Goal: Communication & Community: Answer question/provide support

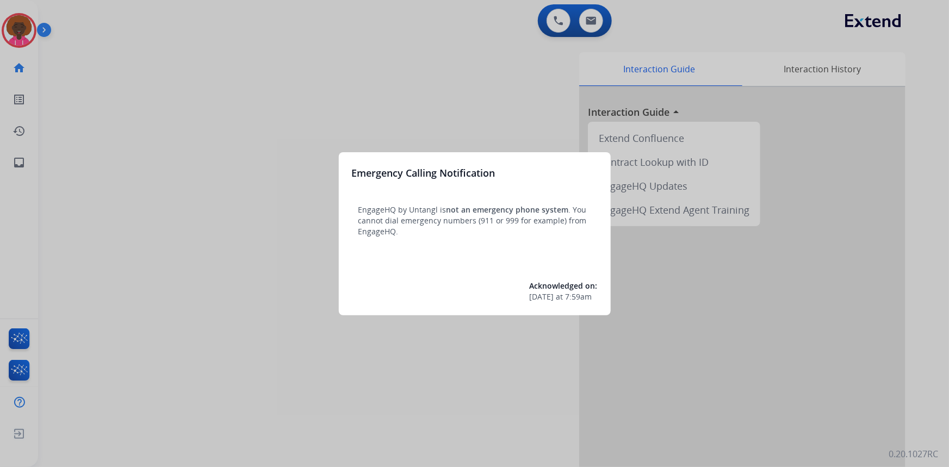
click at [6, 47] on div at bounding box center [474, 233] width 949 height 467
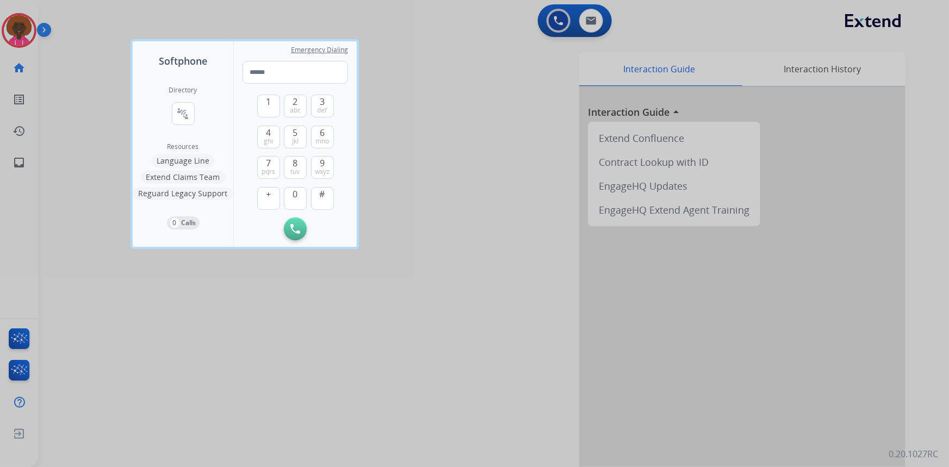
click at [23, 32] on div at bounding box center [474, 233] width 949 height 467
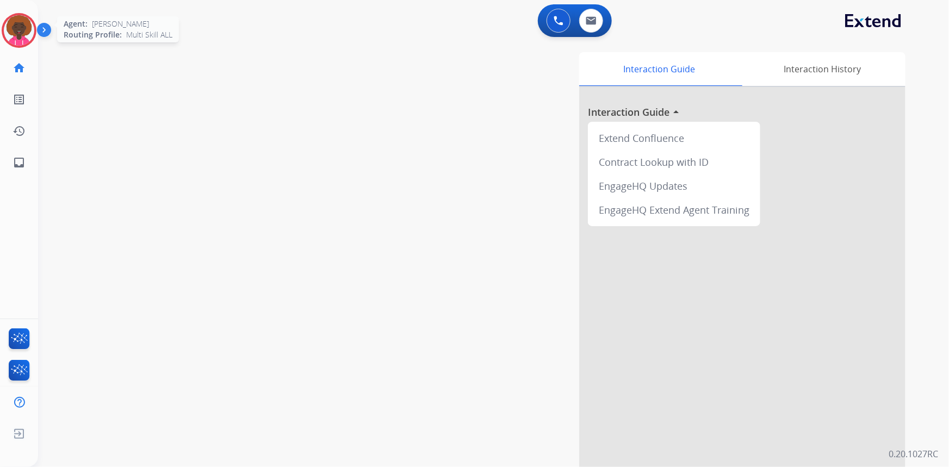
click at [29, 24] on img at bounding box center [19, 30] width 30 height 30
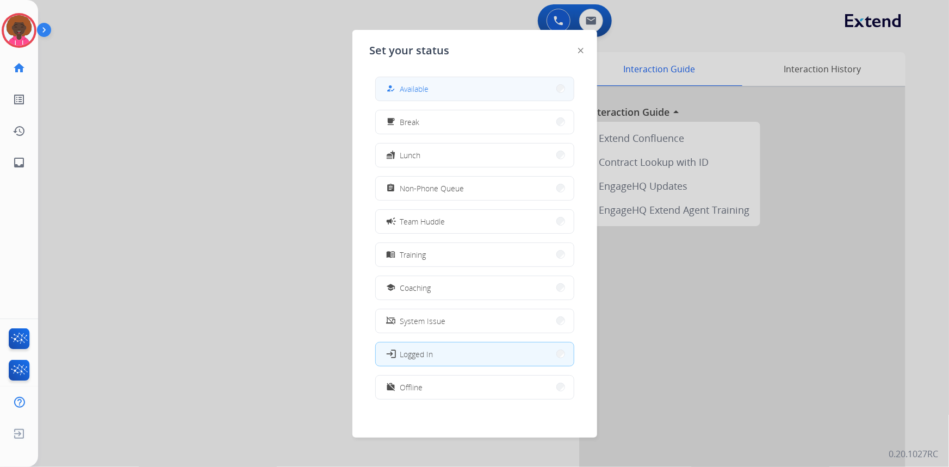
click at [407, 86] on span "Available" at bounding box center [414, 88] width 29 height 11
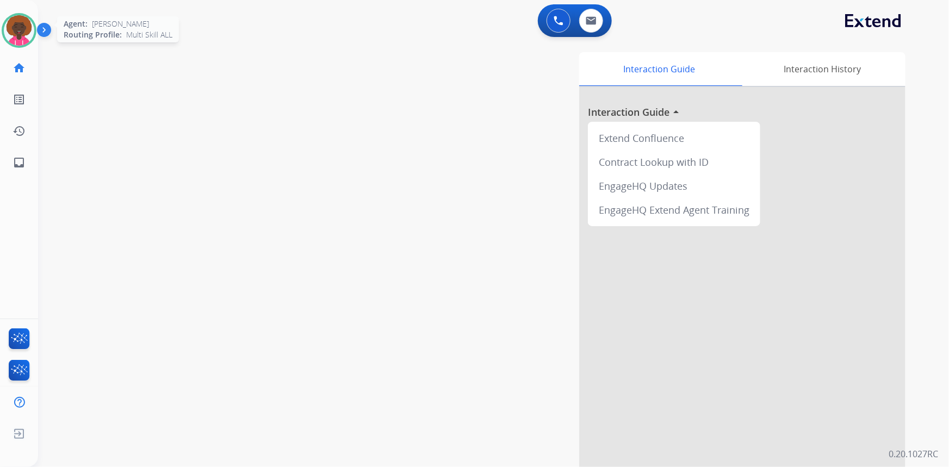
click at [32, 36] on img at bounding box center [19, 30] width 30 height 30
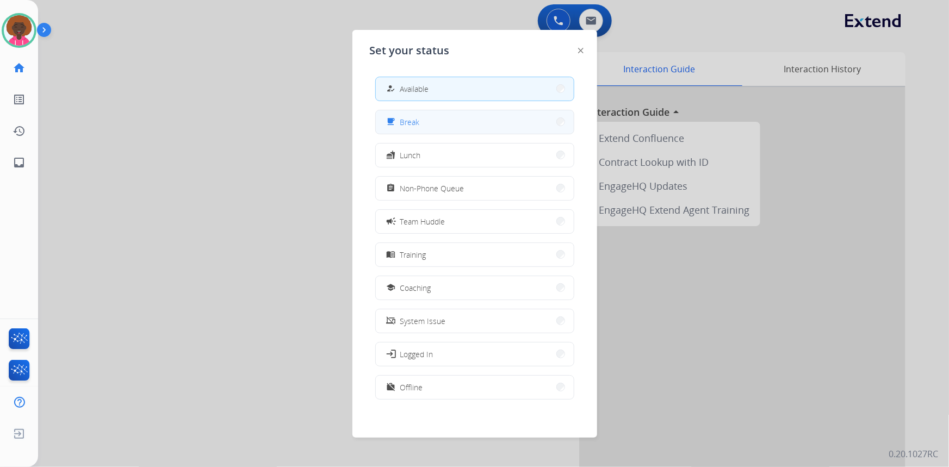
click at [394, 127] on div "free_breakfast" at bounding box center [392, 121] width 16 height 13
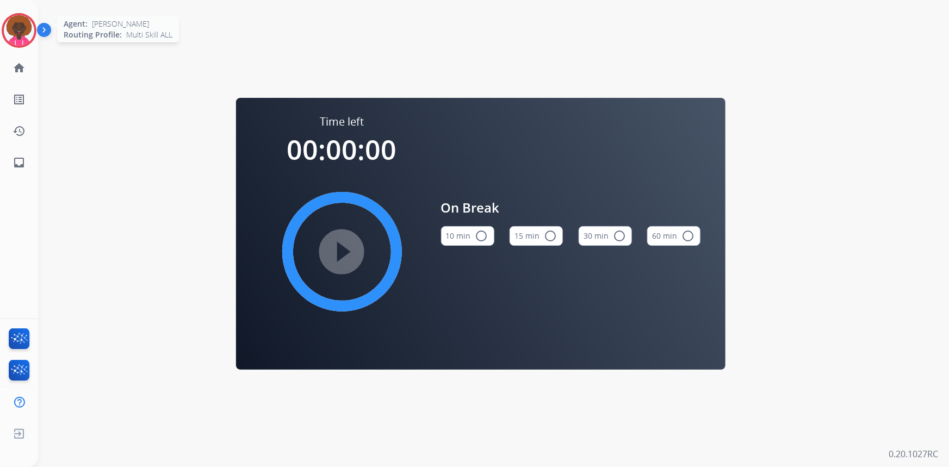
click at [21, 17] on img at bounding box center [19, 30] width 30 height 30
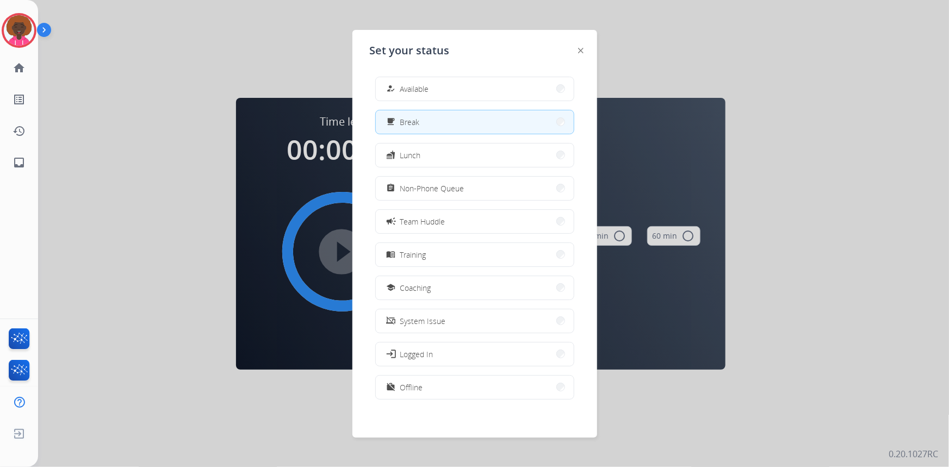
drag, startPoint x: 468, startPoint y: 73, endPoint x: 342, endPoint y: 70, distance: 126.2
click at [464, 74] on div "how_to_reg Available free_breakfast Break fastfood Lunch assignment Non-Phone Q…" at bounding box center [475, 239] width 210 height 342
click at [411, 82] on div "how_to_reg Available" at bounding box center [406, 88] width 45 height 13
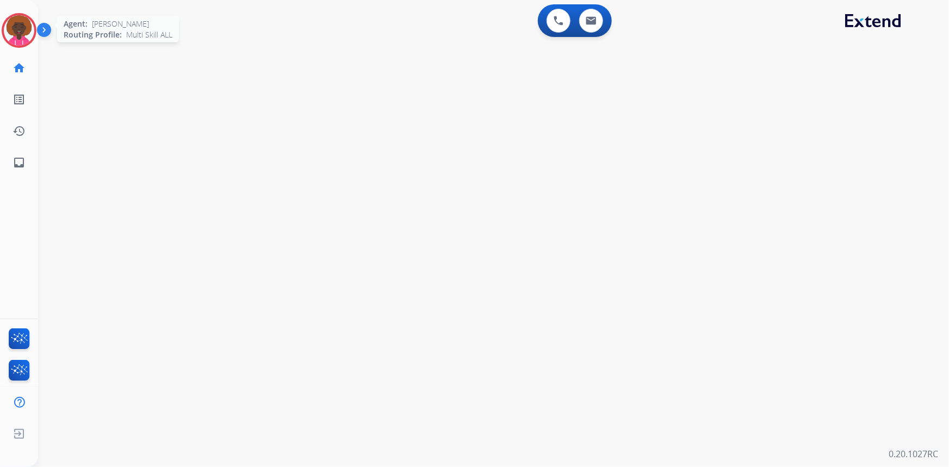
click at [14, 38] on img at bounding box center [19, 30] width 30 height 30
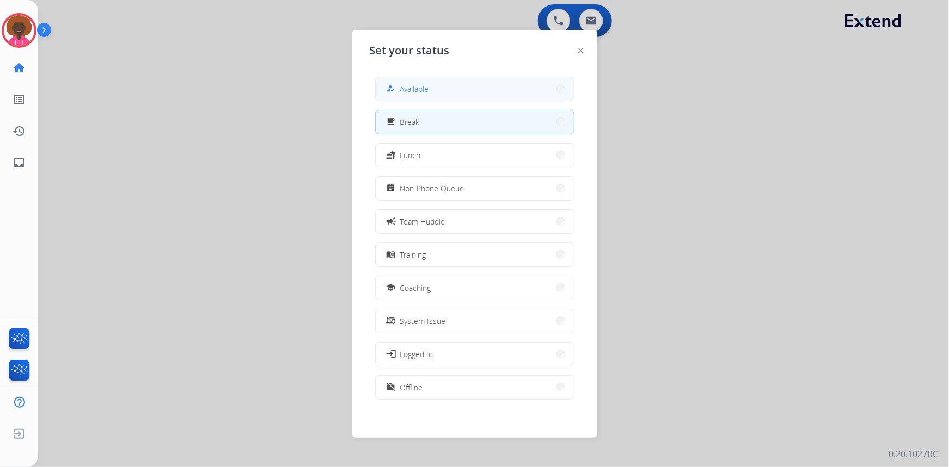
click at [406, 92] on span "Available" at bounding box center [414, 88] width 29 height 11
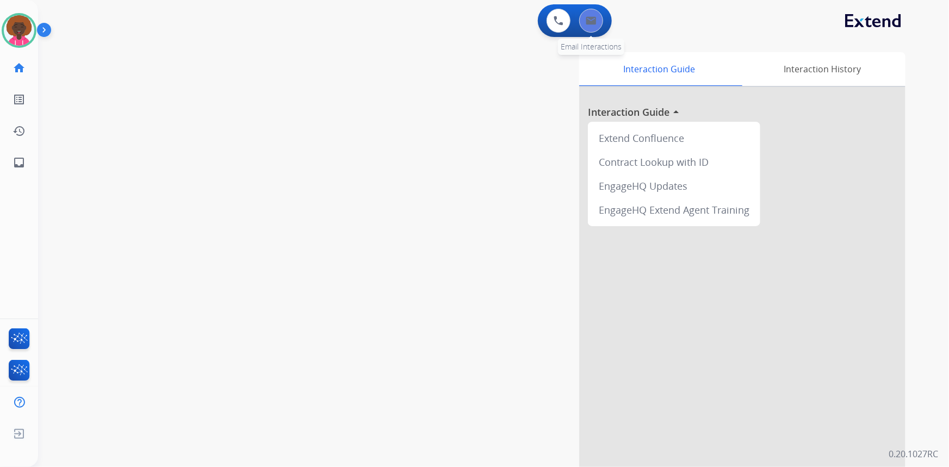
click at [592, 23] on img at bounding box center [590, 20] width 11 height 9
select select "**********"
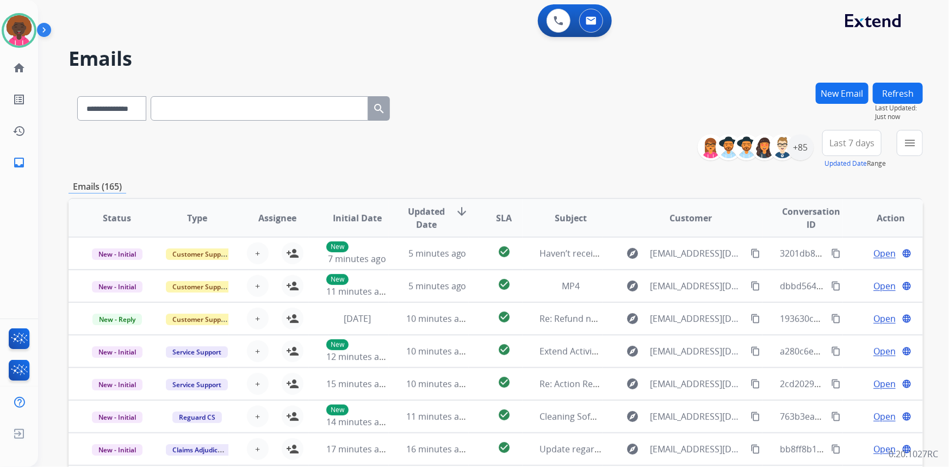
click at [808, 157] on div "+85" at bounding box center [760, 147] width 108 height 26
click at [801, 158] on div "+85" at bounding box center [800, 147] width 26 height 26
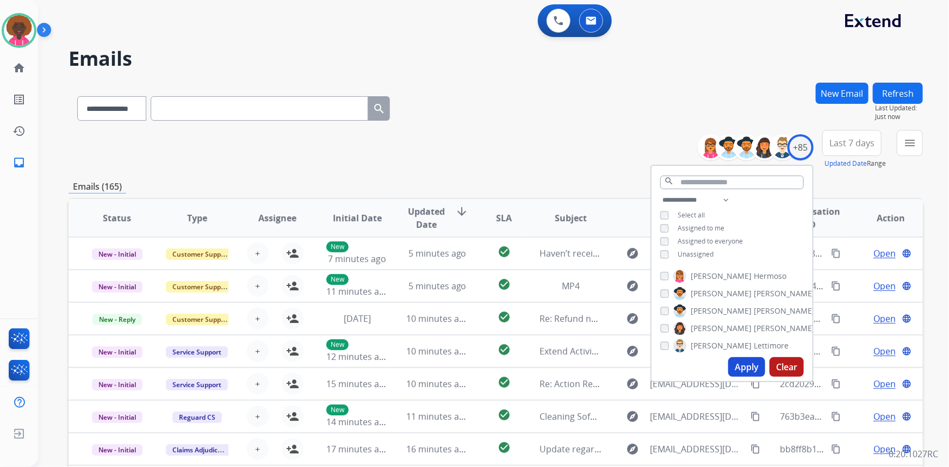
click at [668, 250] on div "Unassigned" at bounding box center [686, 254] width 53 height 9
click at [669, 252] on div "Unassigned" at bounding box center [686, 254] width 53 height 9
click at [728, 363] on button "Apply" at bounding box center [746, 367] width 37 height 20
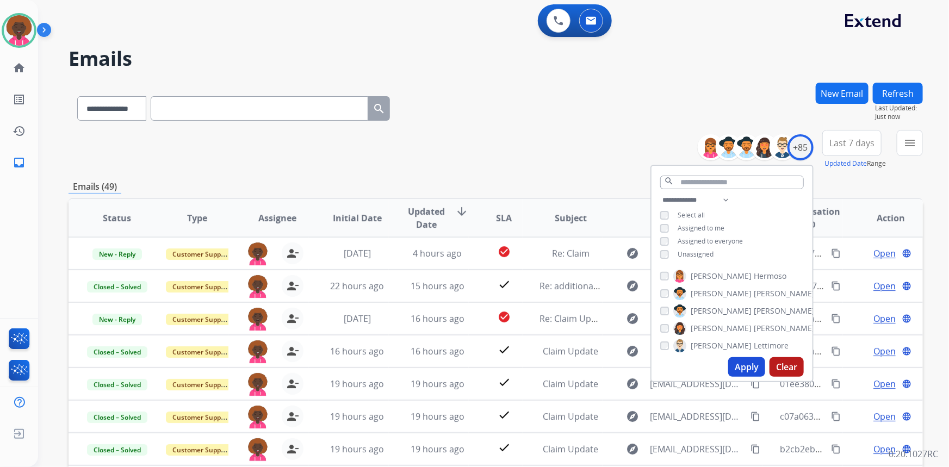
click at [621, 114] on div "**********" at bounding box center [495, 106] width 854 height 47
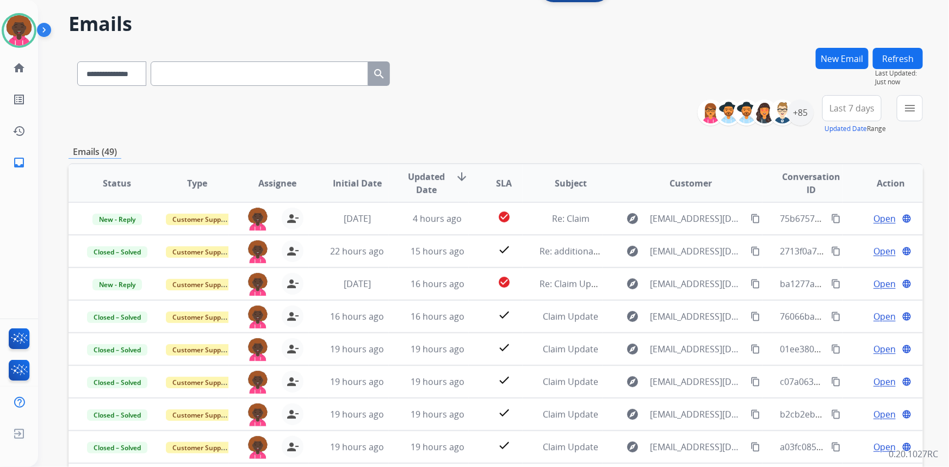
scroll to position [152, 0]
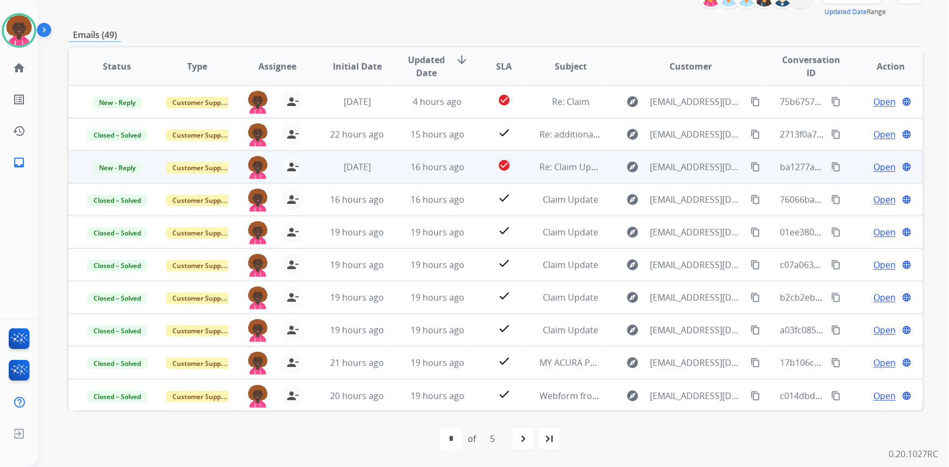
click at [873, 164] on span "Open" at bounding box center [884, 166] width 22 height 13
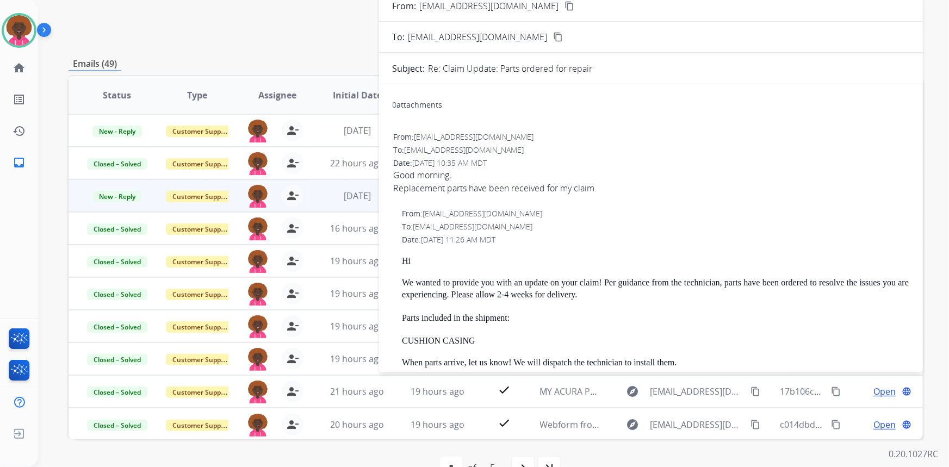
scroll to position [0, 0]
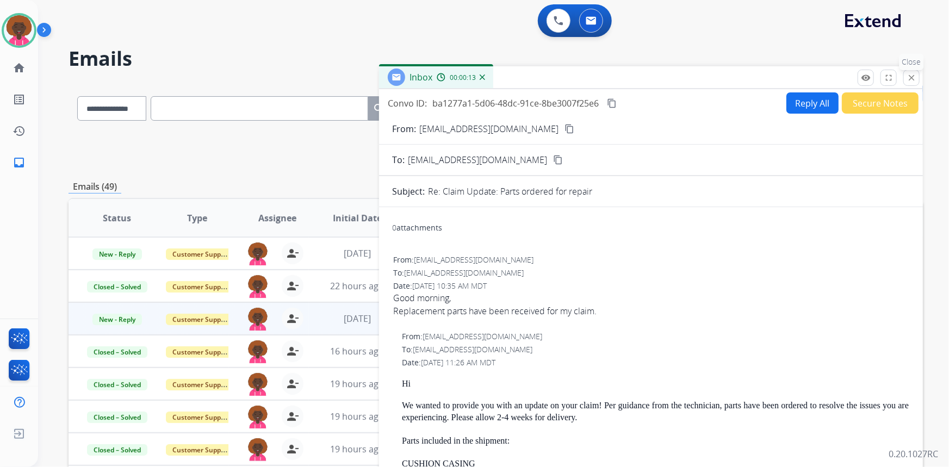
click at [914, 75] on mat-icon "close" at bounding box center [911, 78] width 10 height 10
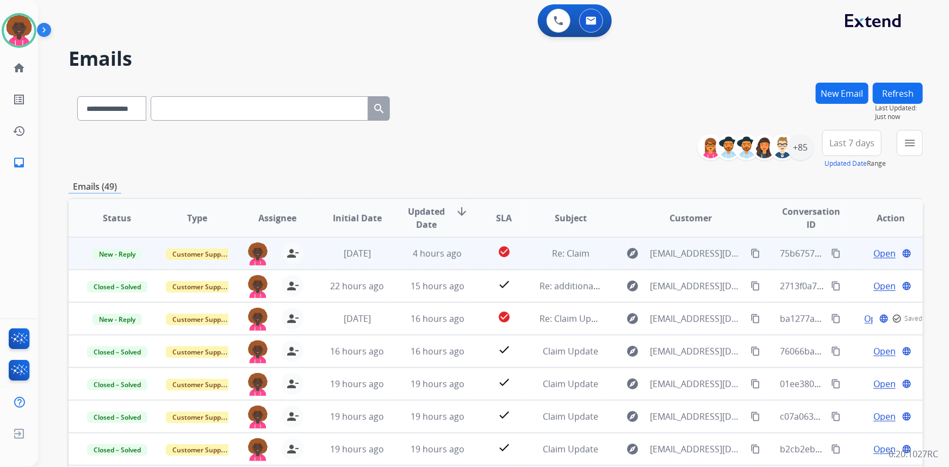
click at [874, 252] on span "Open" at bounding box center [884, 253] width 22 height 13
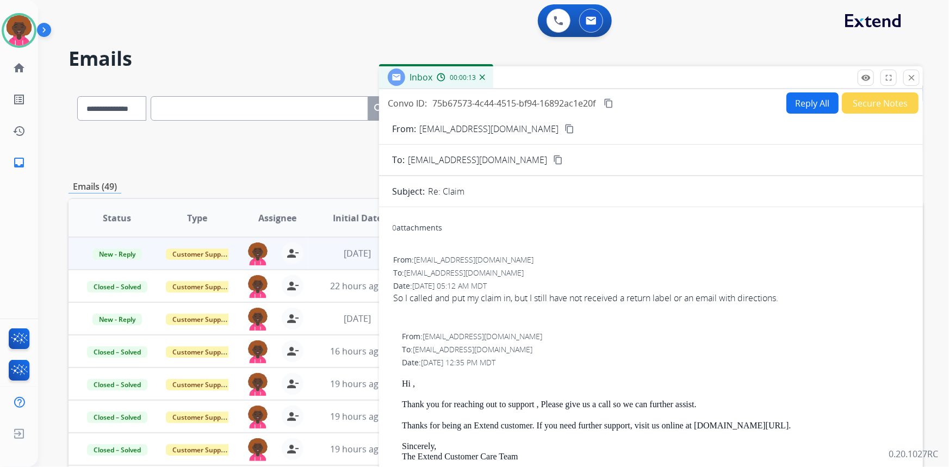
click at [564, 128] on mat-icon "content_copy" at bounding box center [569, 129] width 10 height 10
click at [809, 106] on button "Reply All" at bounding box center [812, 102] width 52 height 21
select select "**********"
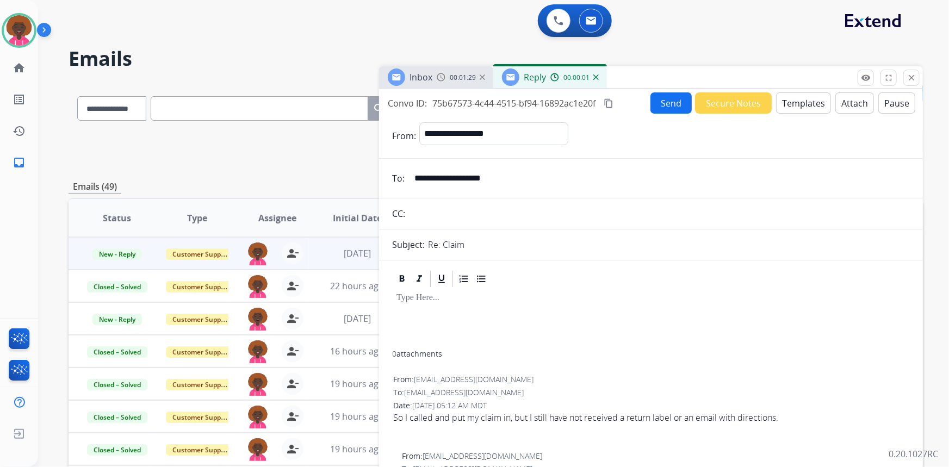
click at [800, 99] on button "Templates" at bounding box center [803, 102] width 55 height 21
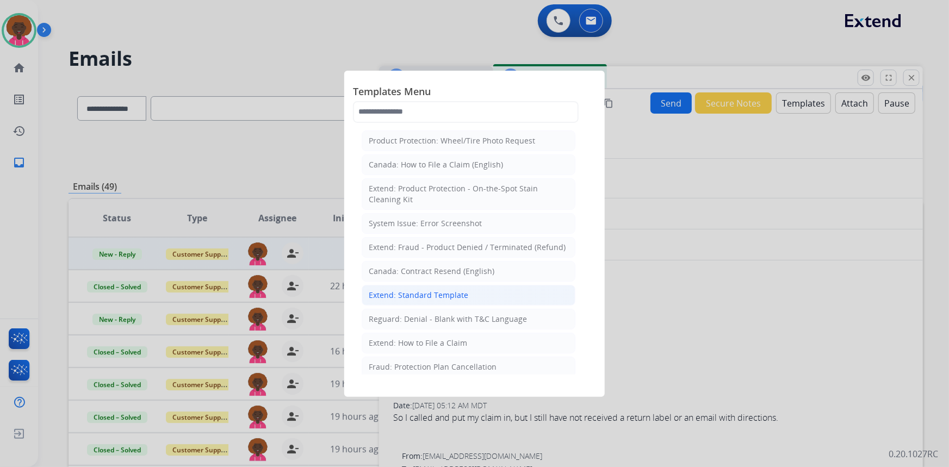
click at [453, 295] on div "Extend: Standard Template" at bounding box center [418, 295] width 99 height 11
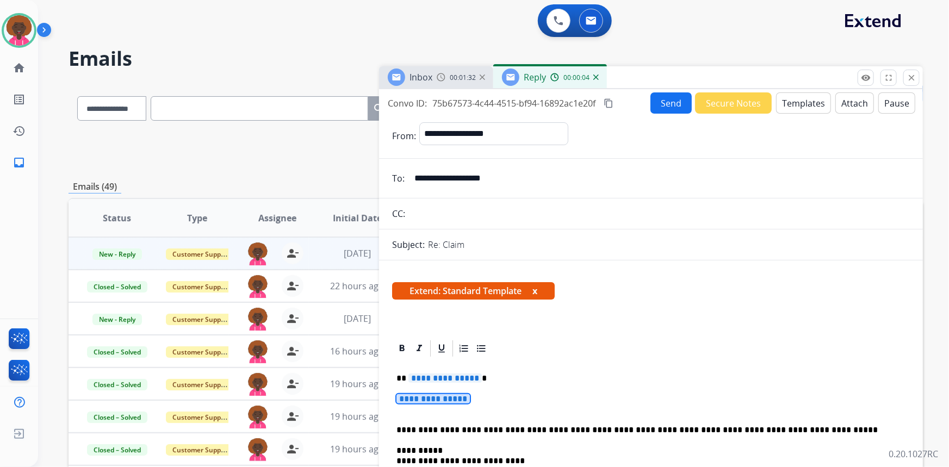
click at [451, 399] on span "**********" at bounding box center [432, 398] width 73 height 9
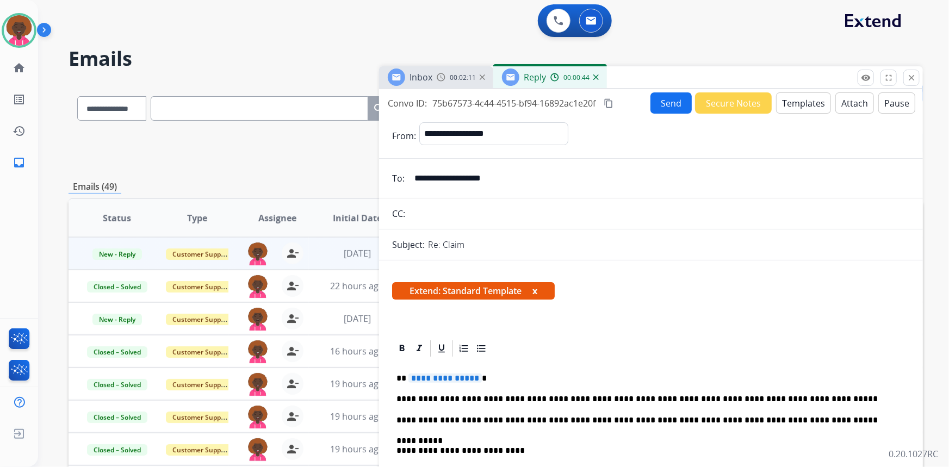
click at [581, 399] on p "**********" at bounding box center [646, 399] width 501 height 10
drag, startPoint x: 787, startPoint y: 264, endPoint x: 774, endPoint y: 273, distance: 16.0
click at [581, 402] on p "**********" at bounding box center [646, 399] width 501 height 10
click at [750, 340] on div at bounding box center [650, 349] width 517 height 20
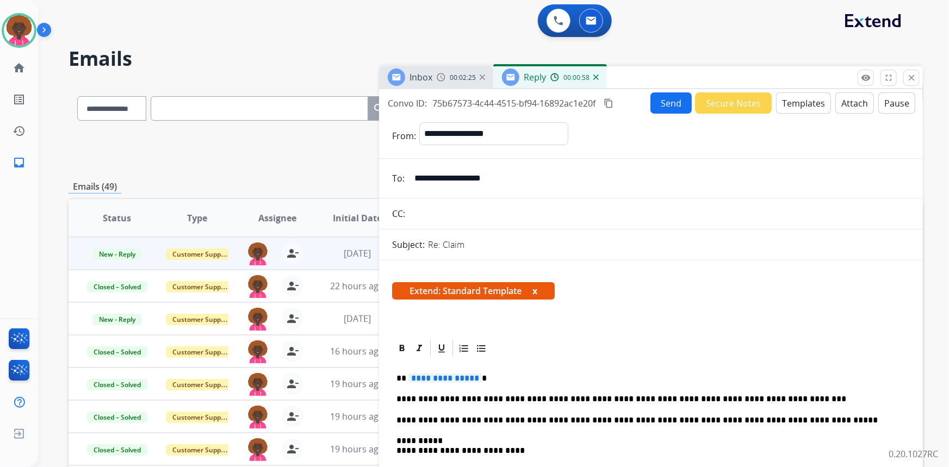
click at [849, 103] on button "Attach" at bounding box center [854, 102] width 39 height 21
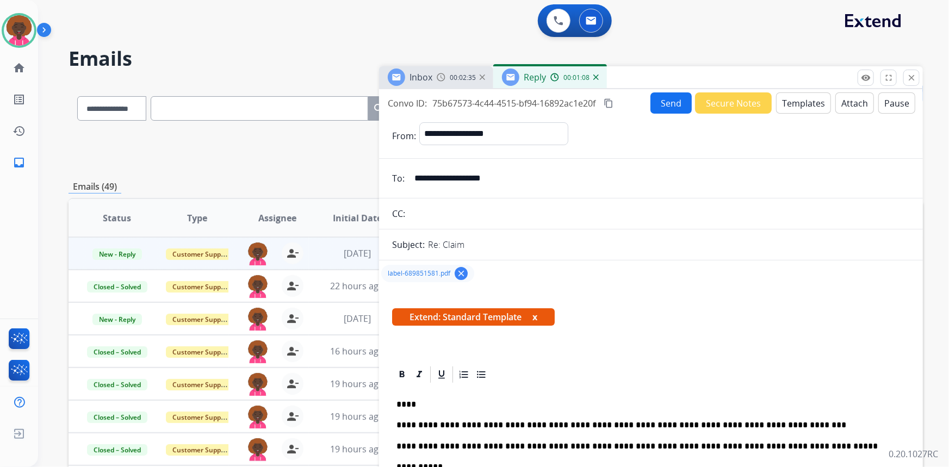
click at [671, 103] on button "Send" at bounding box center [670, 102] width 41 height 21
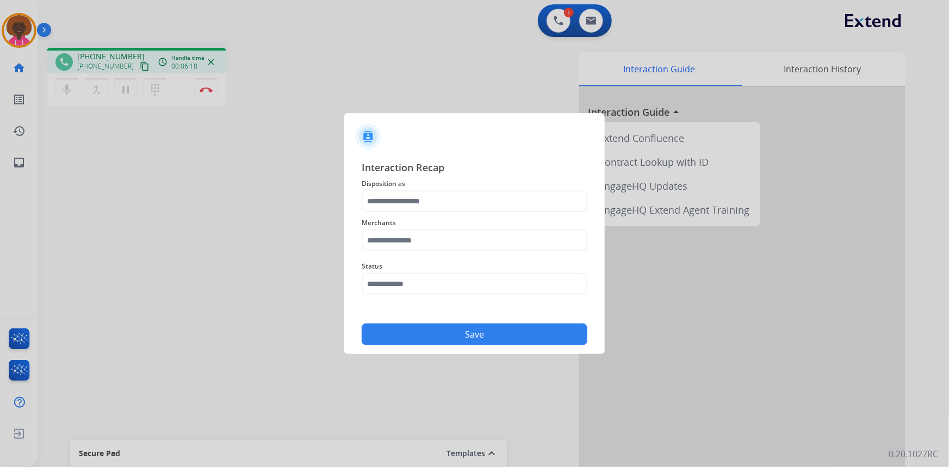
click at [342, 68] on div at bounding box center [474, 233] width 949 height 467
click at [401, 291] on input "text" at bounding box center [474, 284] width 226 height 22
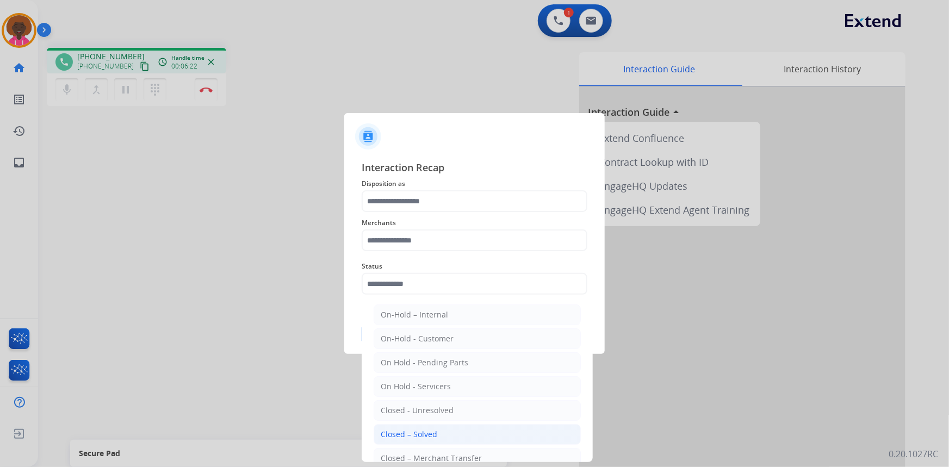
click at [413, 436] on div "Closed – Solved" at bounding box center [409, 434] width 57 height 11
type input "**********"
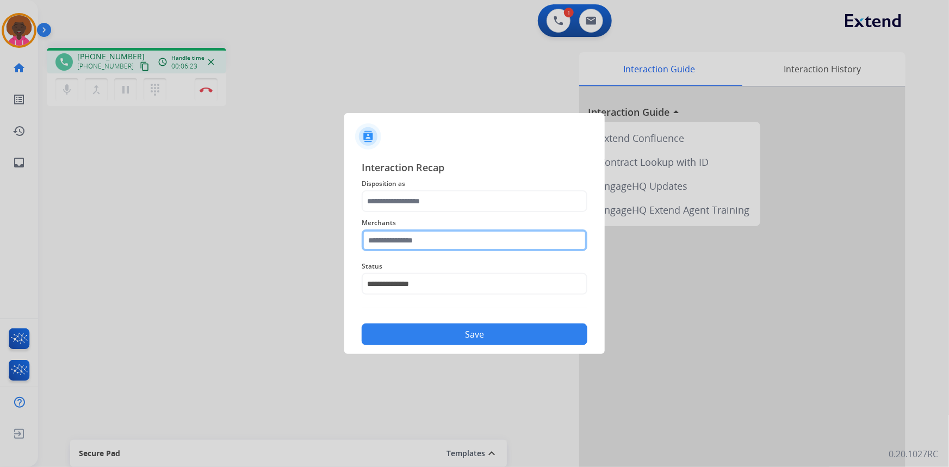
click at [411, 238] on input "text" at bounding box center [474, 240] width 226 height 22
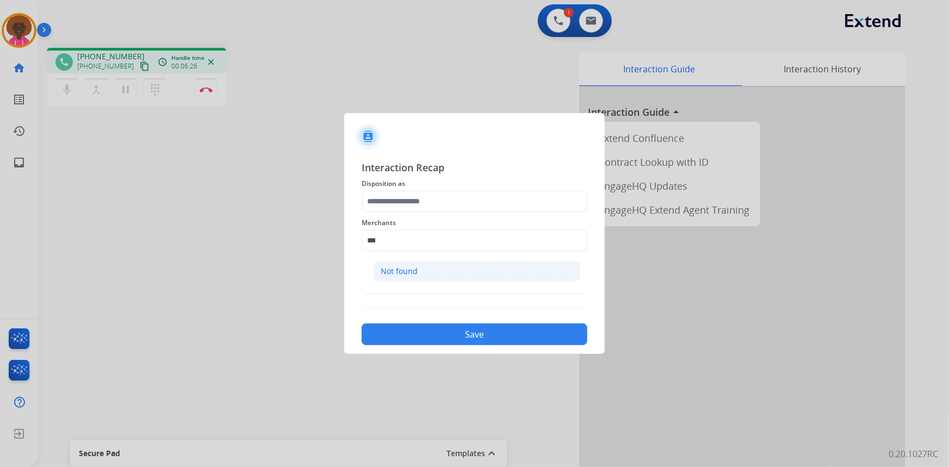
click at [424, 269] on li "Not found" at bounding box center [476, 271] width 207 height 21
type input "*********"
drag, startPoint x: 415, startPoint y: 162, endPoint x: 402, endPoint y: 196, distance: 36.5
click at [414, 166] on span "Interaction Recap" at bounding box center [474, 168] width 226 height 17
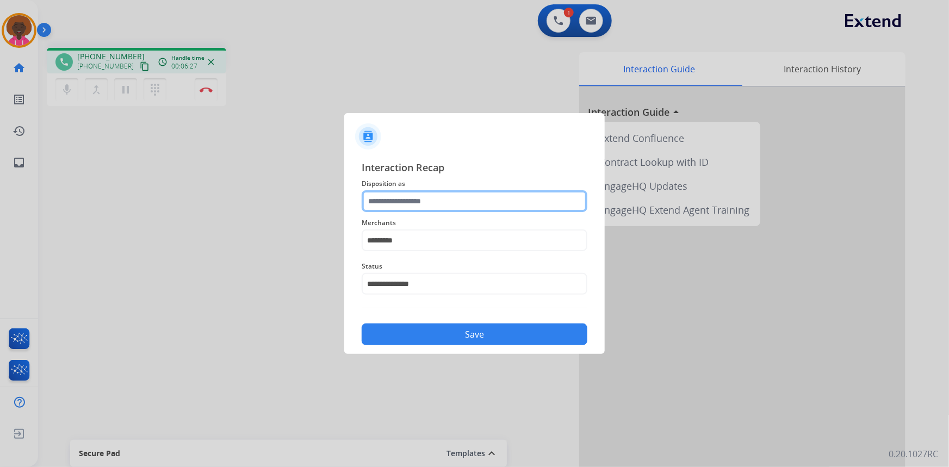
click at [402, 197] on input "text" at bounding box center [474, 201] width 226 height 22
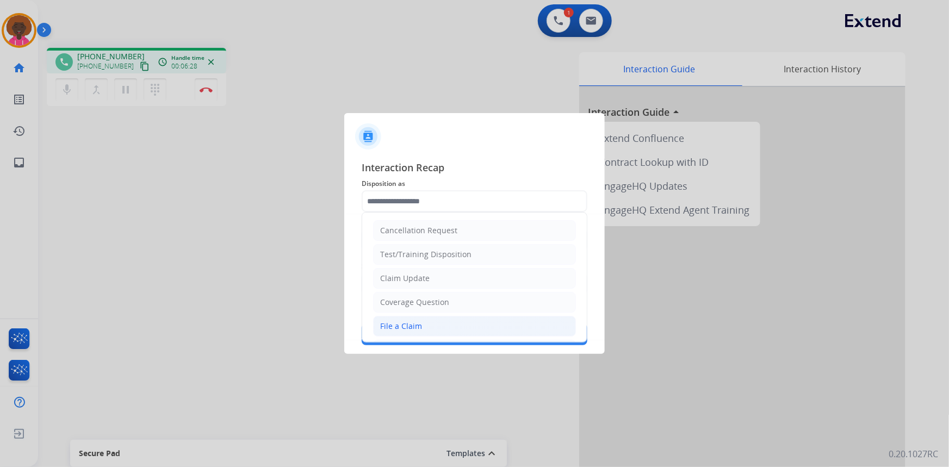
click at [400, 332] on li "File a Claim" at bounding box center [474, 326] width 203 height 21
type input "**********"
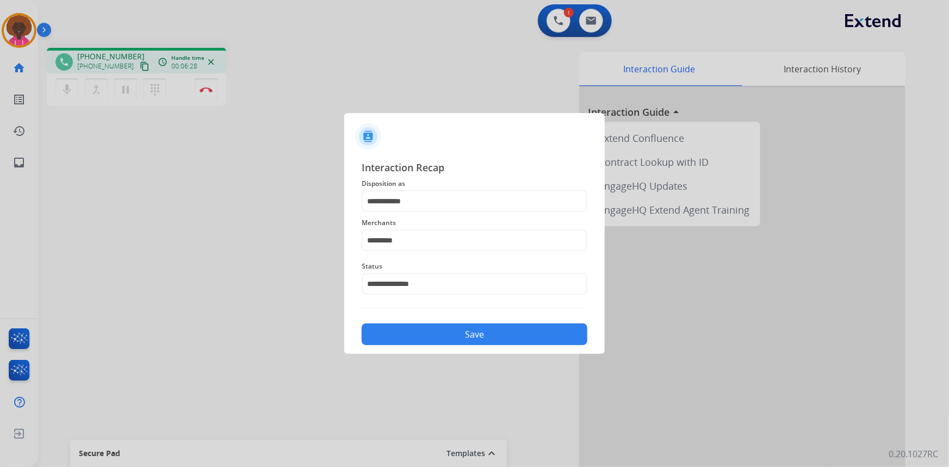
click at [426, 336] on button "Save" at bounding box center [474, 334] width 226 height 22
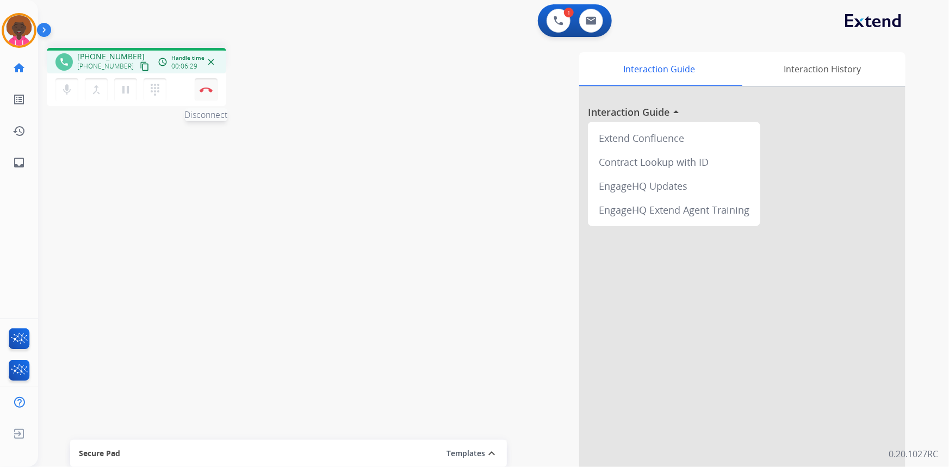
click at [207, 90] on img at bounding box center [205, 89] width 13 height 5
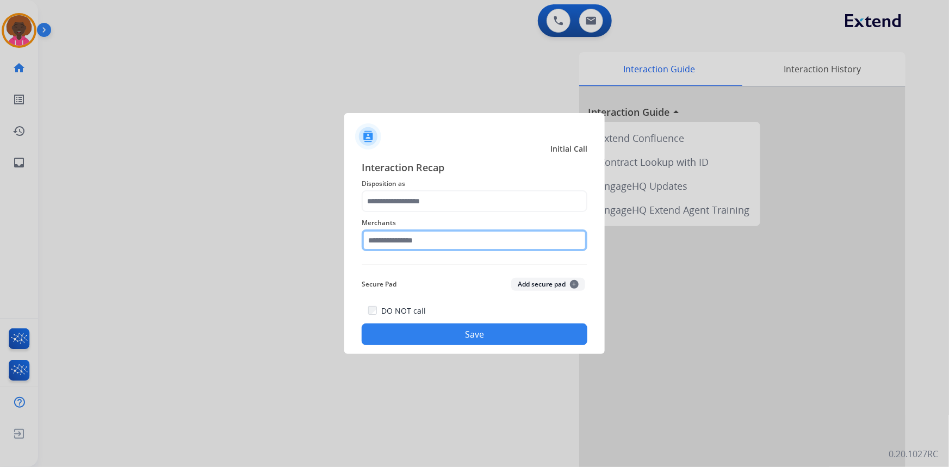
click at [405, 237] on input "text" at bounding box center [474, 240] width 226 height 22
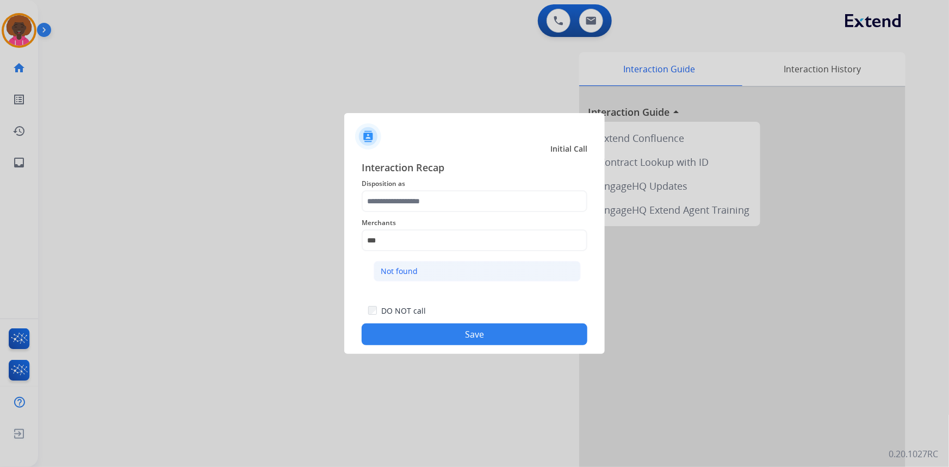
click at [409, 270] on div "Not found" at bounding box center [399, 271] width 37 height 11
type input "*********"
click at [416, 215] on div "Merchants *********" at bounding box center [474, 233] width 226 height 43
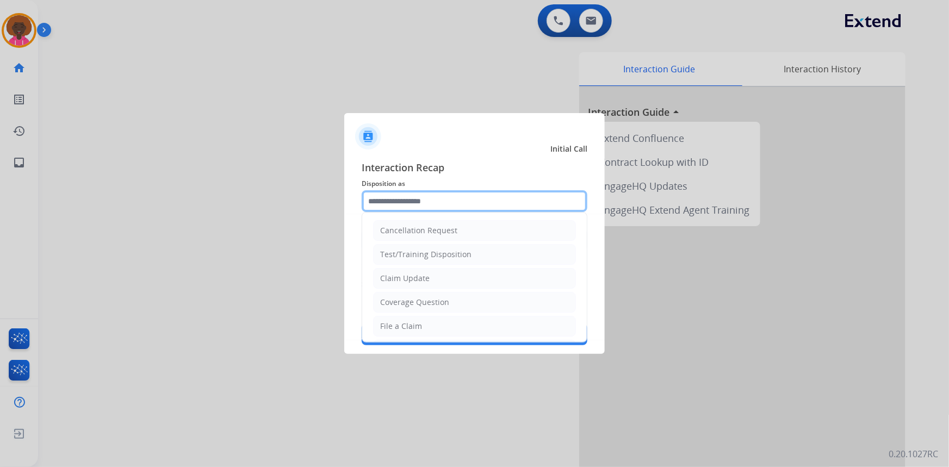
click at [423, 207] on input "text" at bounding box center [474, 201] width 226 height 22
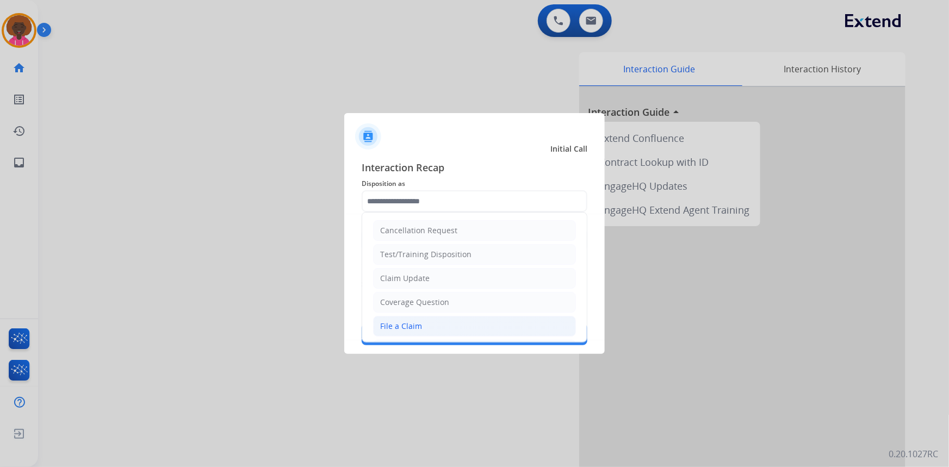
click at [407, 325] on div "File a Claim" at bounding box center [401, 326] width 42 height 11
type input "**********"
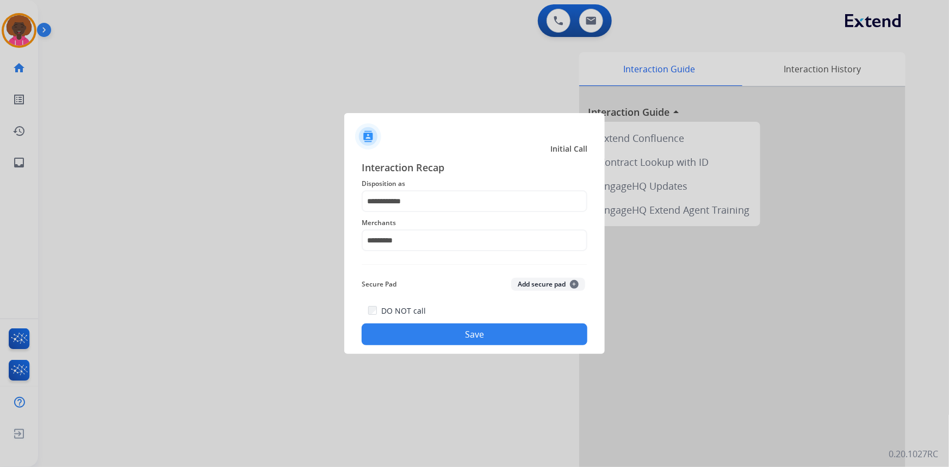
click at [489, 342] on button "Save" at bounding box center [474, 334] width 226 height 22
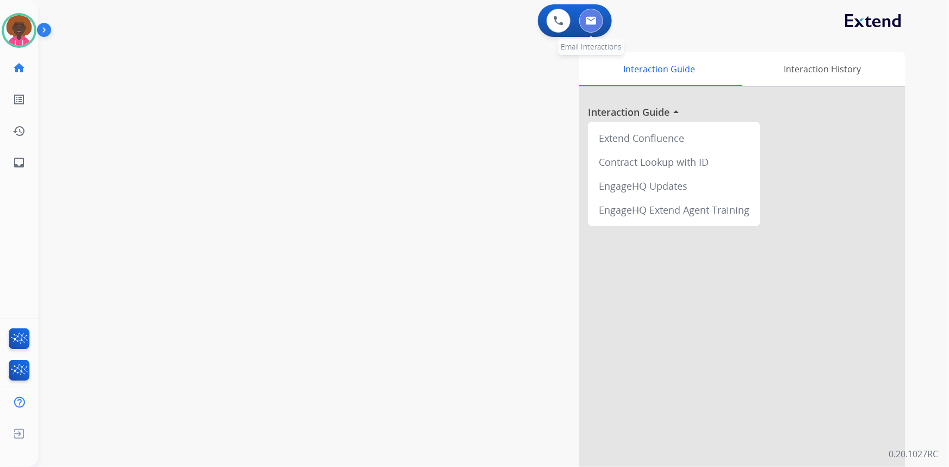
click at [590, 20] on img at bounding box center [590, 20] width 11 height 9
select select "**********"
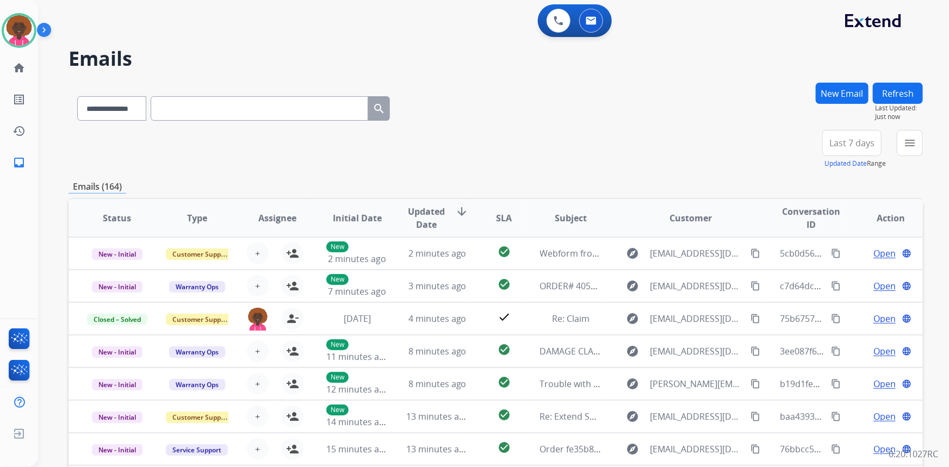
paste input "**********"
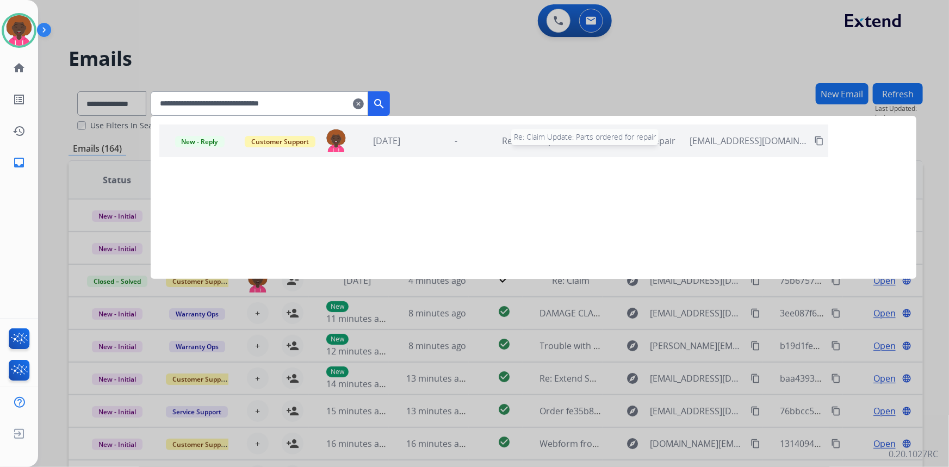
type input "**********"
click at [203, 141] on span "New - Reply" at bounding box center [199, 141] width 49 height 11
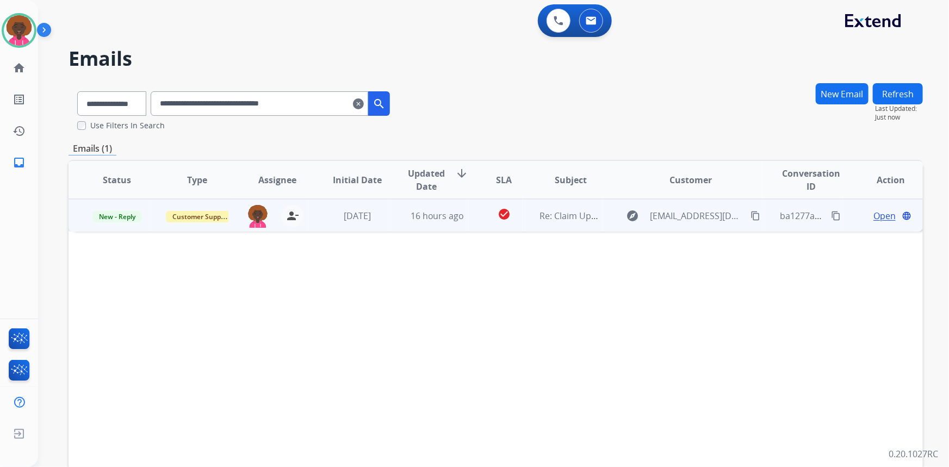
click at [874, 216] on span "Open" at bounding box center [884, 215] width 22 height 13
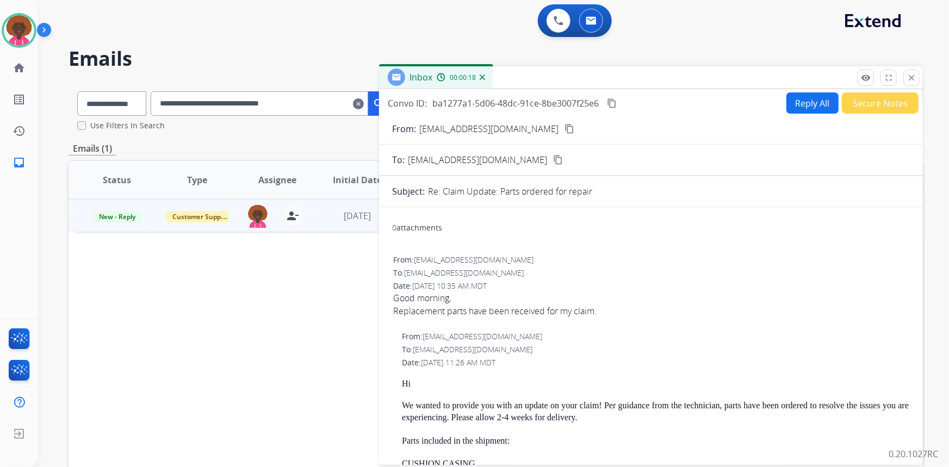
click at [794, 97] on button "Reply All" at bounding box center [812, 102] width 52 height 21
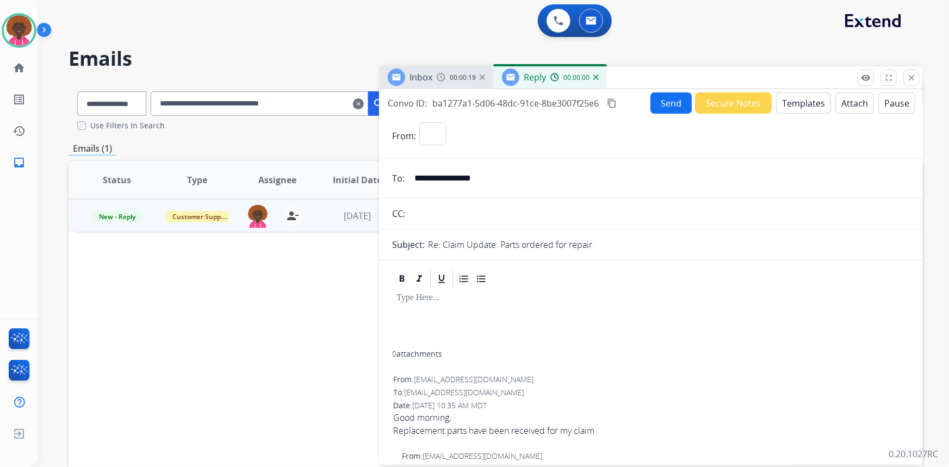
select select "**********"
click at [785, 98] on button "Templates" at bounding box center [803, 102] width 55 height 21
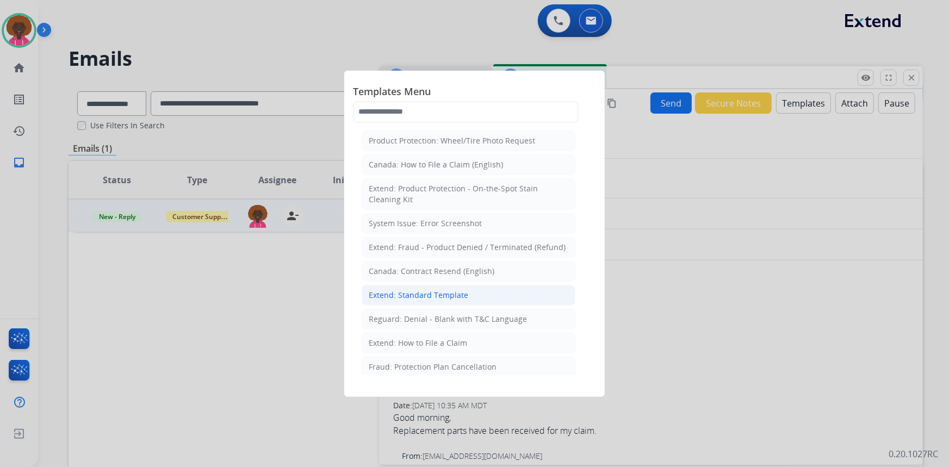
click at [431, 295] on div "Extend: Standard Template" at bounding box center [418, 295] width 99 height 11
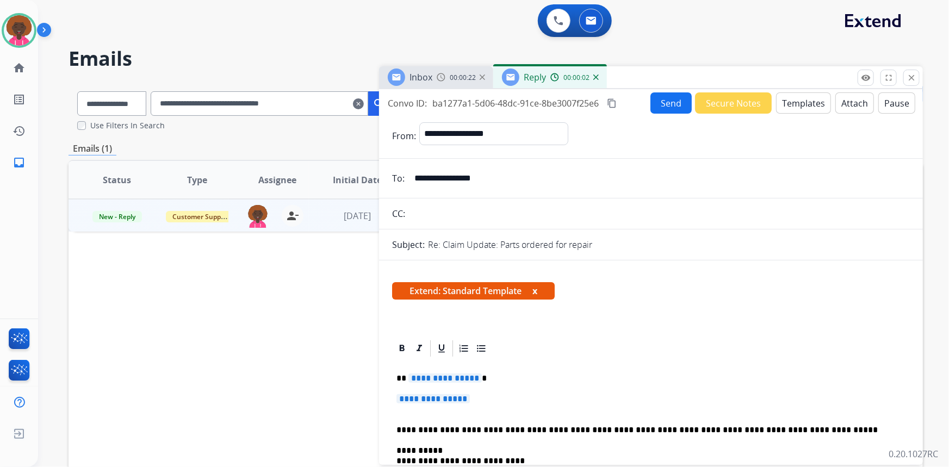
click at [435, 402] on span "**********" at bounding box center [432, 398] width 73 height 9
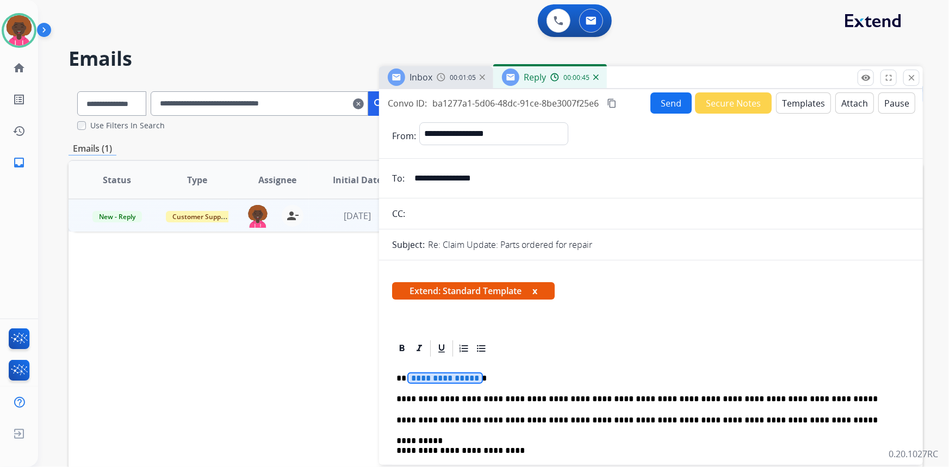
click at [449, 381] on span "**********" at bounding box center [444, 377] width 73 height 9
click at [658, 105] on button "Send" at bounding box center [670, 102] width 41 height 21
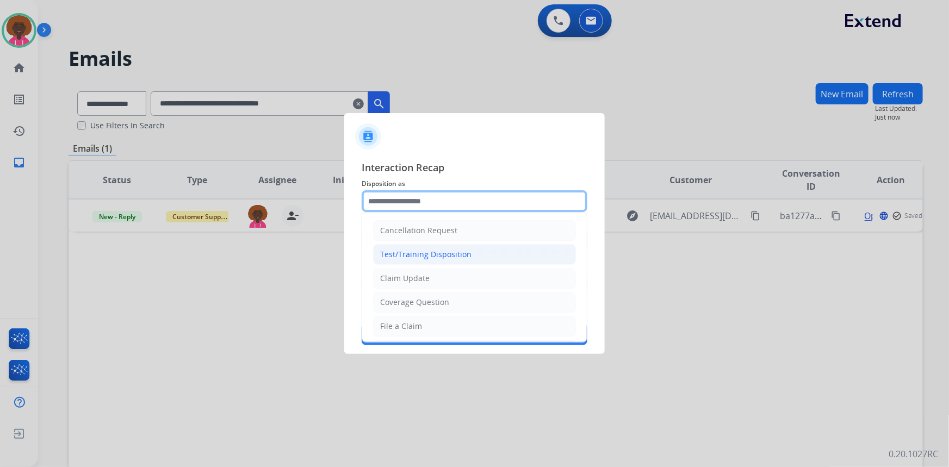
drag, startPoint x: 408, startPoint y: 202, endPoint x: 408, endPoint y: 261, distance: 58.7
click at [409, 204] on input "text" at bounding box center [474, 201] width 226 height 22
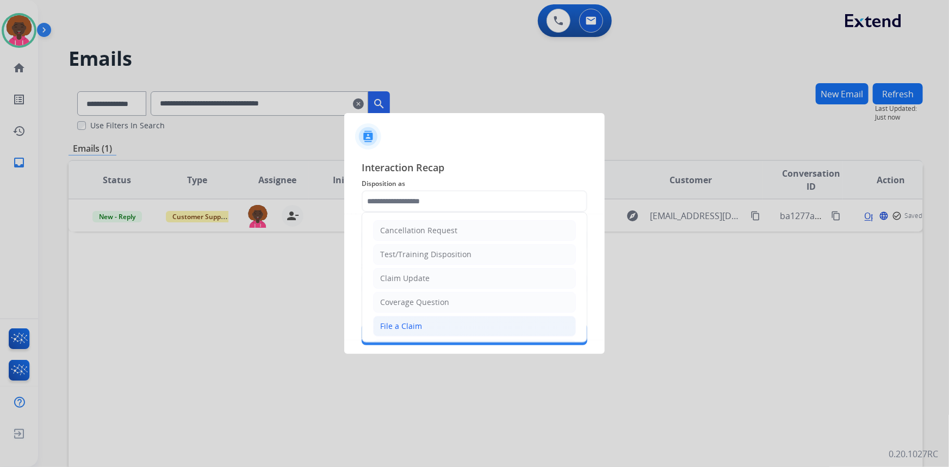
click at [397, 332] on li "File a Claim" at bounding box center [474, 326] width 203 height 21
type input "**********"
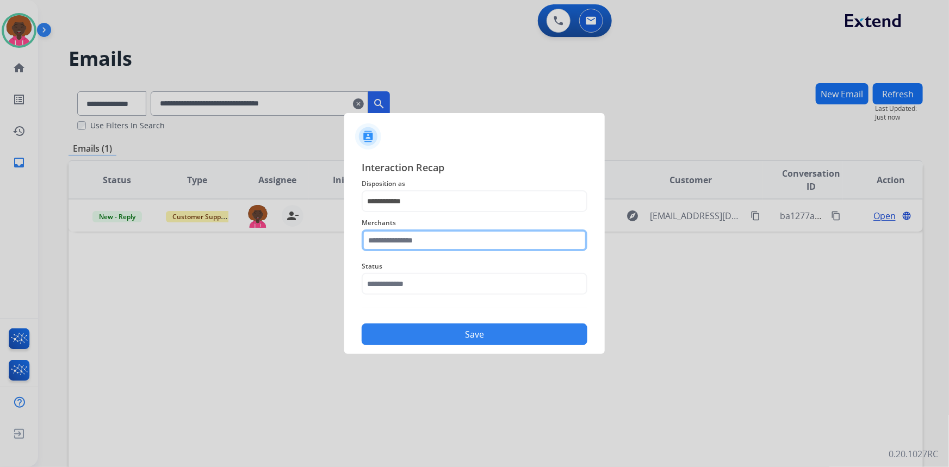
click at [386, 233] on input "text" at bounding box center [474, 240] width 226 height 22
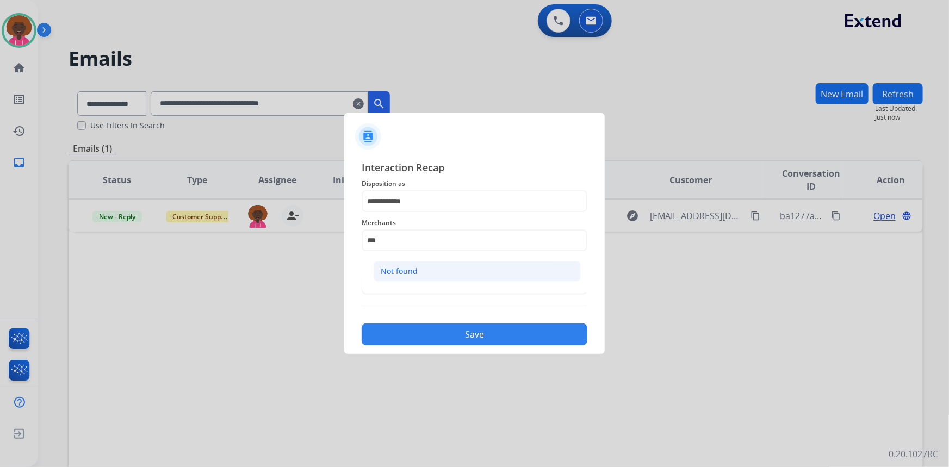
click at [416, 271] on div "Not found" at bounding box center [399, 271] width 37 height 11
type input "*********"
click at [415, 298] on div "Status" at bounding box center [474, 276] width 226 height 43
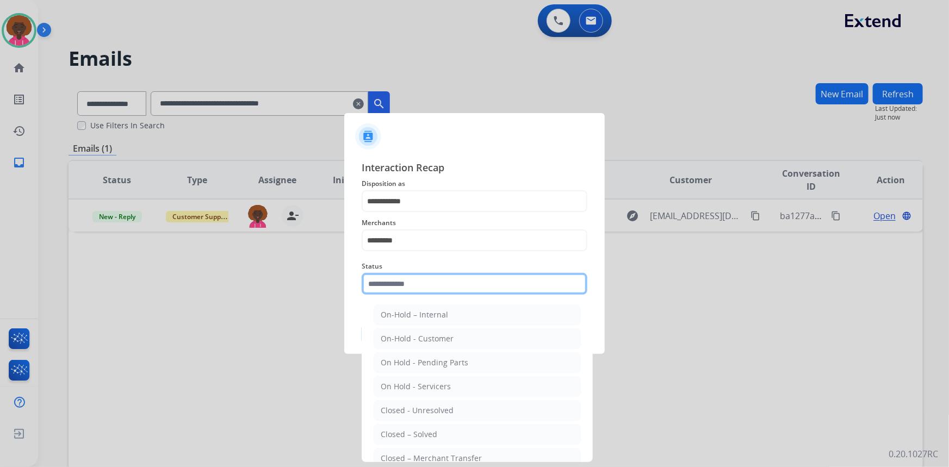
click at [416, 289] on input "text" at bounding box center [474, 284] width 226 height 22
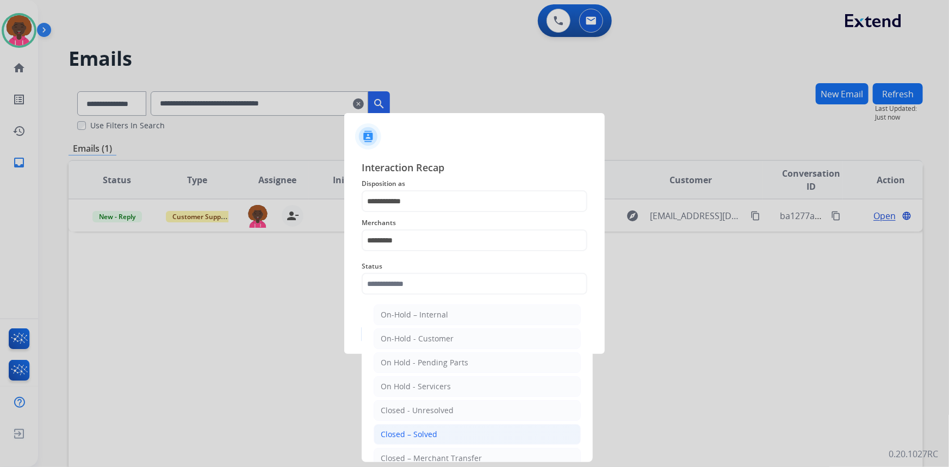
click at [399, 429] on div "Closed – Solved" at bounding box center [409, 434] width 57 height 11
type input "**********"
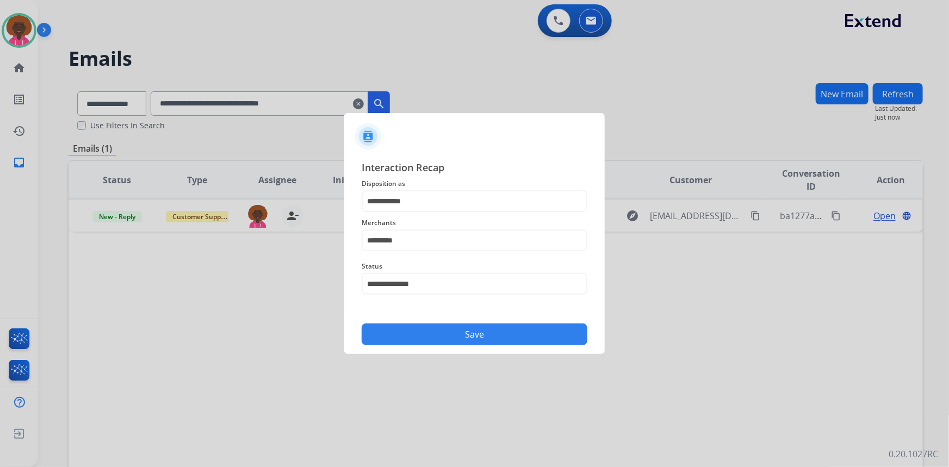
click at [436, 326] on button "Save" at bounding box center [474, 334] width 226 height 22
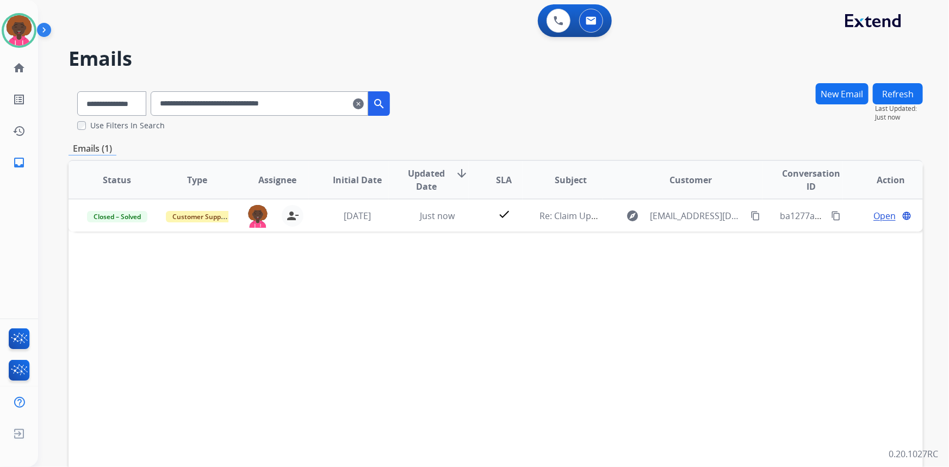
drag, startPoint x: 7, startPoint y: 26, endPoint x: 57, endPoint y: 36, distance: 50.4
click at [7, 26] on img at bounding box center [19, 30] width 30 height 30
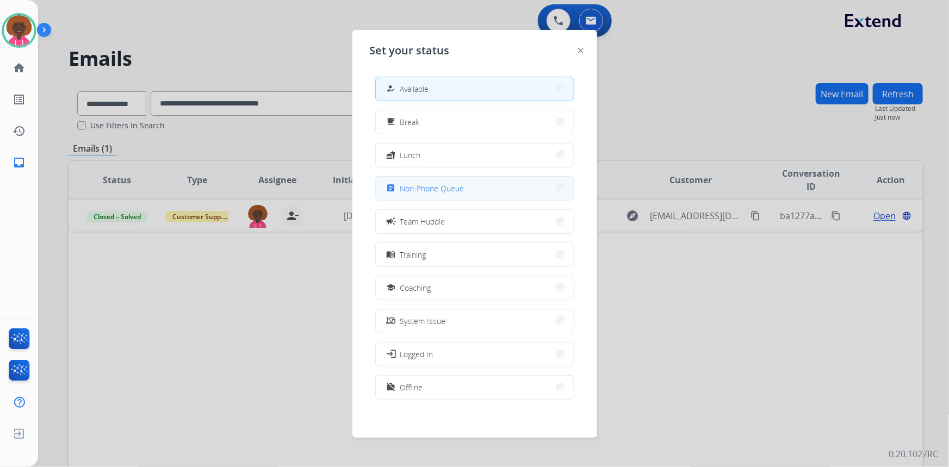
click at [400, 197] on button "assignment Non-Phone Queue" at bounding box center [475, 188] width 198 height 23
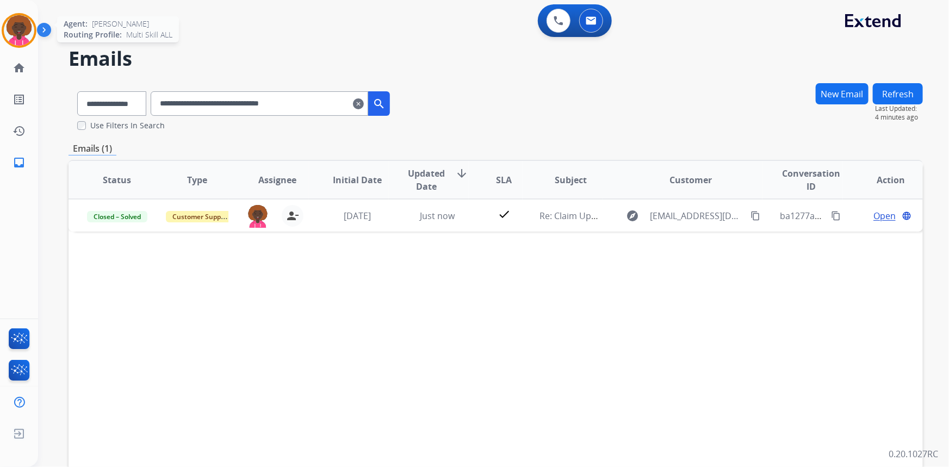
click at [21, 33] on img at bounding box center [19, 30] width 30 height 30
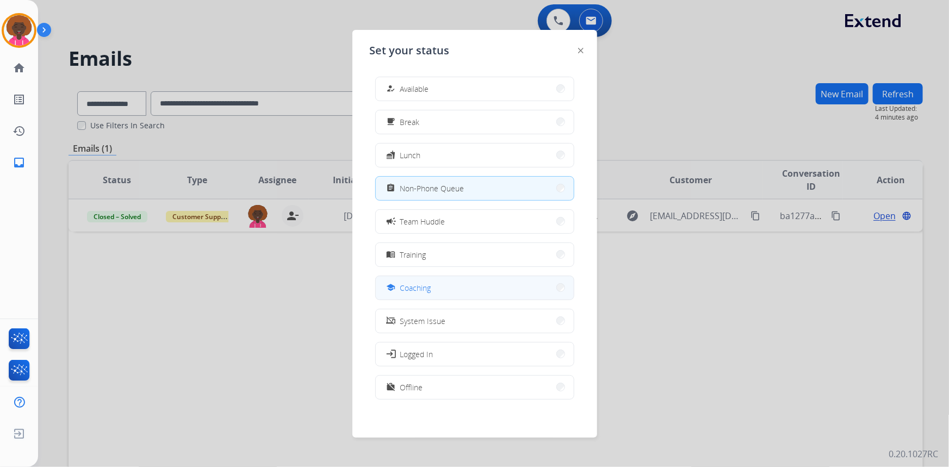
click at [467, 288] on button "school Coaching" at bounding box center [475, 287] width 198 height 23
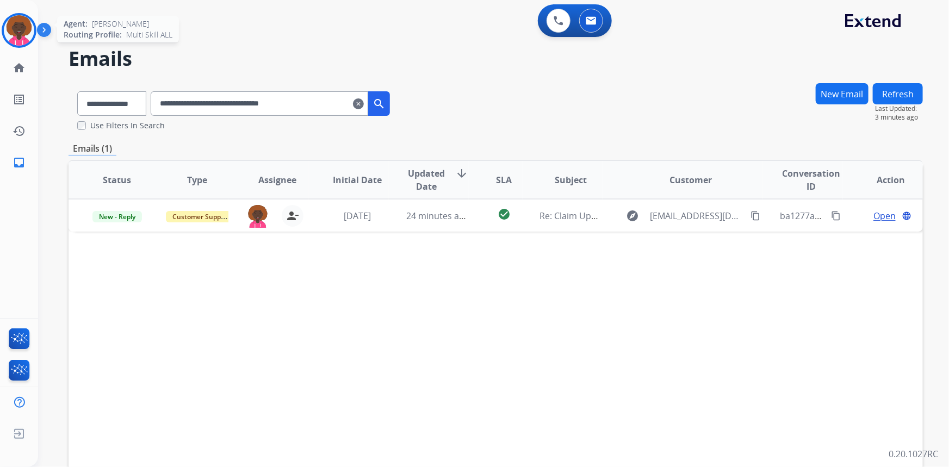
click at [28, 36] on img at bounding box center [19, 30] width 30 height 30
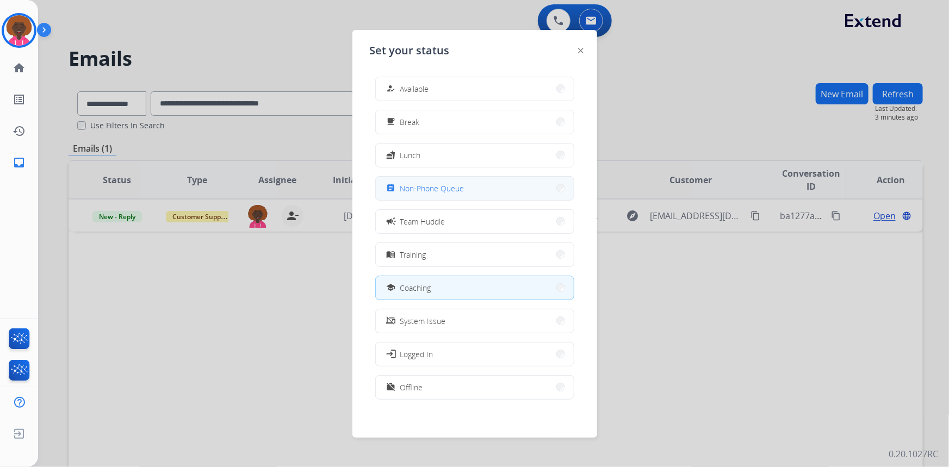
click at [443, 188] on span "Non-Phone Queue" at bounding box center [432, 188] width 64 height 11
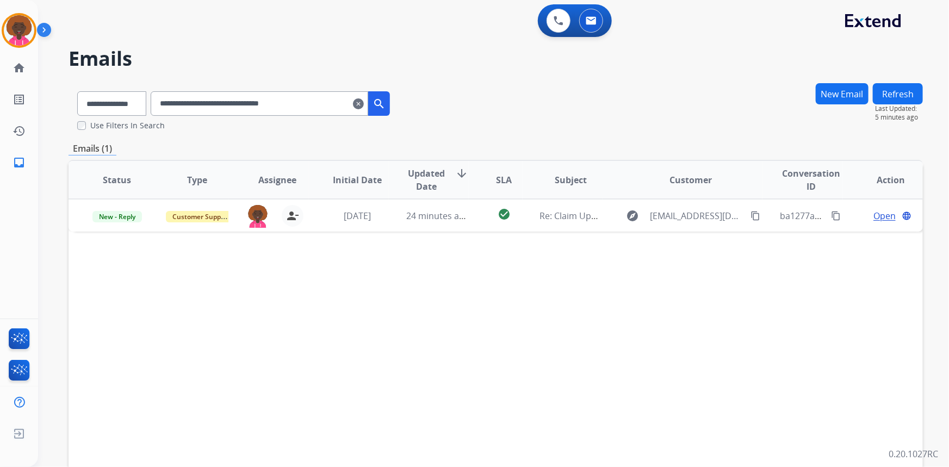
click at [838, 87] on button "New Email" at bounding box center [841, 93] width 53 height 21
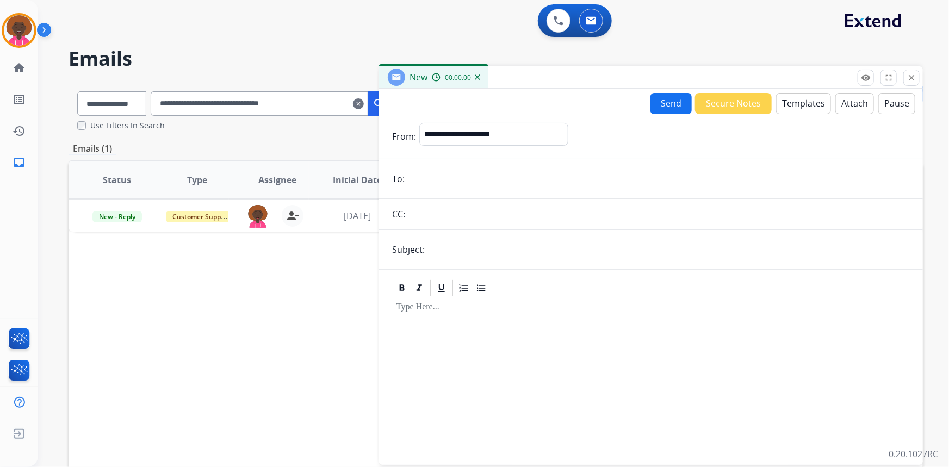
click at [493, 181] on input "email" at bounding box center [659, 179] width 502 height 22
paste input "**********"
type input "**********"
click at [503, 144] on select "**********" at bounding box center [493, 134] width 148 height 22
select select "**********"
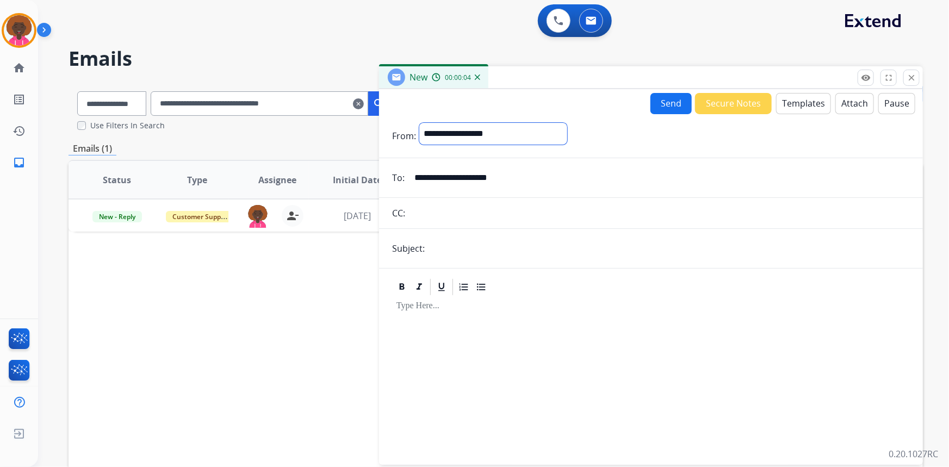
click at [419, 123] on select "**********" at bounding box center [493, 134] width 148 height 22
drag, startPoint x: 438, startPoint y: 240, endPoint x: 445, endPoint y: 245, distance: 8.6
click at [438, 240] on input "text" at bounding box center [669, 250] width 482 height 22
type input "**********"
click at [815, 102] on button "Templates" at bounding box center [803, 103] width 55 height 21
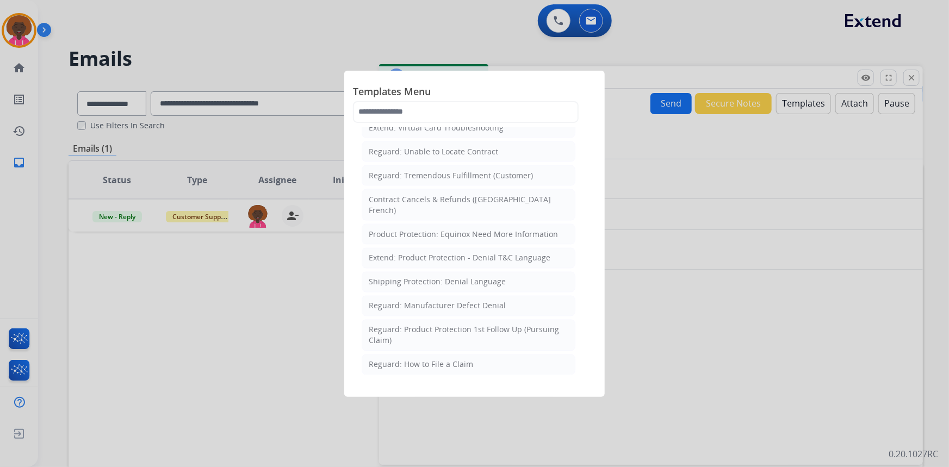
scroll to position [939, 0]
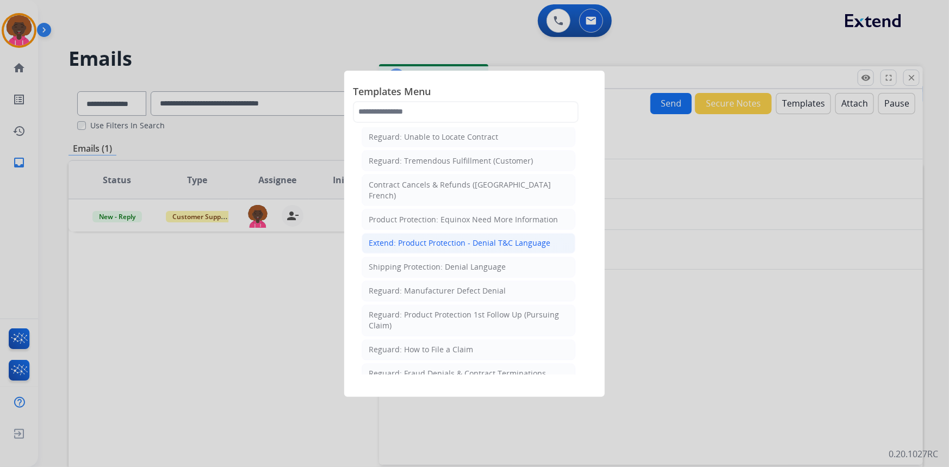
click at [512, 238] on div "Extend: Product Protection - Denial T&C Language" at bounding box center [460, 243] width 182 height 11
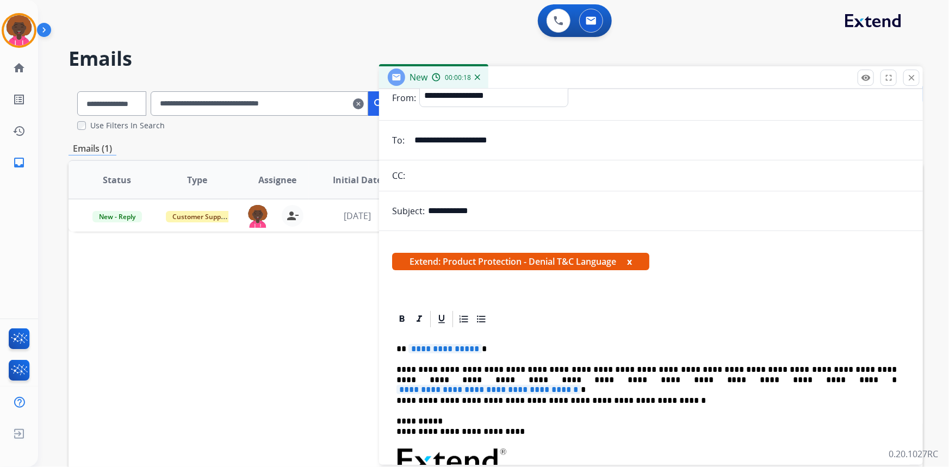
scroll to position [49, 0]
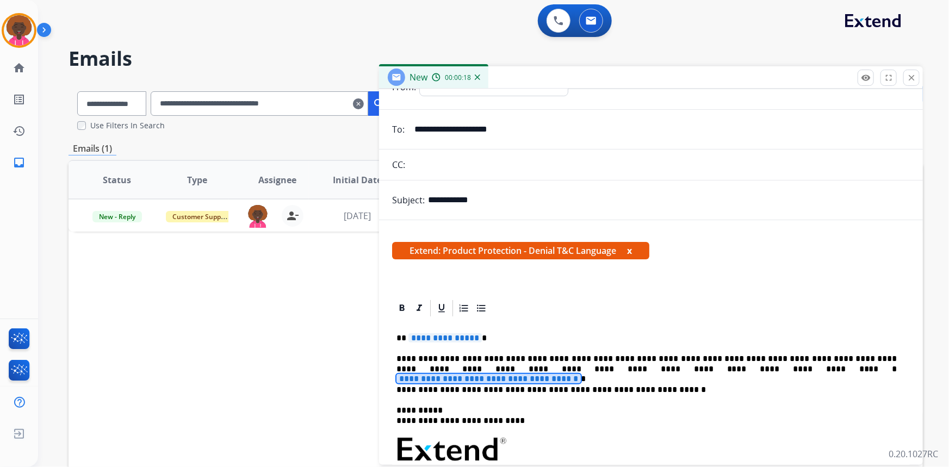
click at [581, 374] on span "**********" at bounding box center [488, 378] width 184 height 9
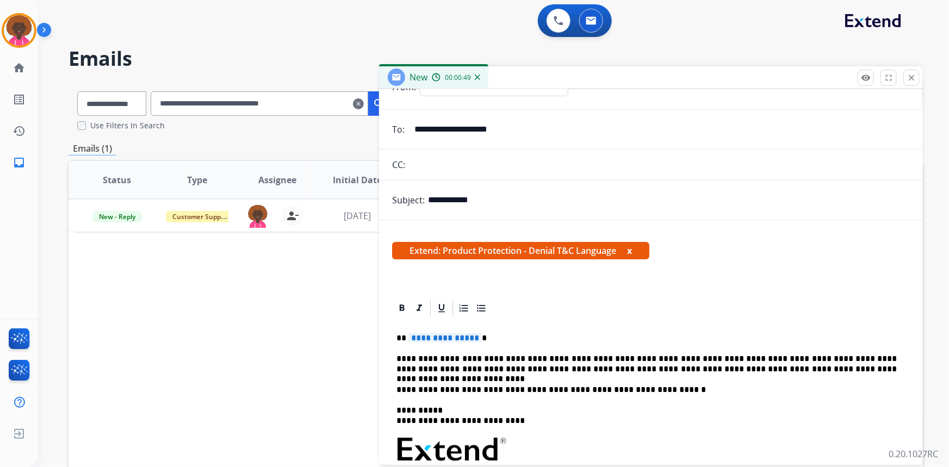
click at [439, 335] on span "**********" at bounding box center [444, 337] width 73 height 9
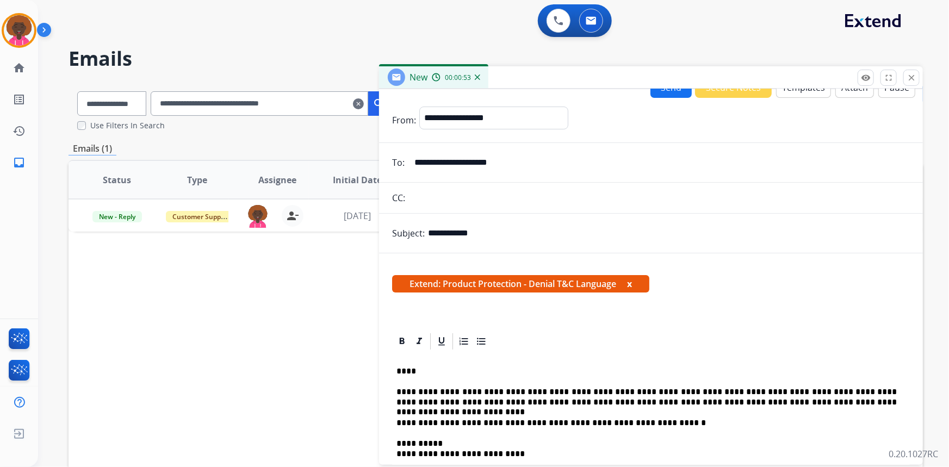
scroll to position [0, 0]
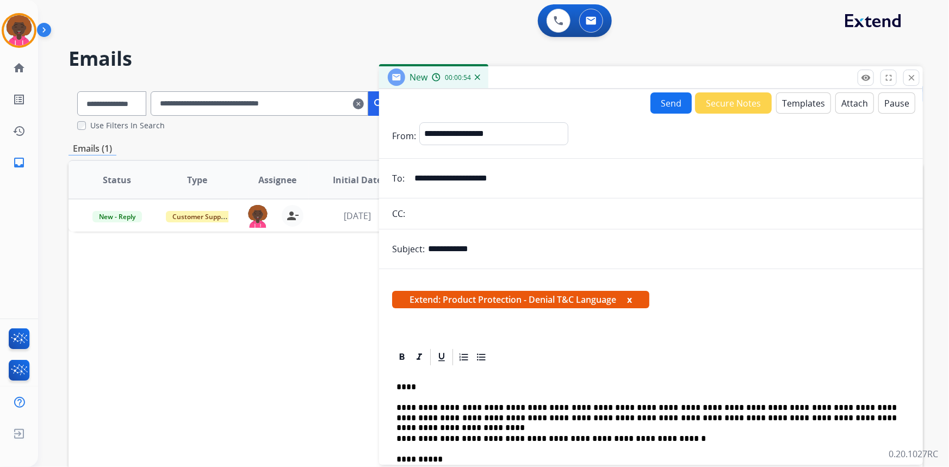
click at [658, 97] on button "Send" at bounding box center [670, 102] width 41 height 21
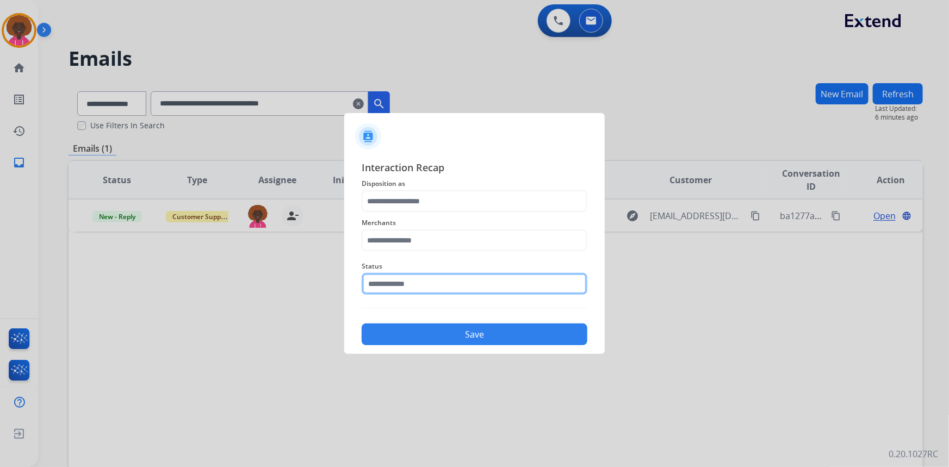
drag, startPoint x: 413, startPoint y: 283, endPoint x: 420, endPoint y: 294, distance: 12.2
click at [413, 284] on input "text" at bounding box center [474, 284] width 226 height 22
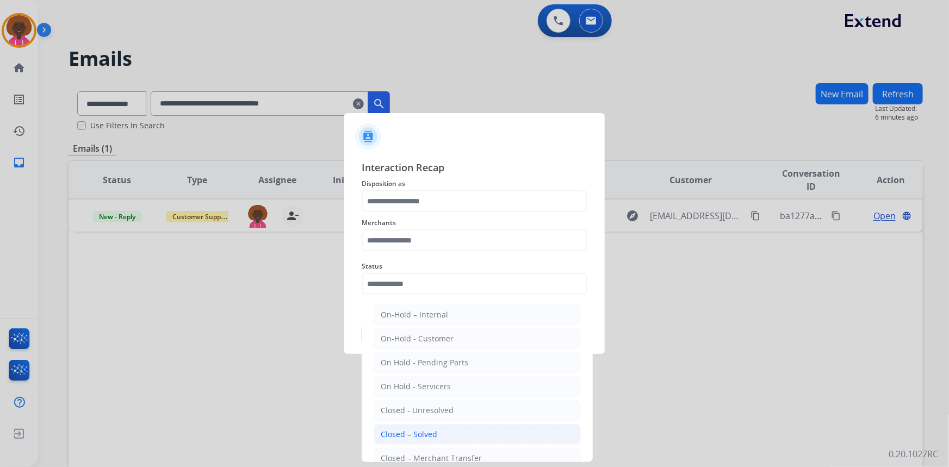
click at [422, 433] on div "Closed – Solved" at bounding box center [409, 434] width 57 height 11
type input "**********"
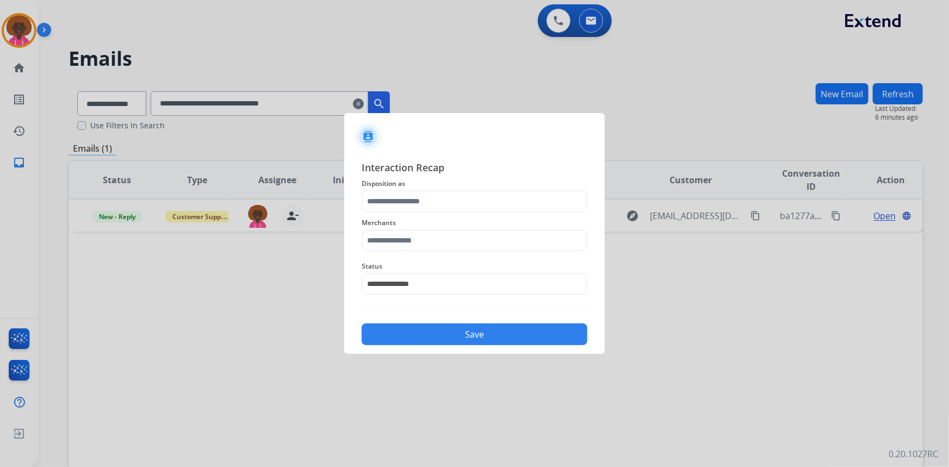
click at [410, 226] on span "Merchants" at bounding box center [474, 222] width 226 height 13
click at [410, 242] on input "text" at bounding box center [474, 240] width 226 height 22
click at [441, 266] on li "Not found" at bounding box center [476, 271] width 207 height 21
type input "*********"
click at [435, 207] on input "text" at bounding box center [474, 201] width 226 height 22
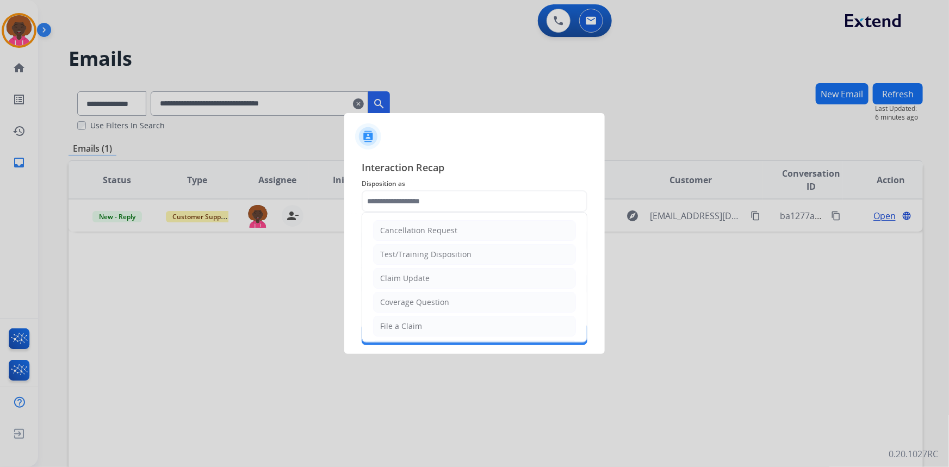
click at [409, 324] on div "File a Claim" at bounding box center [401, 326] width 42 height 11
type input "**********"
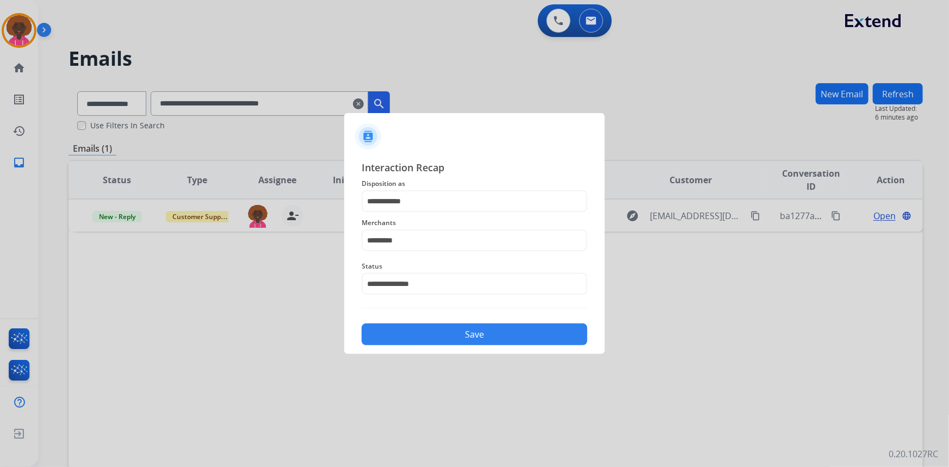
click at [451, 329] on button "Save" at bounding box center [474, 334] width 226 height 22
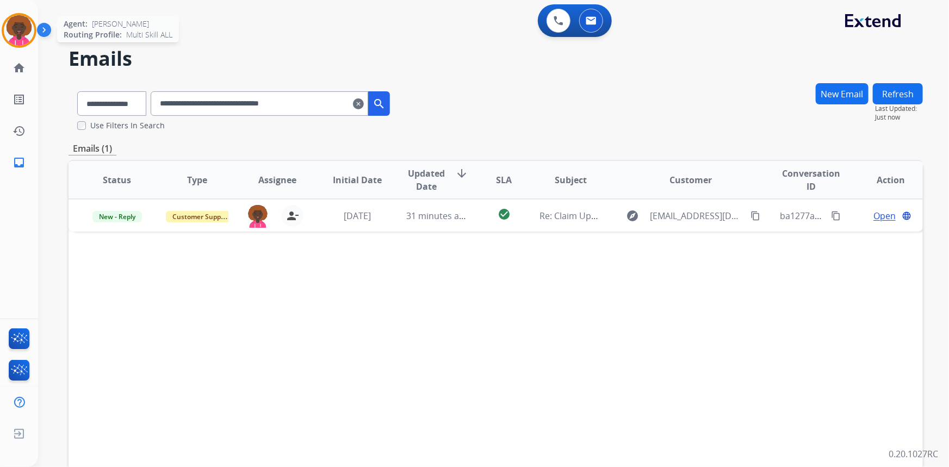
click at [12, 32] on img at bounding box center [19, 30] width 30 height 30
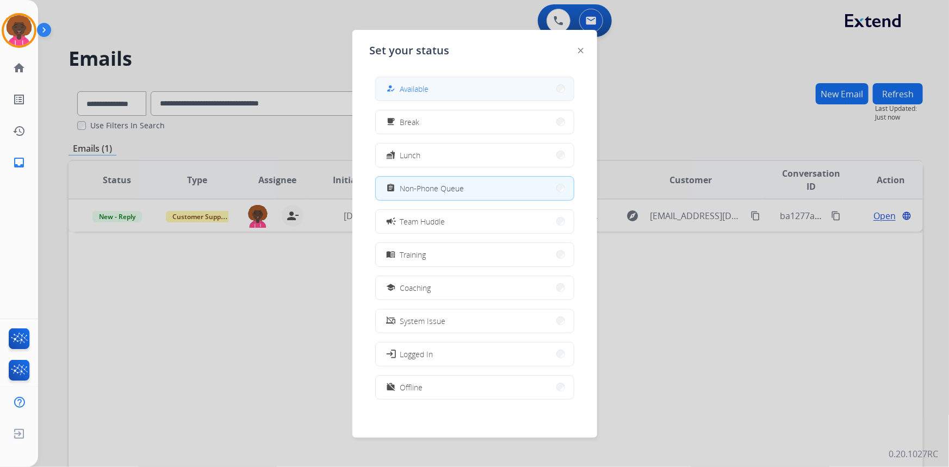
click at [413, 81] on button "how_to_reg Available" at bounding box center [475, 88] width 198 height 23
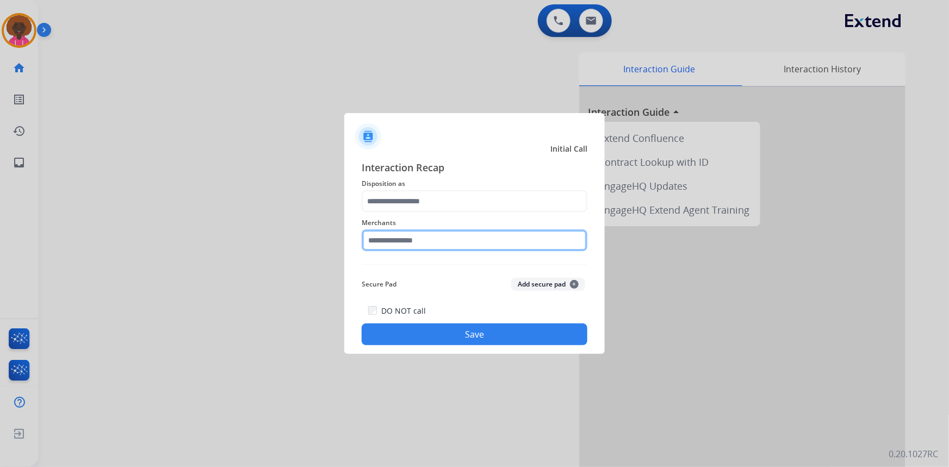
drag, startPoint x: 435, startPoint y: 242, endPoint x: 434, endPoint y: 253, distance: 11.0
click at [435, 244] on input "text" at bounding box center [474, 240] width 226 height 22
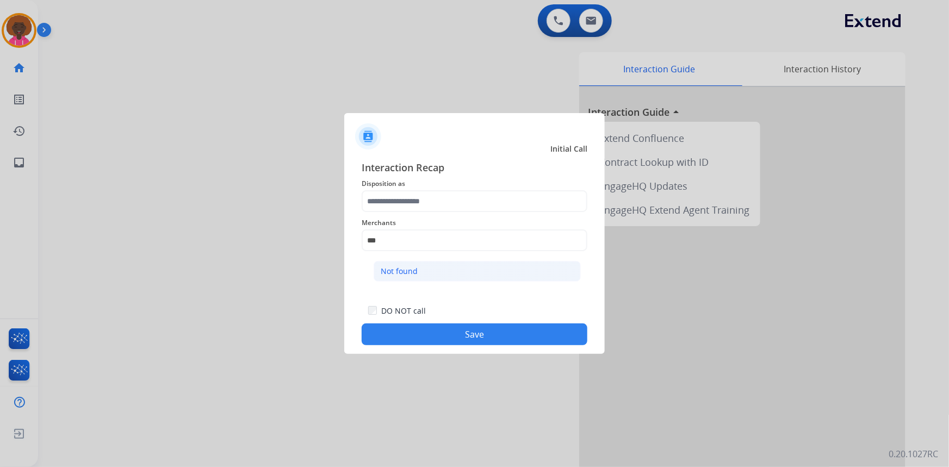
click at [406, 269] on div "Not found" at bounding box center [399, 271] width 37 height 11
type input "*********"
click at [403, 213] on div "Merchants *********" at bounding box center [474, 233] width 226 height 43
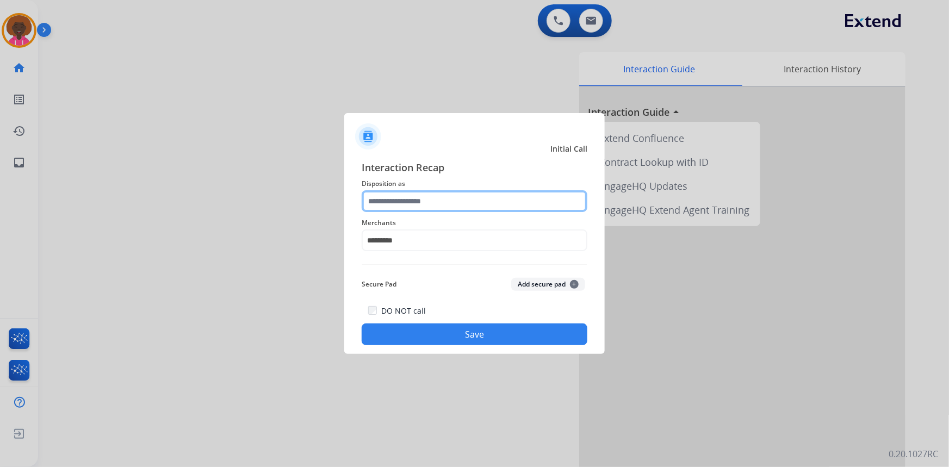
click at [400, 193] on input "text" at bounding box center [474, 201] width 226 height 22
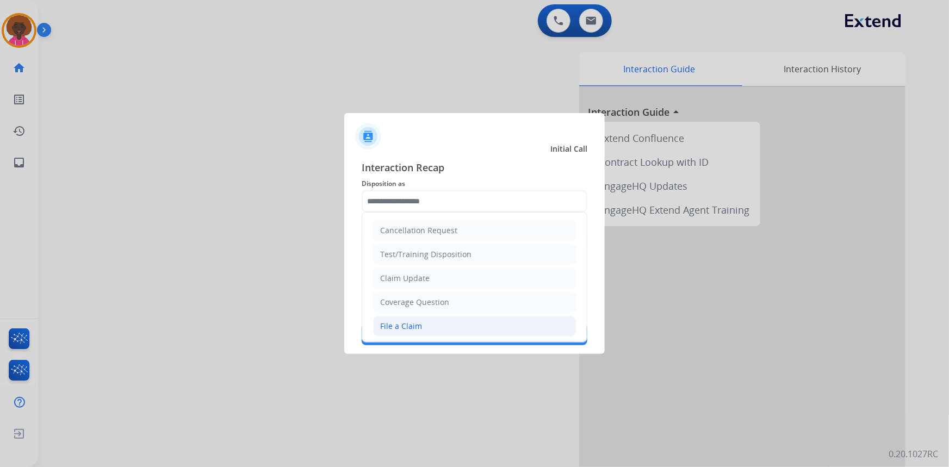
click at [414, 326] on div "File a Claim" at bounding box center [401, 326] width 42 height 11
type input "**********"
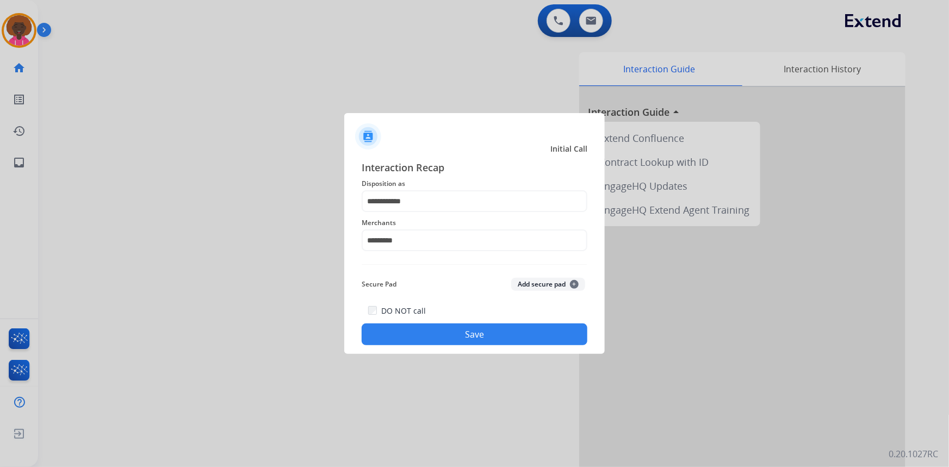
click at [459, 338] on button "Save" at bounding box center [474, 334] width 226 height 22
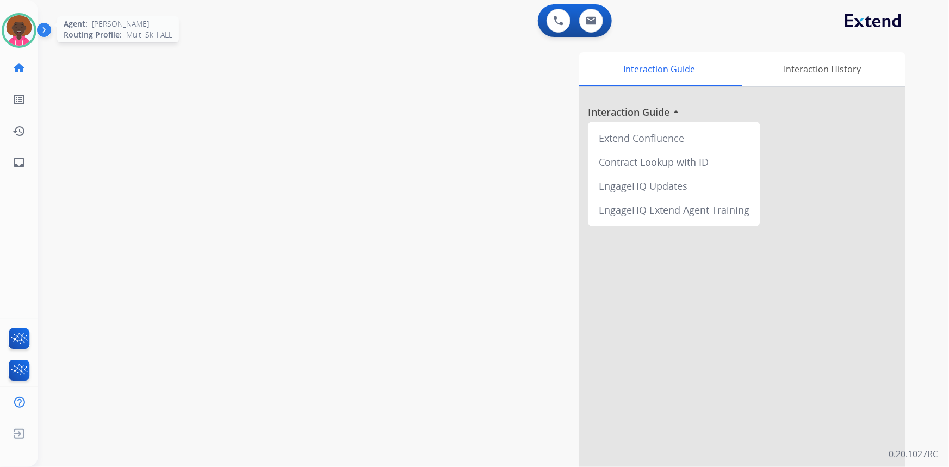
click at [18, 26] on img at bounding box center [19, 30] width 30 height 30
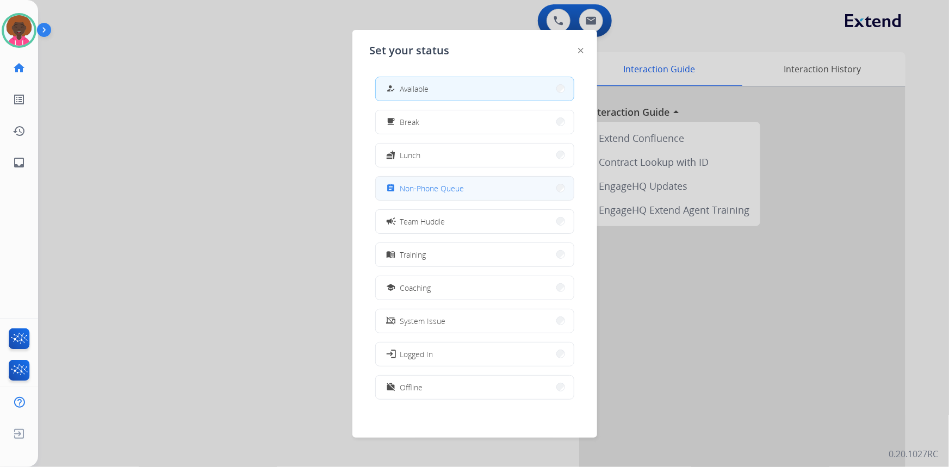
click at [489, 197] on button "assignment Non-Phone Queue" at bounding box center [475, 188] width 198 height 23
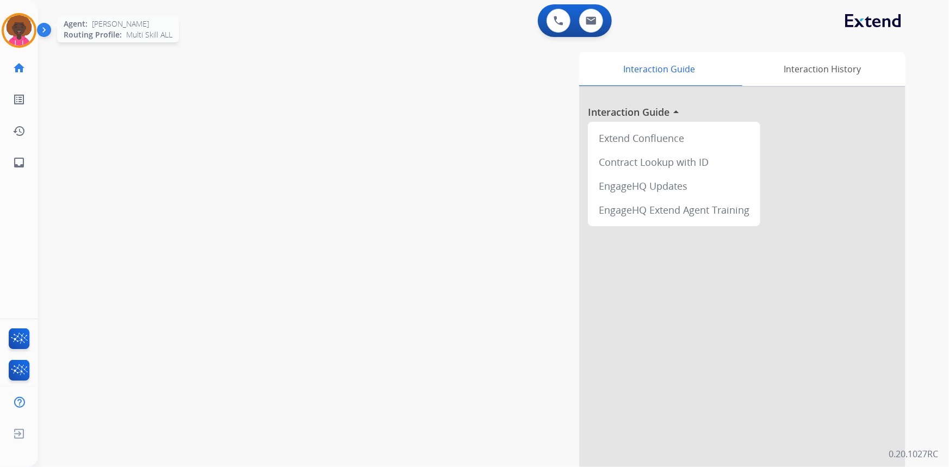
click at [18, 27] on img at bounding box center [19, 30] width 30 height 30
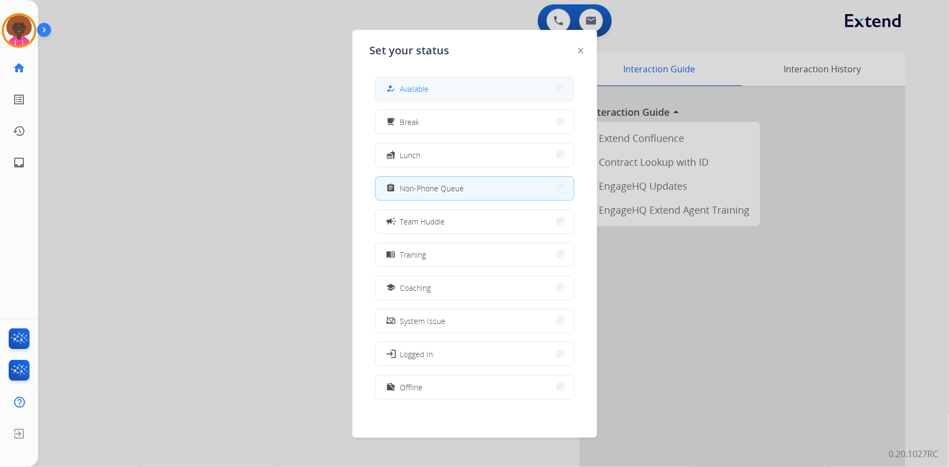
click at [430, 89] on button "how_to_reg Available" at bounding box center [475, 88] width 198 height 23
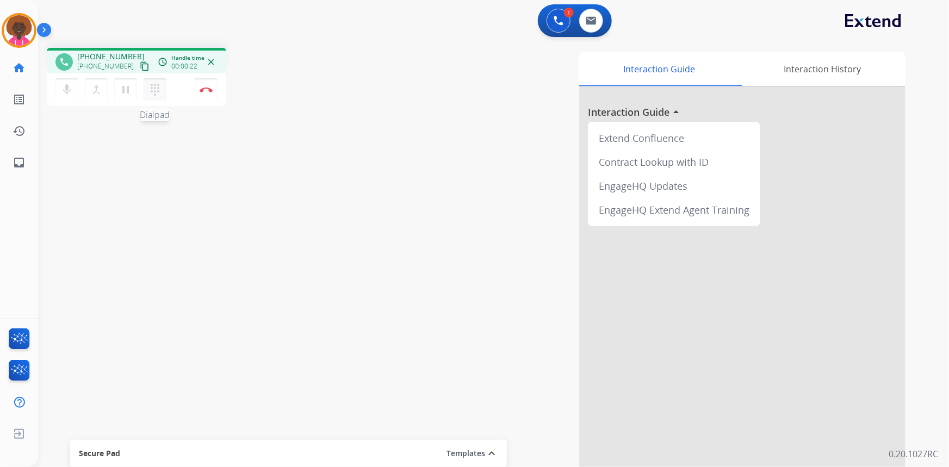
click at [159, 78] on div "dialpad Dialpad" at bounding box center [158, 89] width 29 height 23
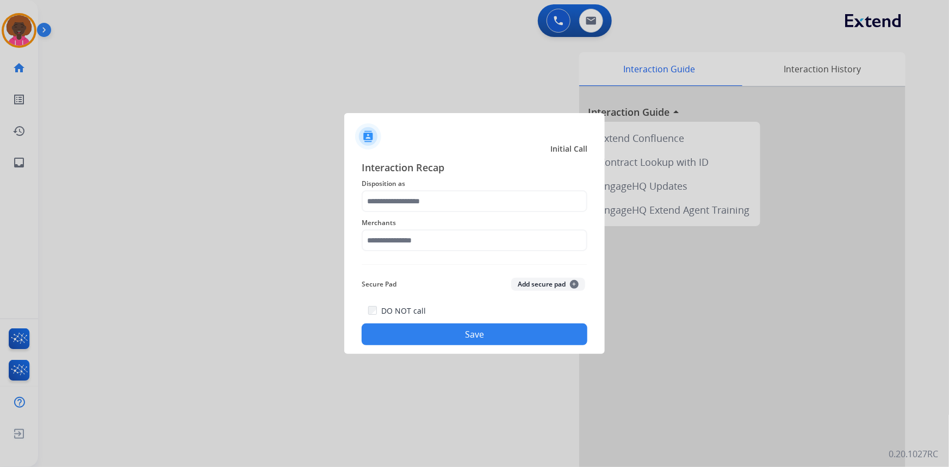
click at [497, 251] on div "Merchants" at bounding box center [474, 233] width 226 height 43
click at [494, 243] on input "text" at bounding box center [474, 240] width 226 height 22
click at [432, 271] on li "Not found" at bounding box center [476, 271] width 207 height 21
type input "*********"
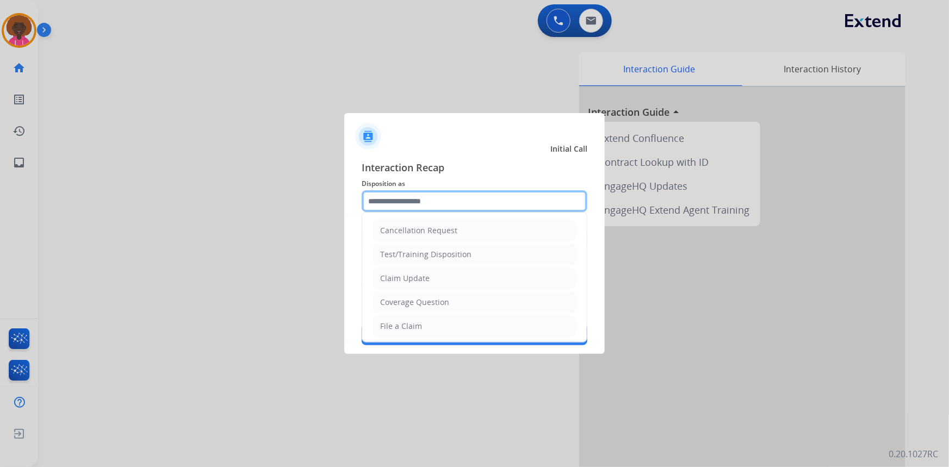
click at [413, 196] on input "text" at bounding box center [474, 201] width 226 height 22
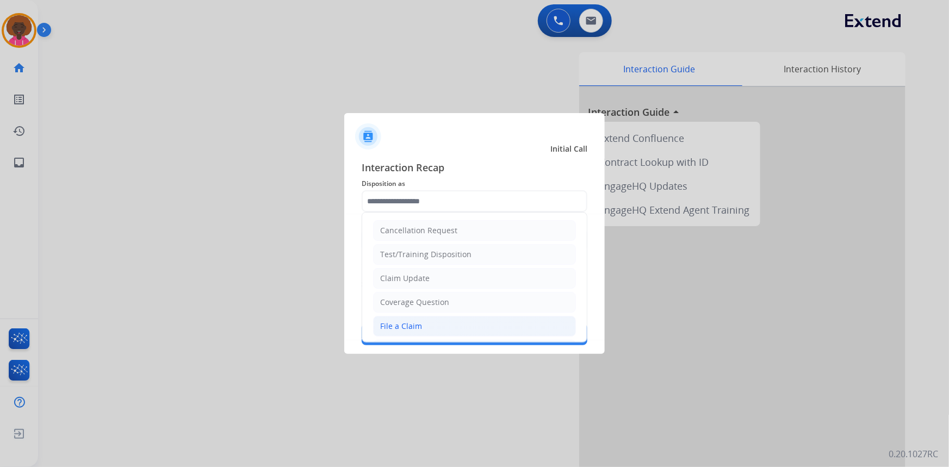
click at [404, 320] on li "File a Claim" at bounding box center [474, 326] width 203 height 21
type input "**********"
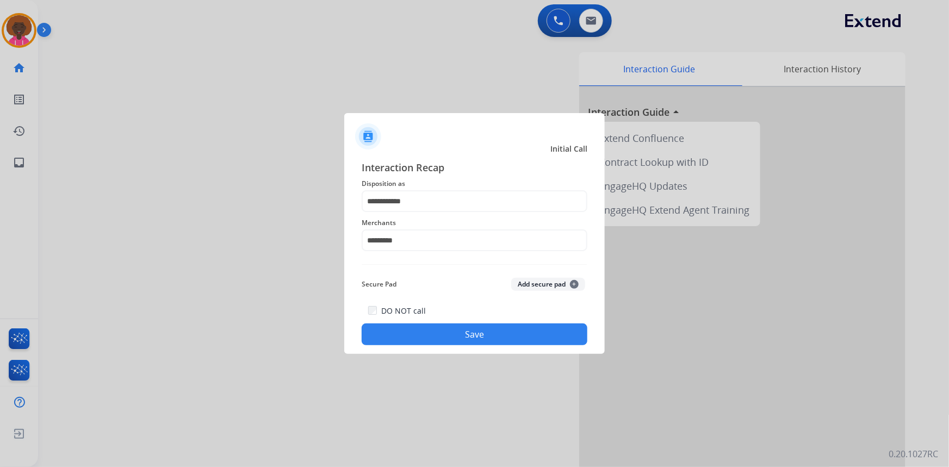
click at [521, 321] on div "DO NOT call Save" at bounding box center [474, 324] width 226 height 41
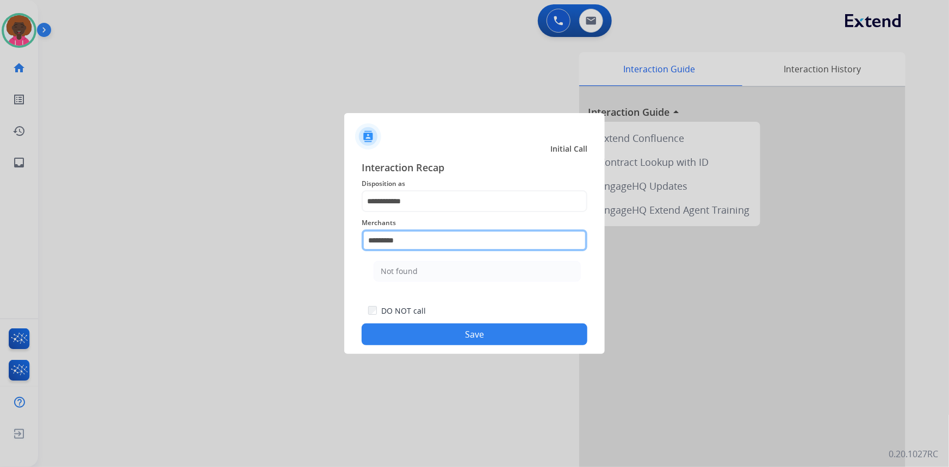
click at [432, 245] on input "*********" at bounding box center [474, 240] width 226 height 22
click at [457, 341] on button "Save" at bounding box center [474, 334] width 226 height 22
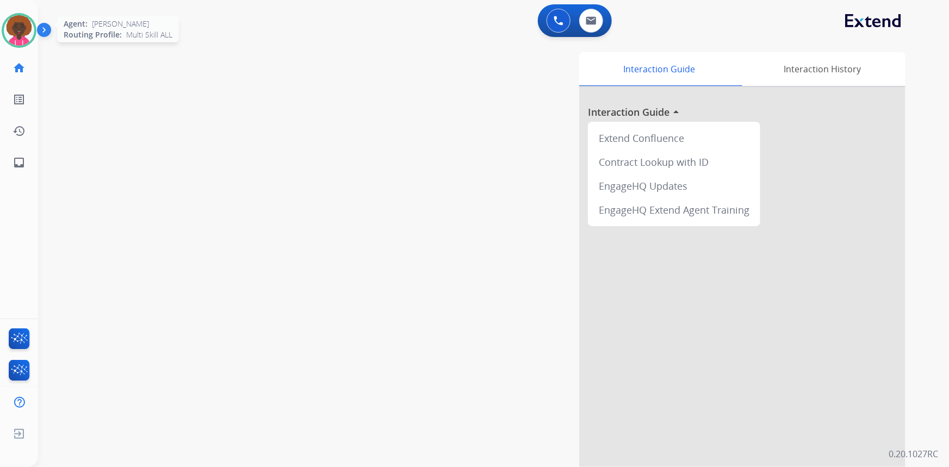
click at [18, 38] on img at bounding box center [19, 30] width 30 height 30
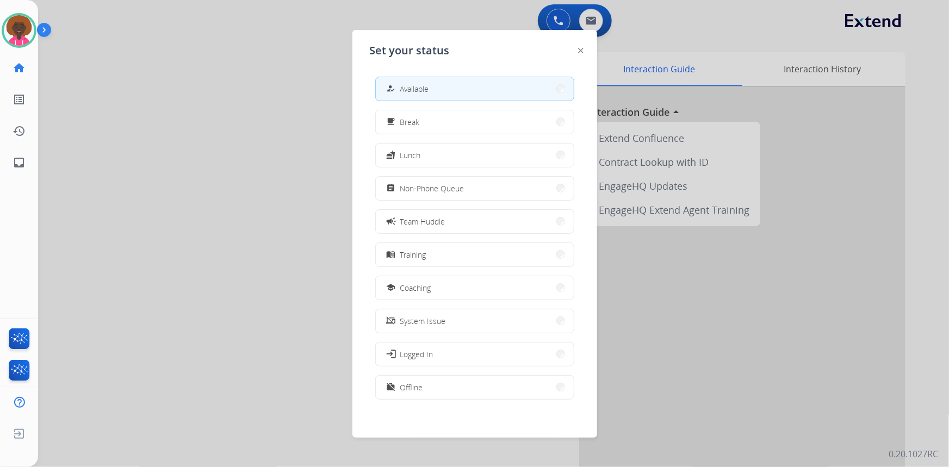
click at [426, 180] on button "assignment Non-Phone Queue" at bounding box center [475, 188] width 198 height 23
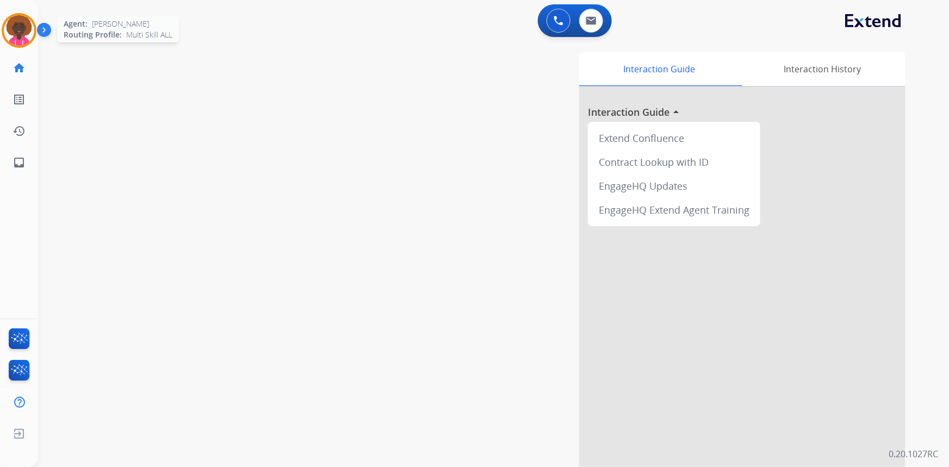
click at [33, 24] on div at bounding box center [19, 30] width 35 height 35
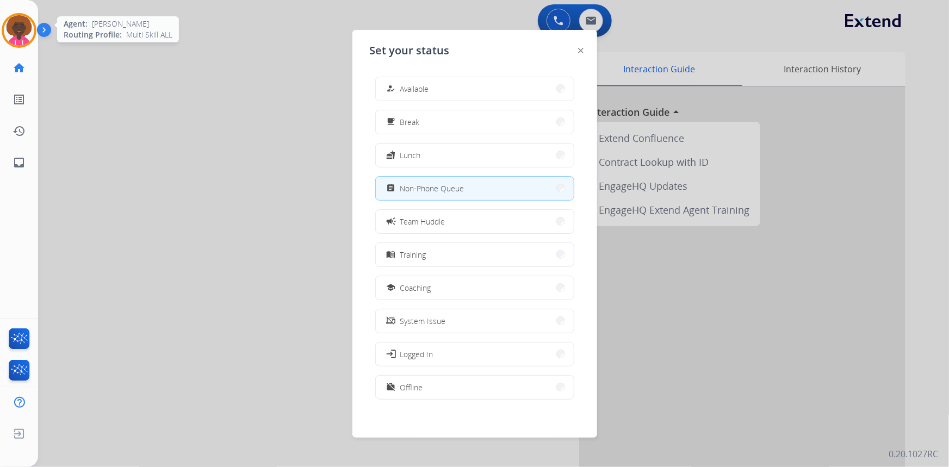
click at [23, 23] on img at bounding box center [19, 30] width 30 height 30
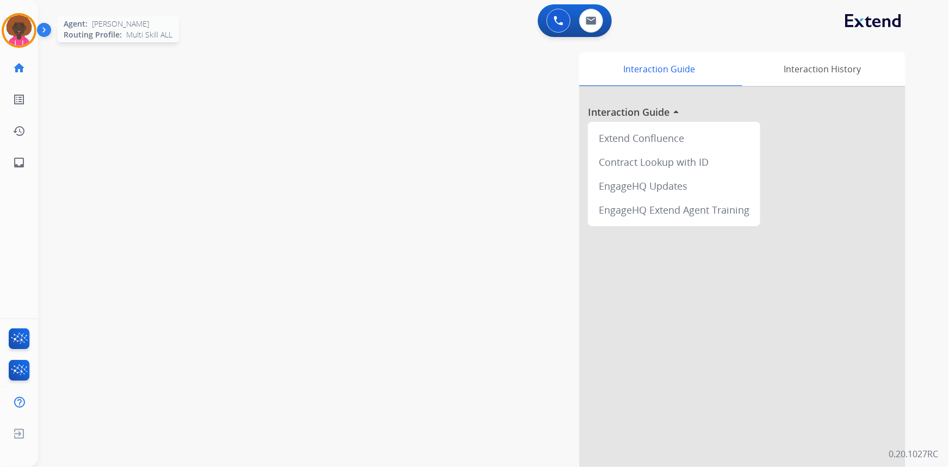
click at [28, 24] on img at bounding box center [19, 30] width 30 height 30
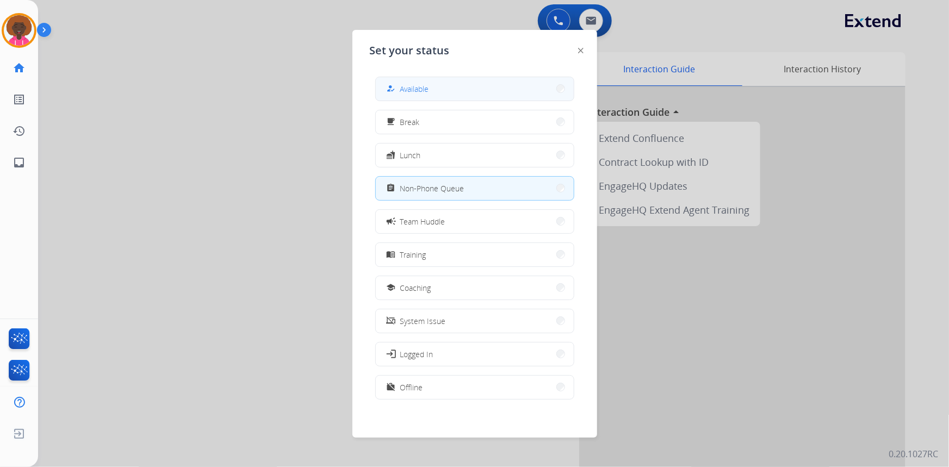
click at [446, 88] on button "how_to_reg Available" at bounding box center [475, 88] width 198 height 23
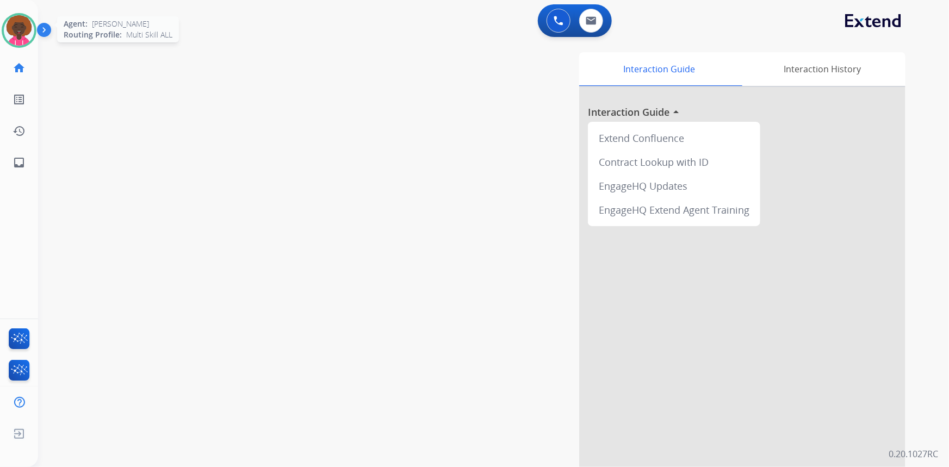
click at [22, 30] on img at bounding box center [19, 30] width 30 height 30
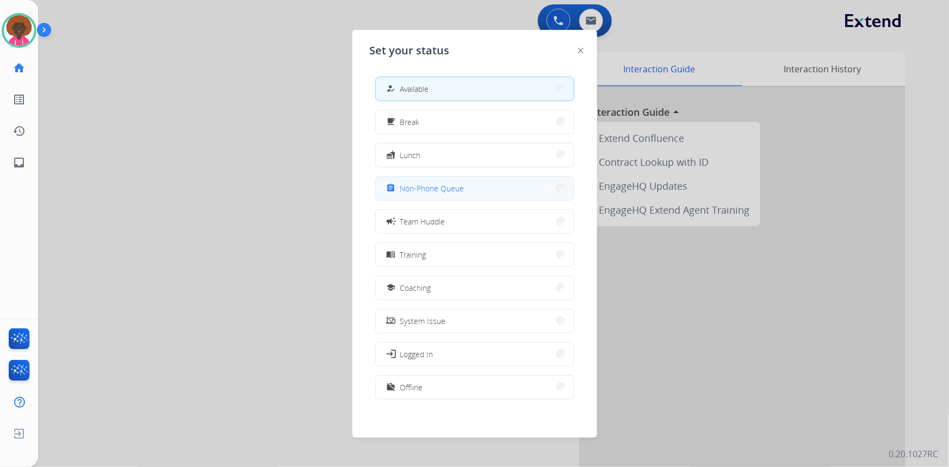
click at [467, 179] on button "assignment Non-Phone Queue" at bounding box center [475, 188] width 198 height 23
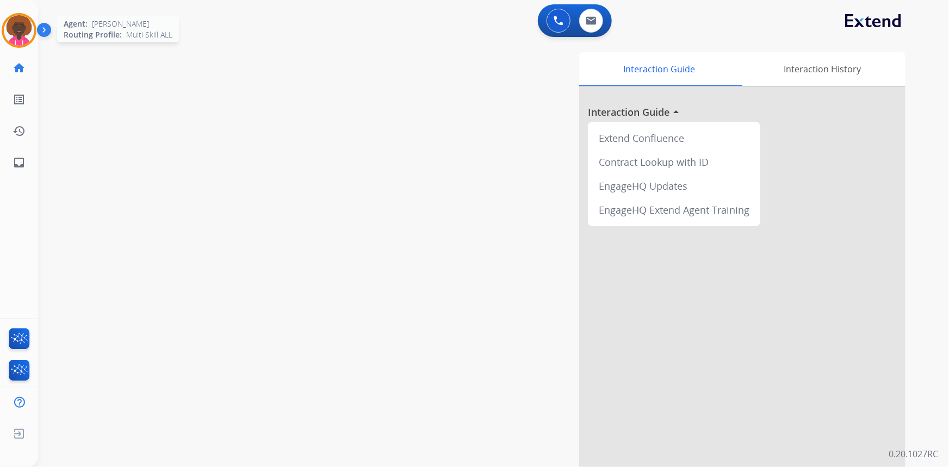
click at [14, 18] on img at bounding box center [19, 30] width 30 height 30
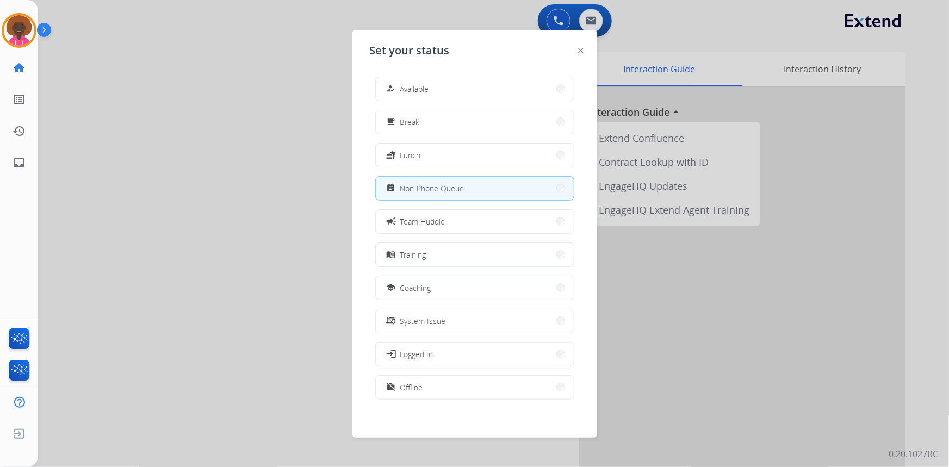
click at [375, 73] on div "how_to_reg Available free_breakfast Break fastfood Lunch assignment Non-Phone Q…" at bounding box center [475, 239] width 210 height 342
click at [378, 80] on div "how_to_reg Available" at bounding box center [474, 89] width 199 height 24
click at [437, 89] on button "how_to_reg Available" at bounding box center [475, 88] width 198 height 23
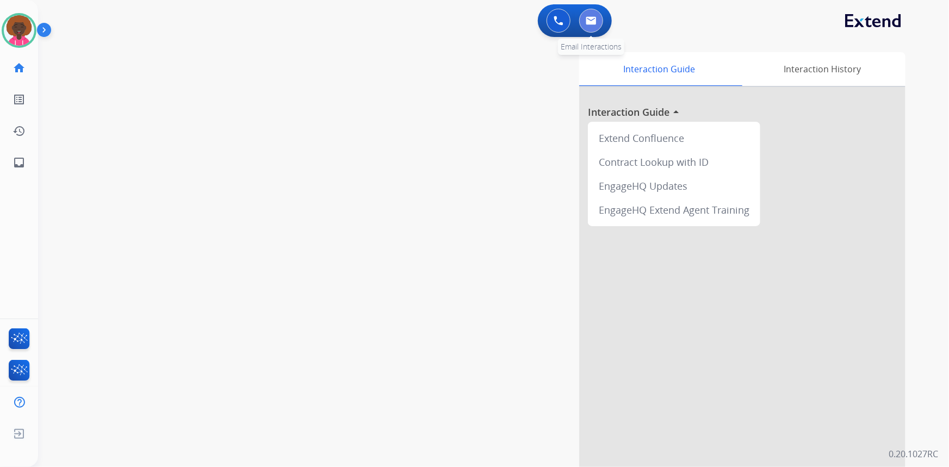
click at [589, 20] on img at bounding box center [590, 20] width 11 height 9
select select "**********"
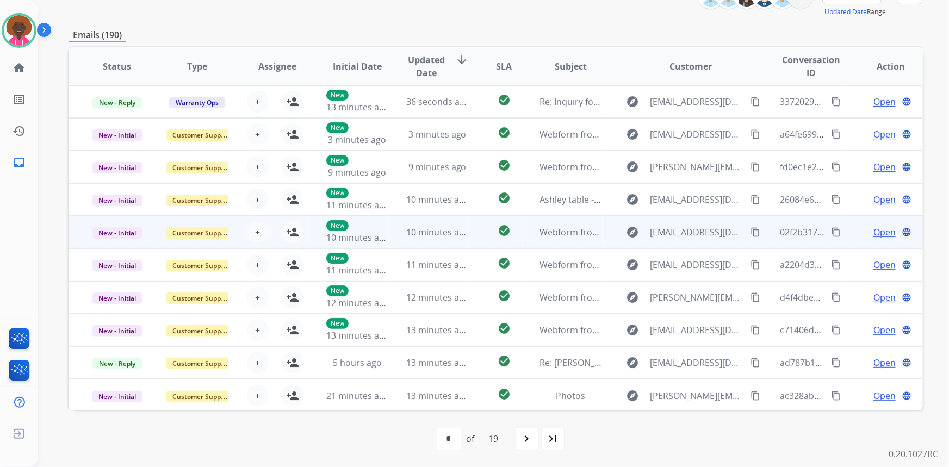
scroll to position [1, 0]
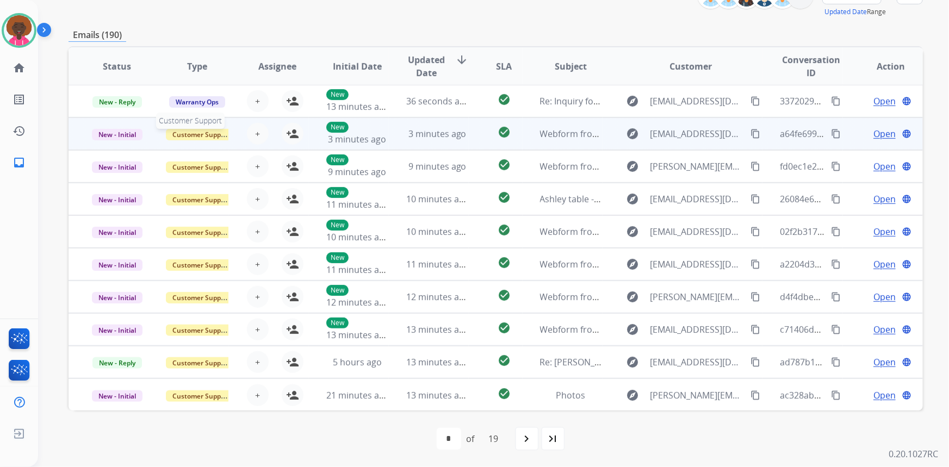
click at [195, 130] on span "Customer Support" at bounding box center [201, 134] width 71 height 11
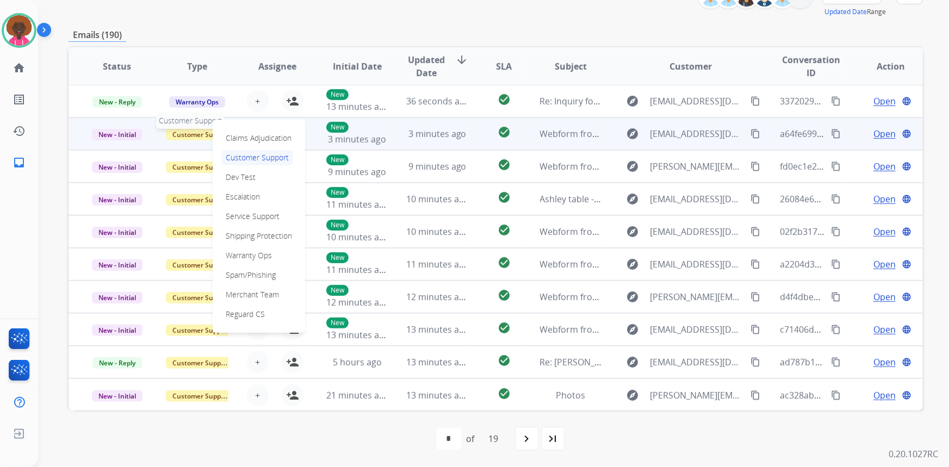
click at [194, 132] on span "Customer Support" at bounding box center [201, 134] width 71 height 11
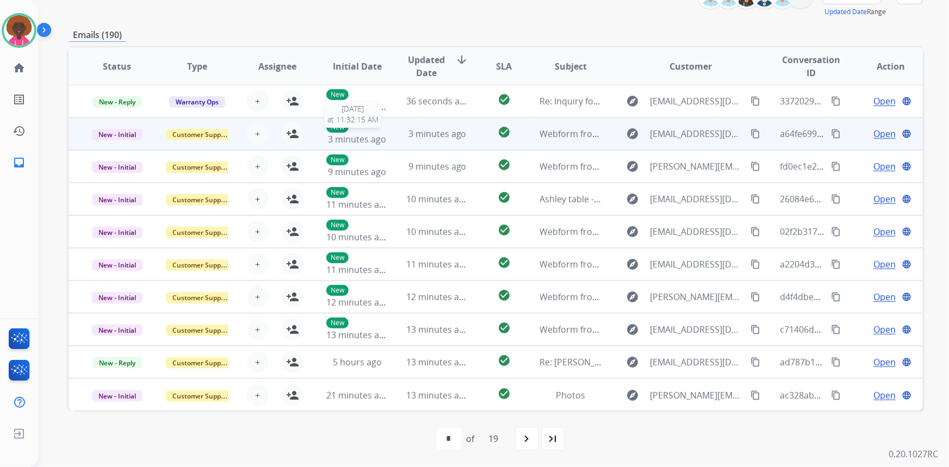
click at [354, 130] on div "New 3 minutes ago" at bounding box center [357, 134] width 62 height 24
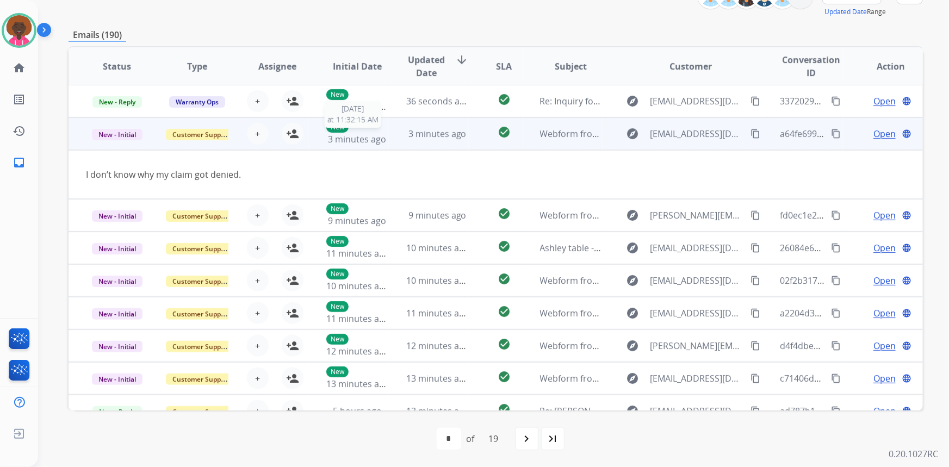
scroll to position [33, 0]
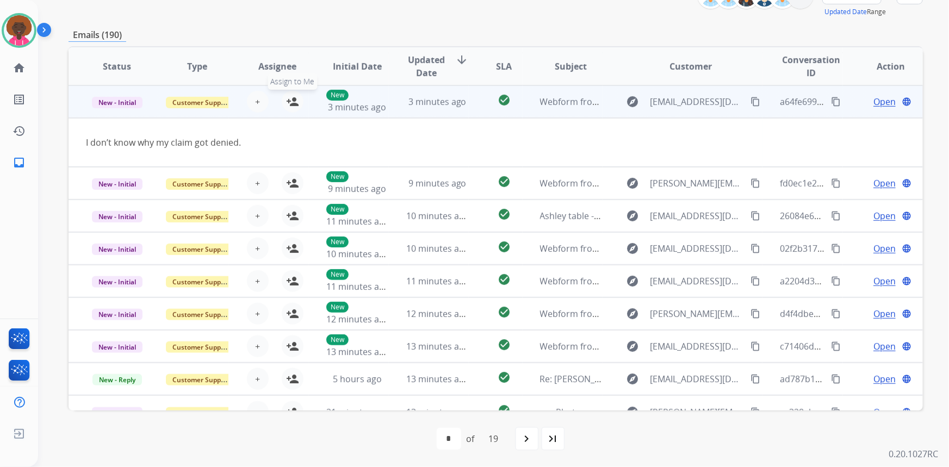
click at [288, 103] on mat-icon "person_add" at bounding box center [292, 101] width 13 height 13
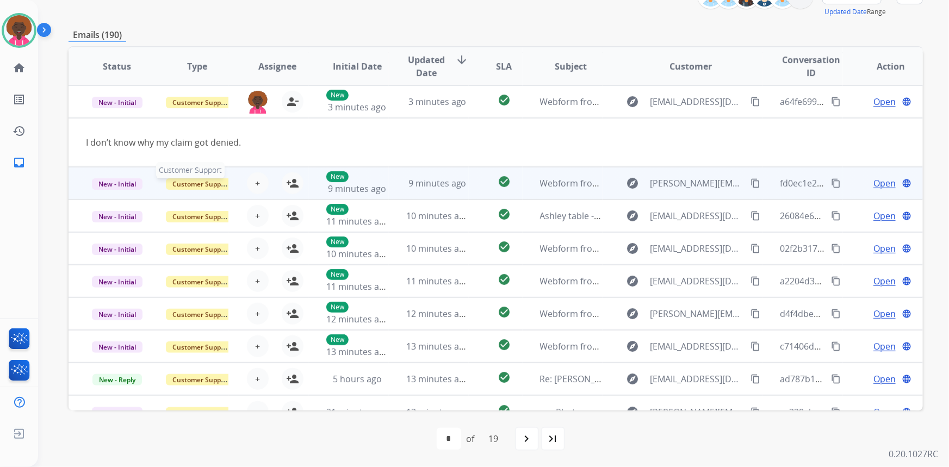
click at [207, 179] on span "Customer Support" at bounding box center [201, 183] width 71 height 11
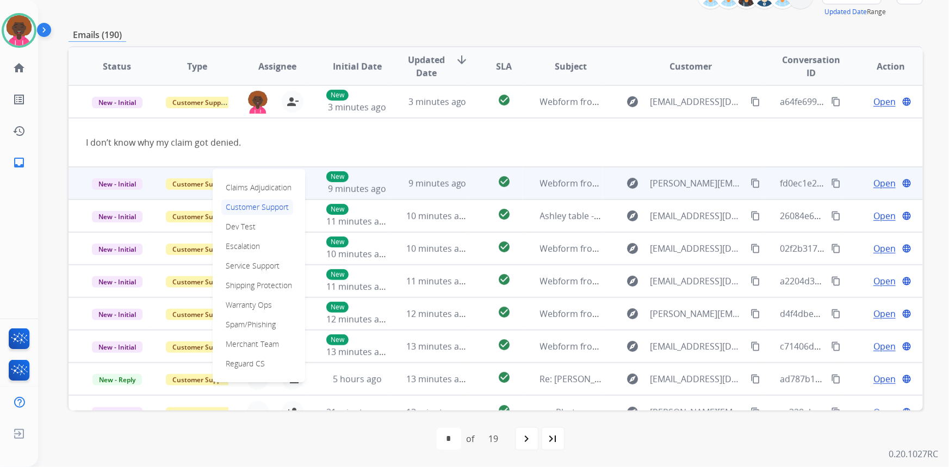
click at [159, 186] on td "Customer Support Claims Adjudication Customer Support Dev Test Escalation Servi…" at bounding box center [188, 183] width 80 height 33
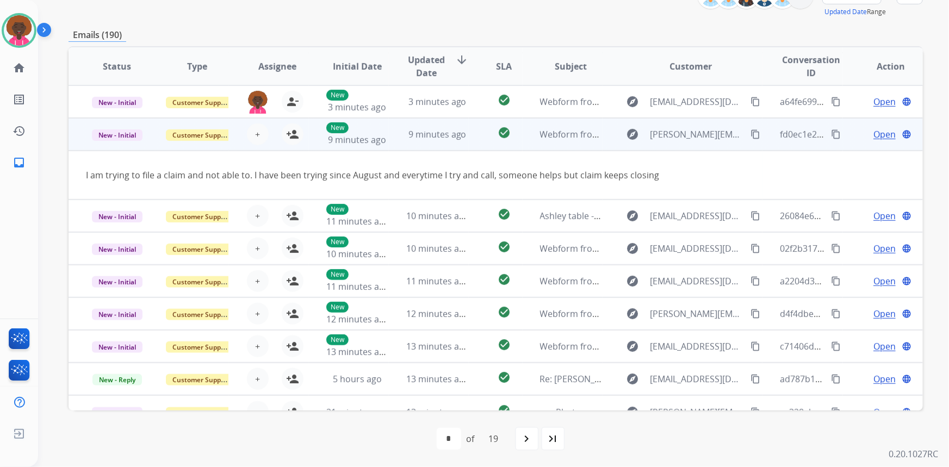
scroll to position [49, 0]
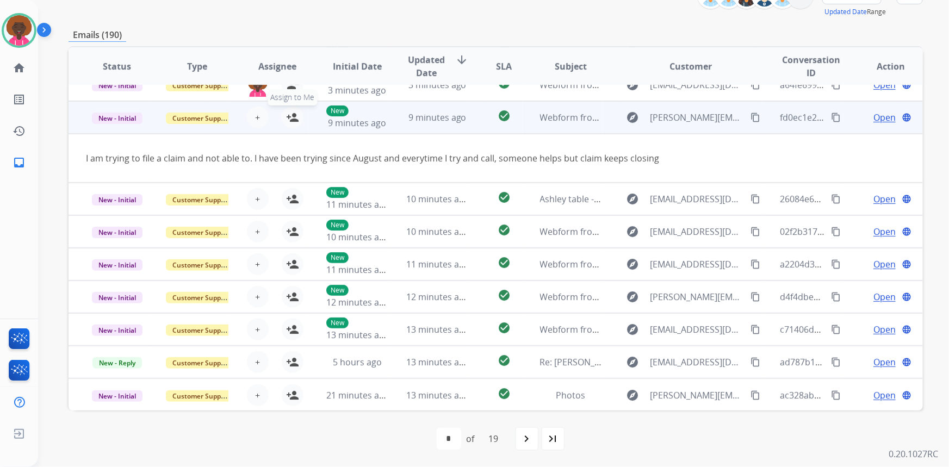
click at [291, 116] on mat-icon "person_add" at bounding box center [292, 117] width 13 height 13
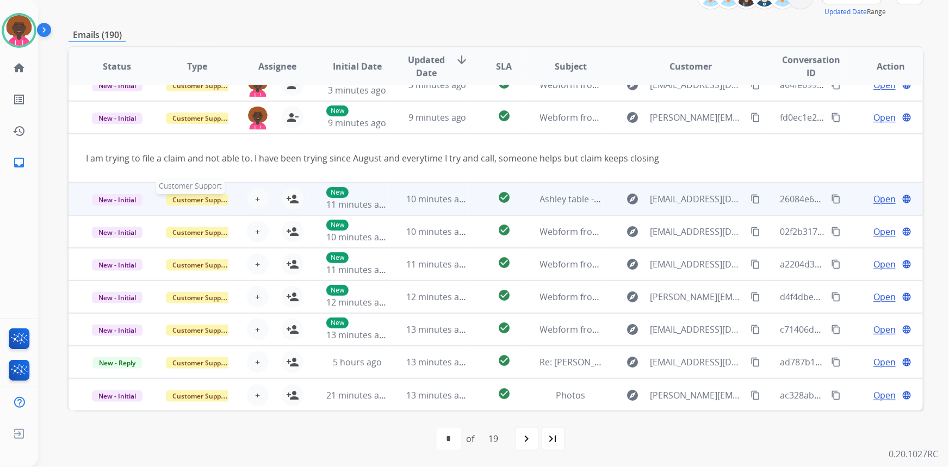
click at [216, 195] on span "Customer Support" at bounding box center [201, 199] width 71 height 11
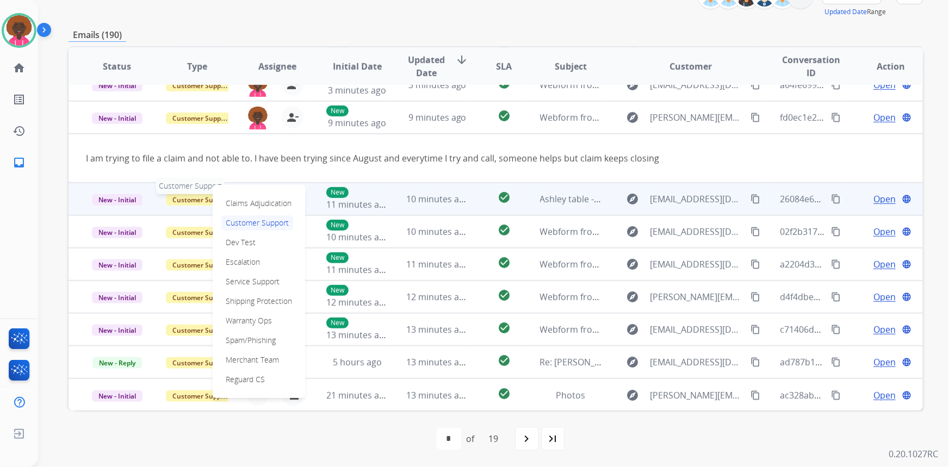
click at [187, 198] on span "Customer Support" at bounding box center [201, 199] width 71 height 11
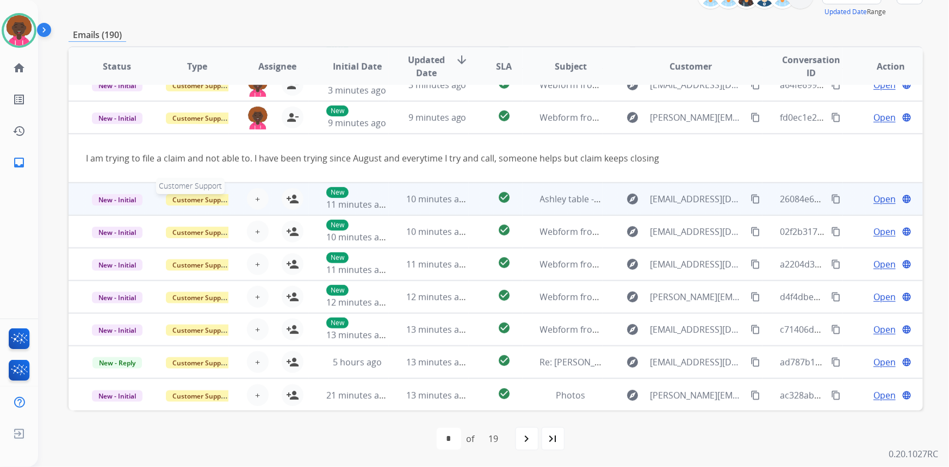
click at [187, 198] on span "Customer Support" at bounding box center [201, 199] width 71 height 11
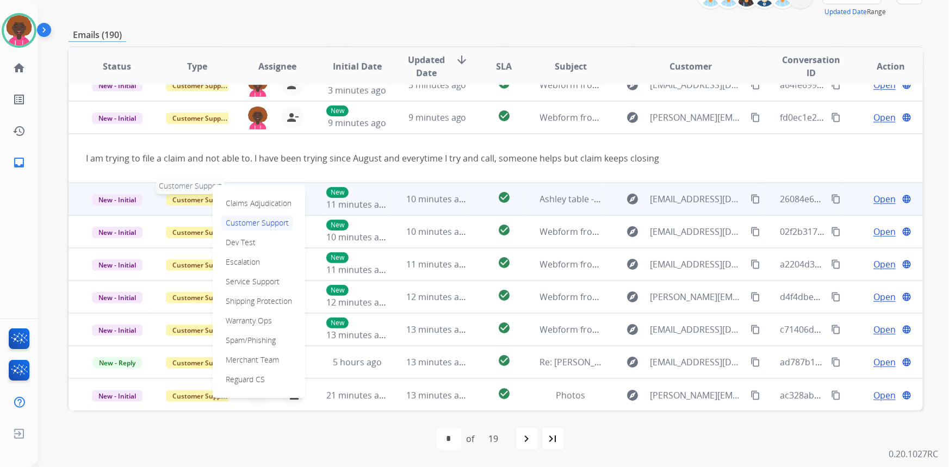
click at [176, 198] on span "Customer Support" at bounding box center [201, 199] width 71 height 11
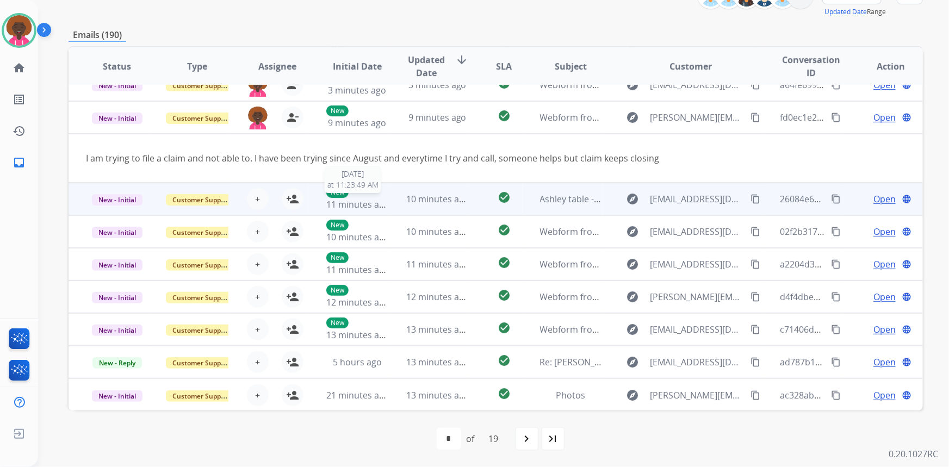
click at [351, 196] on div "New 11 minutes ago" at bounding box center [357, 199] width 62 height 24
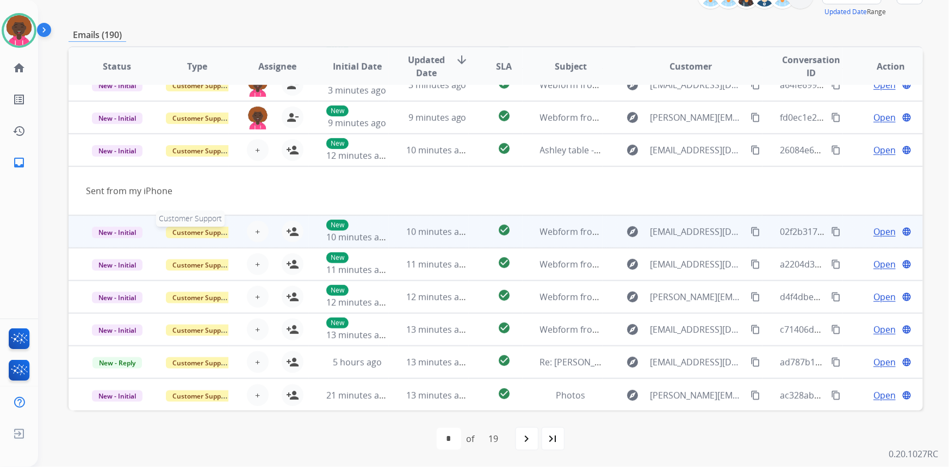
click at [210, 236] on span "Customer Support" at bounding box center [201, 232] width 71 height 11
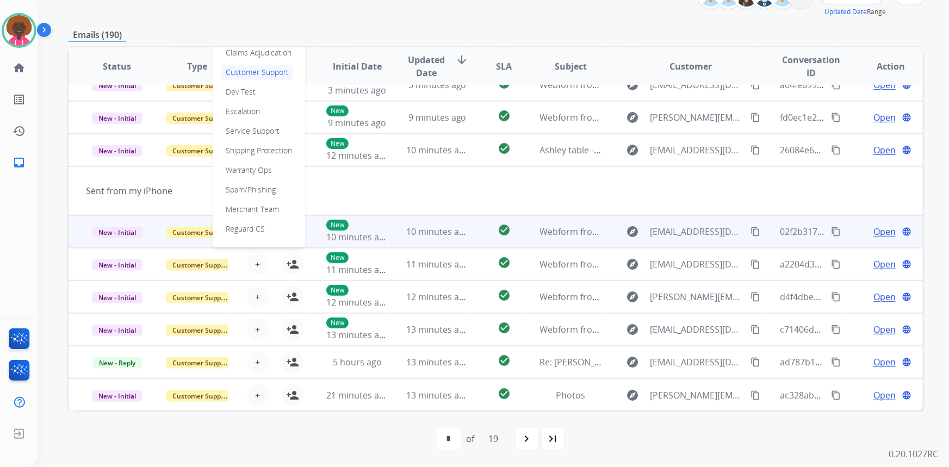
click at [389, 233] on td "10 minutes ago" at bounding box center [429, 231] width 80 height 33
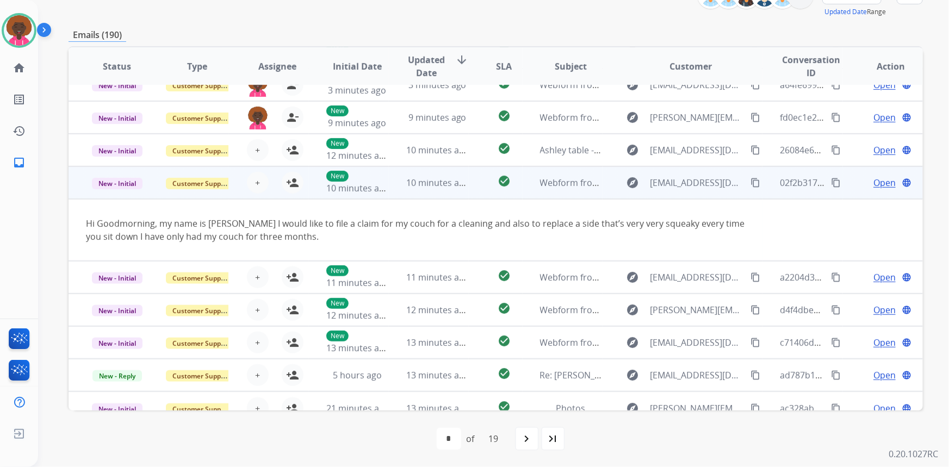
scroll to position [63, 0]
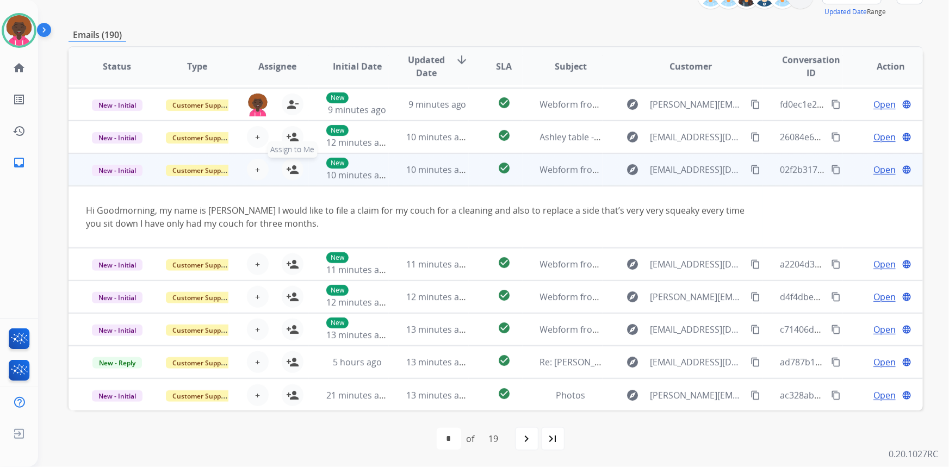
click at [294, 171] on mat-icon "person_add" at bounding box center [292, 169] width 13 height 13
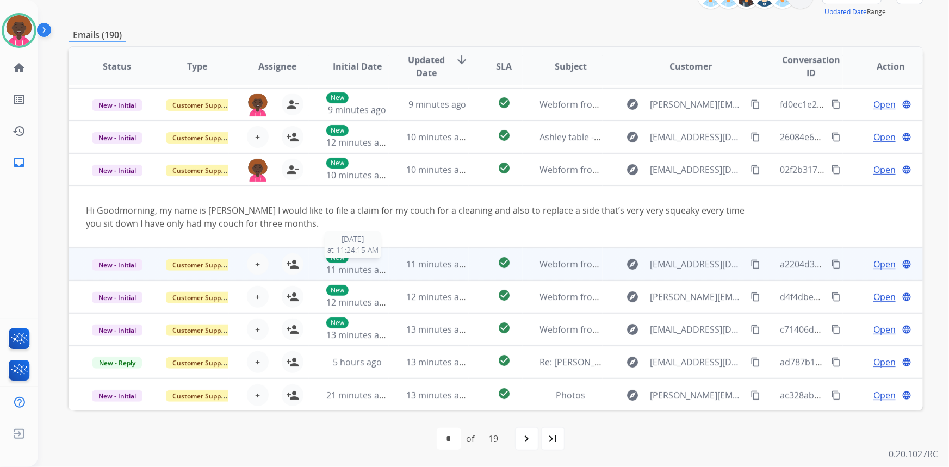
click at [355, 262] on div "New 11 minutes ago" at bounding box center [357, 264] width 62 height 24
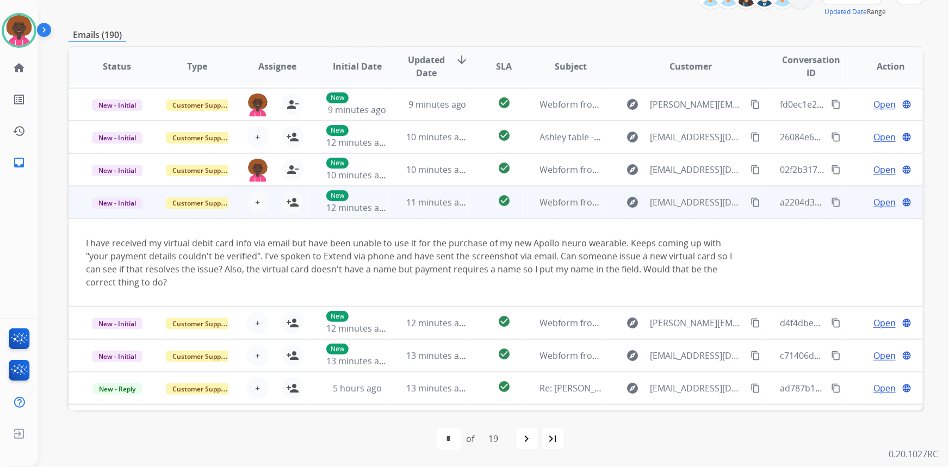
scroll to position [89, 0]
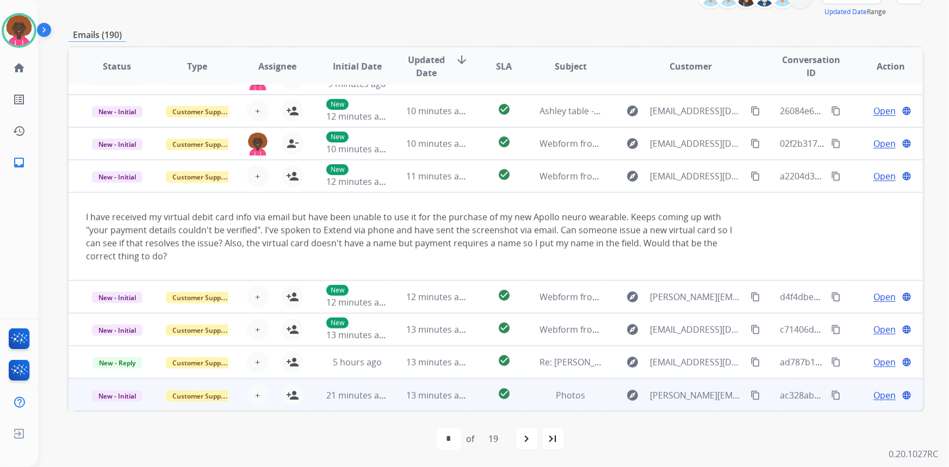
click at [428, 386] on td "13 minutes ago" at bounding box center [429, 394] width 80 height 33
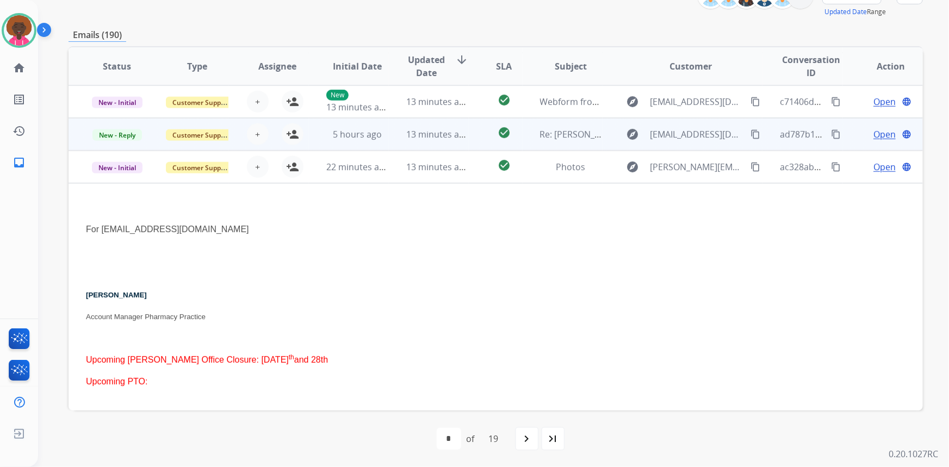
scroll to position [145, 0]
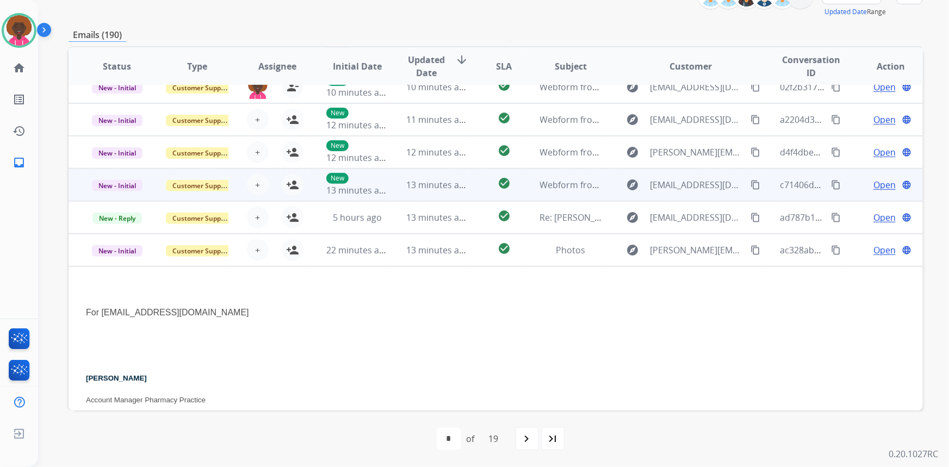
click at [402, 185] on td "13 minutes ago" at bounding box center [429, 185] width 80 height 33
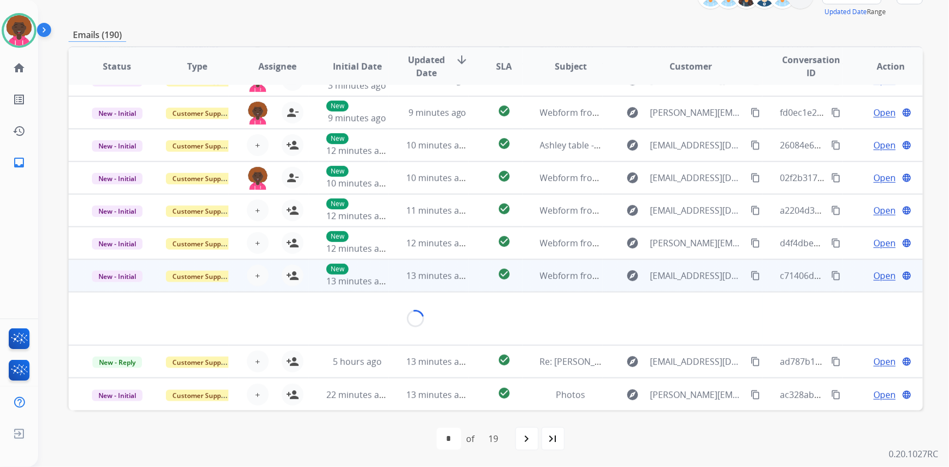
scroll to position [49, 0]
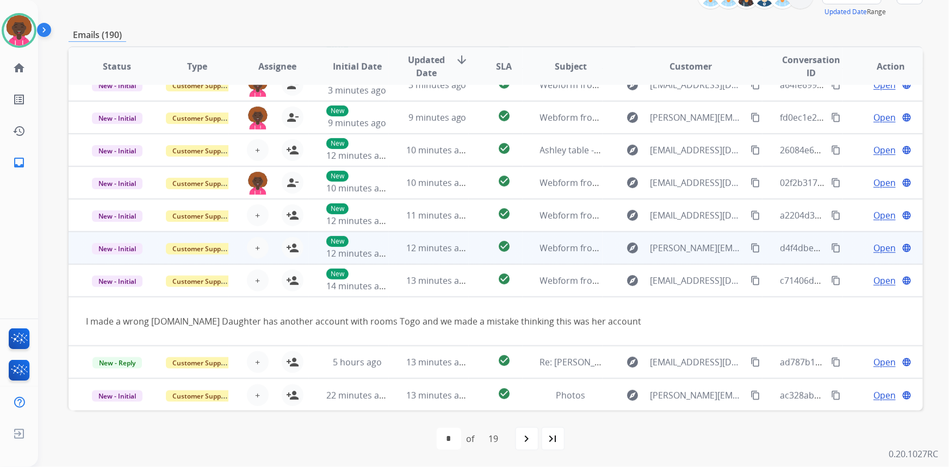
click at [396, 238] on td "12 minutes ago" at bounding box center [429, 248] width 80 height 33
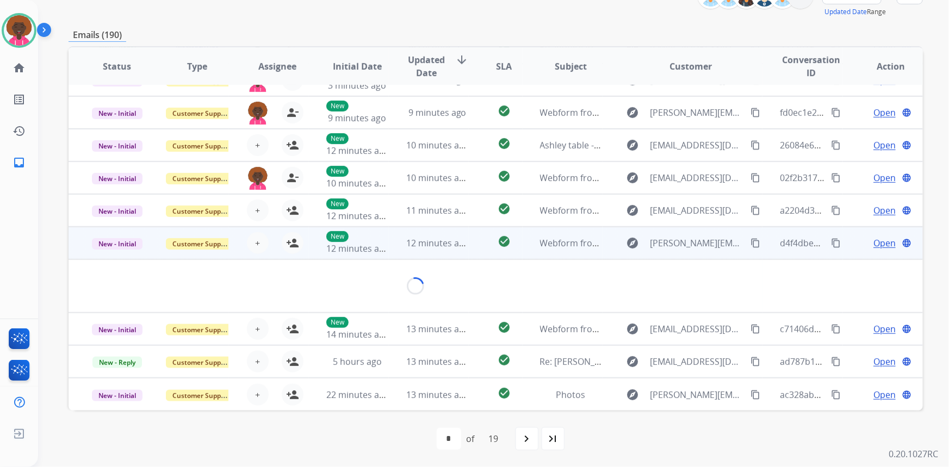
scroll to position [63, 0]
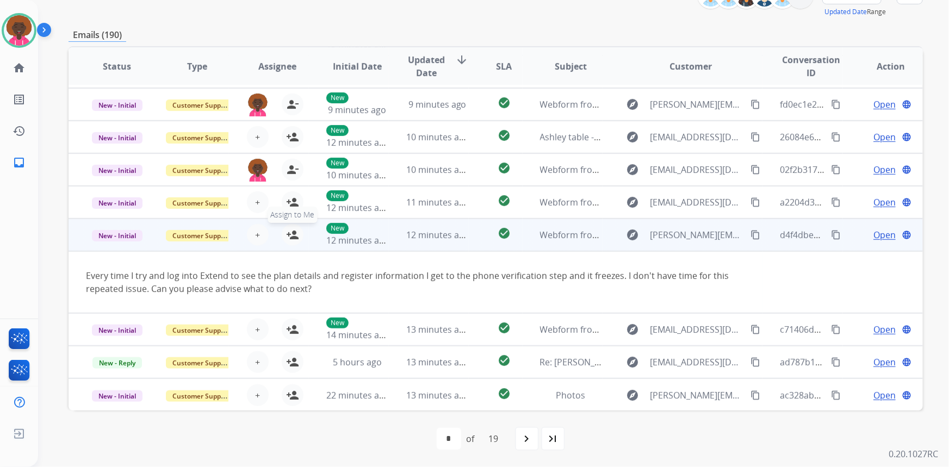
click at [290, 233] on mat-icon "person_add" at bounding box center [292, 234] width 13 height 13
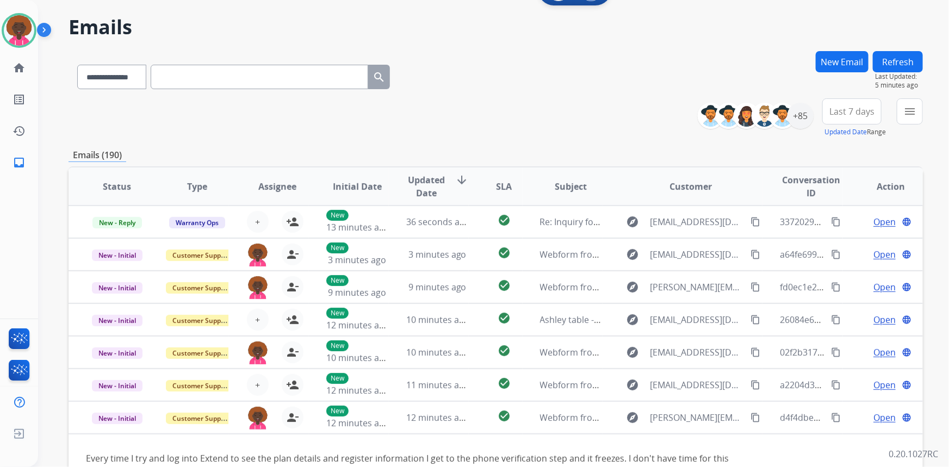
scroll to position [0, 0]
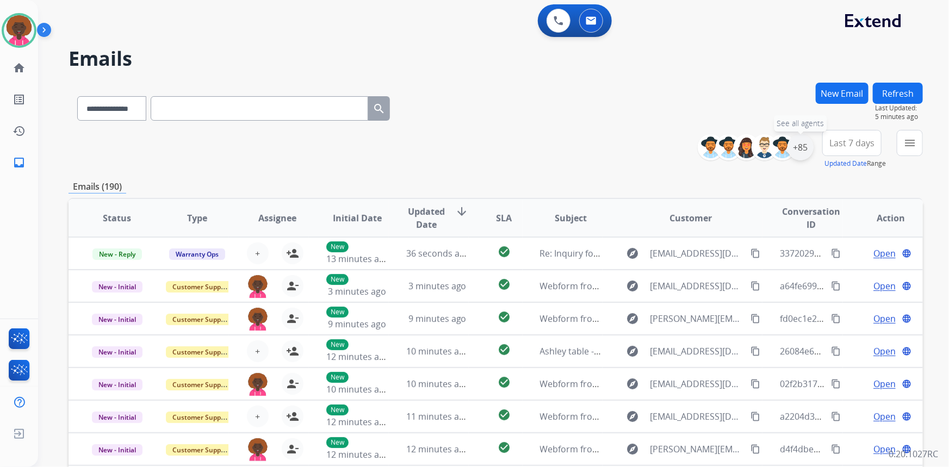
drag, startPoint x: 807, startPoint y: 141, endPoint x: 804, endPoint y: 147, distance: 6.3
click at [807, 142] on div "+85" at bounding box center [800, 147] width 26 height 26
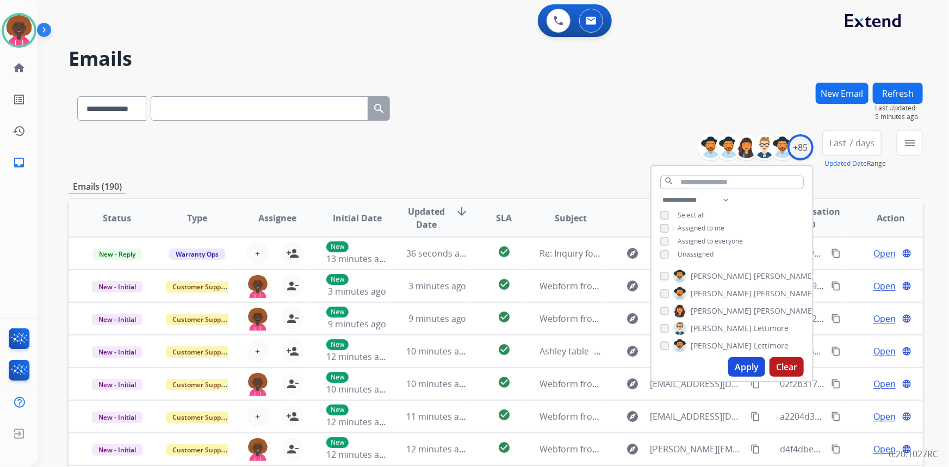
click at [747, 367] on button "Apply" at bounding box center [746, 367] width 37 height 20
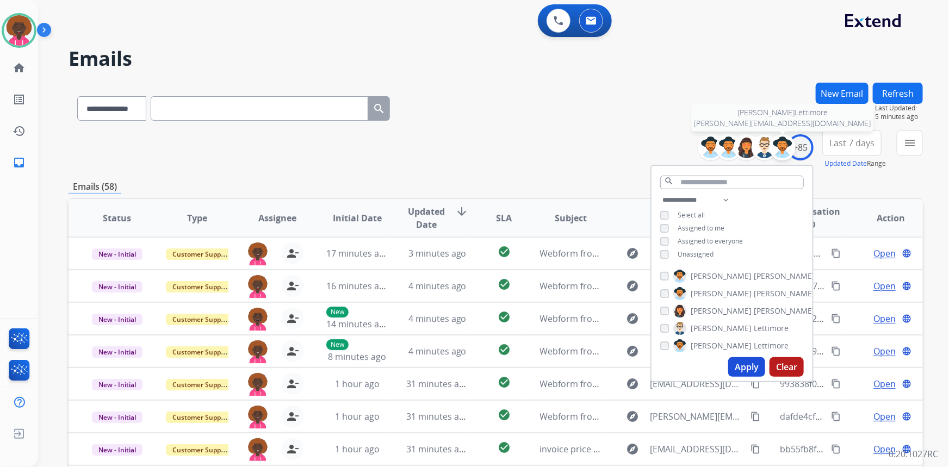
click at [787, 157] on div at bounding box center [782, 147] width 26 height 26
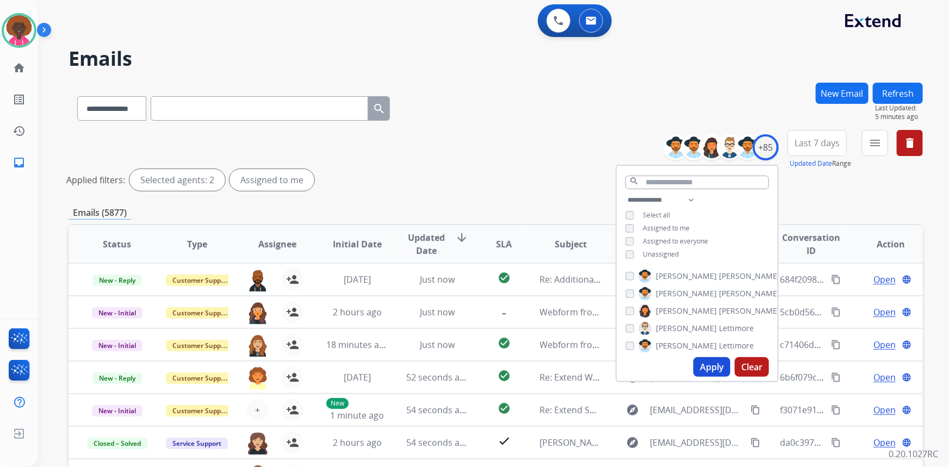
click at [709, 366] on button "Apply" at bounding box center [711, 367] width 37 height 20
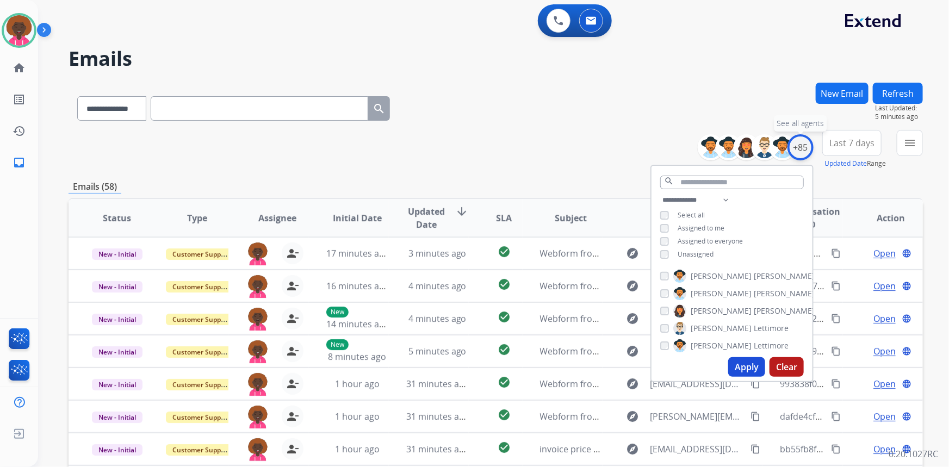
click at [799, 150] on div "+85" at bounding box center [800, 147] width 26 height 26
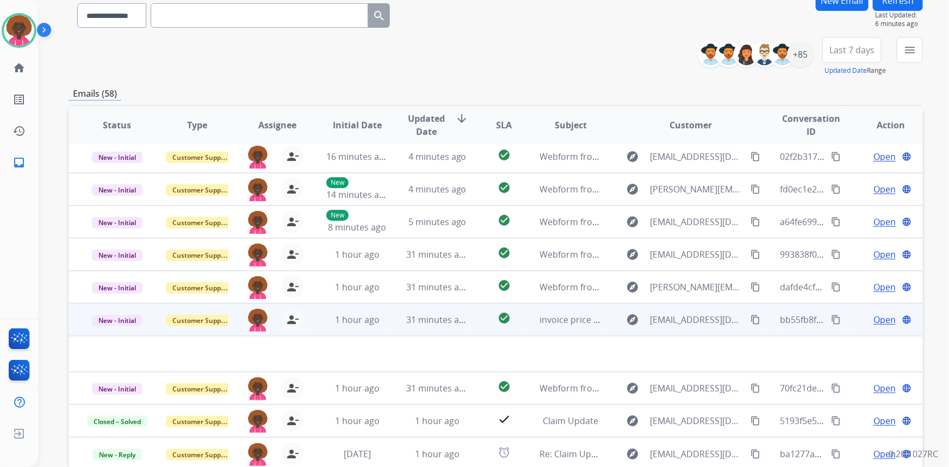
scroll to position [152, 0]
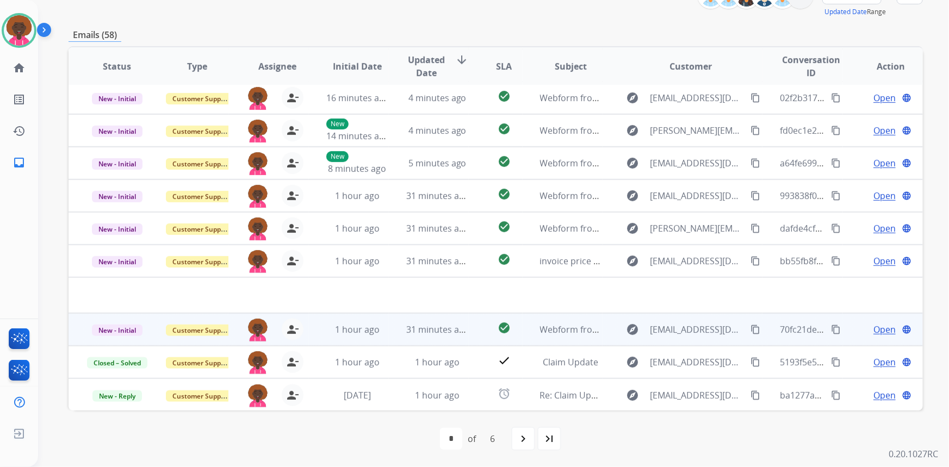
click at [873, 328] on span "Open" at bounding box center [884, 329] width 22 height 13
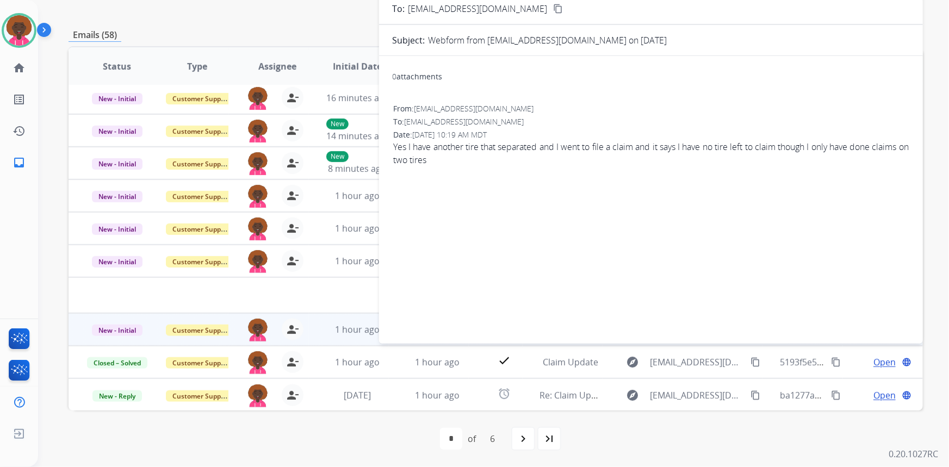
scroll to position [0, 0]
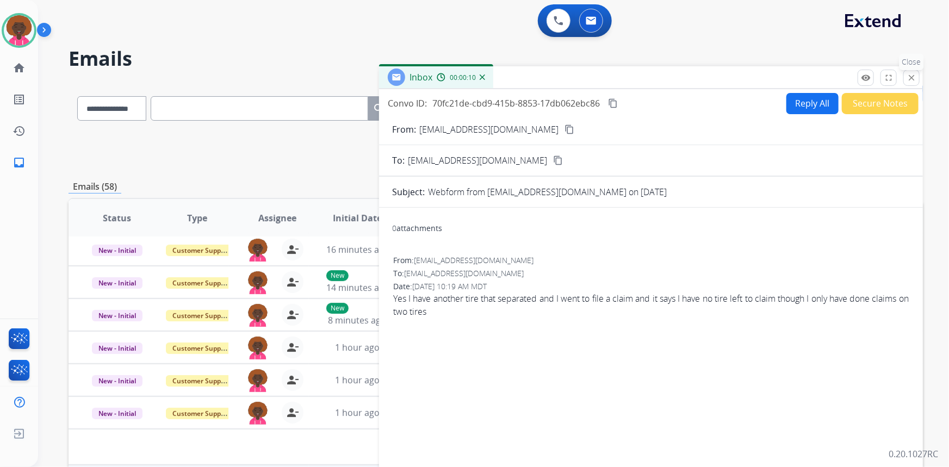
click at [908, 79] on mat-icon "close" at bounding box center [911, 78] width 10 height 10
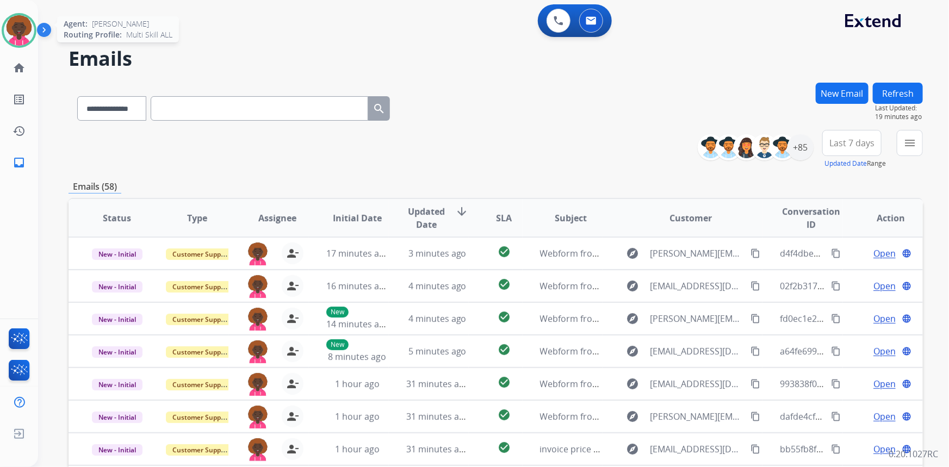
click at [24, 32] on img at bounding box center [19, 30] width 30 height 30
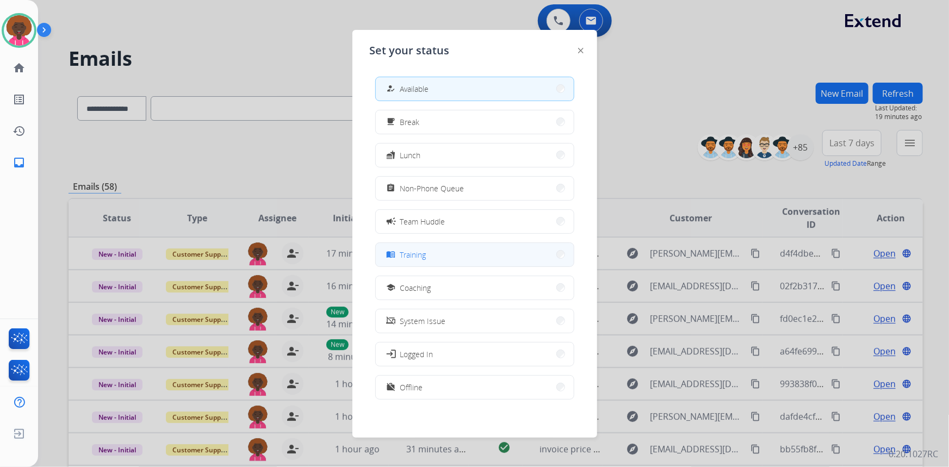
click at [399, 257] on div "menu_book" at bounding box center [392, 254] width 16 height 13
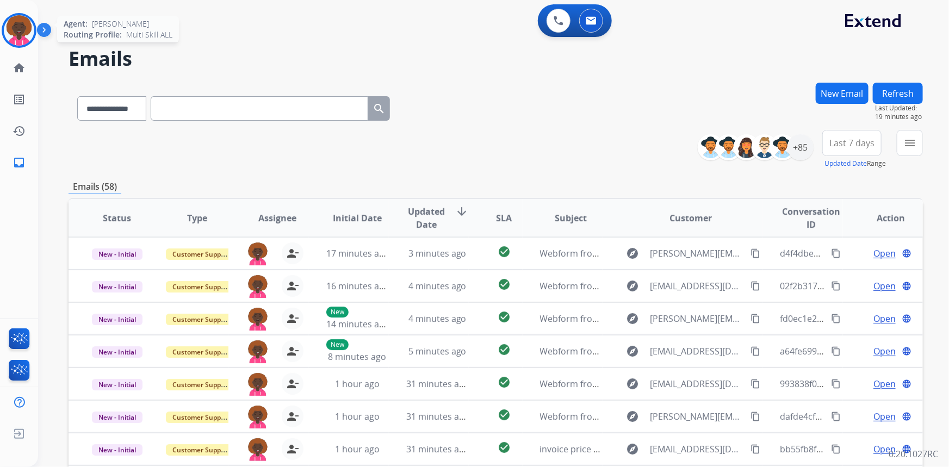
click at [20, 37] on img at bounding box center [19, 30] width 30 height 30
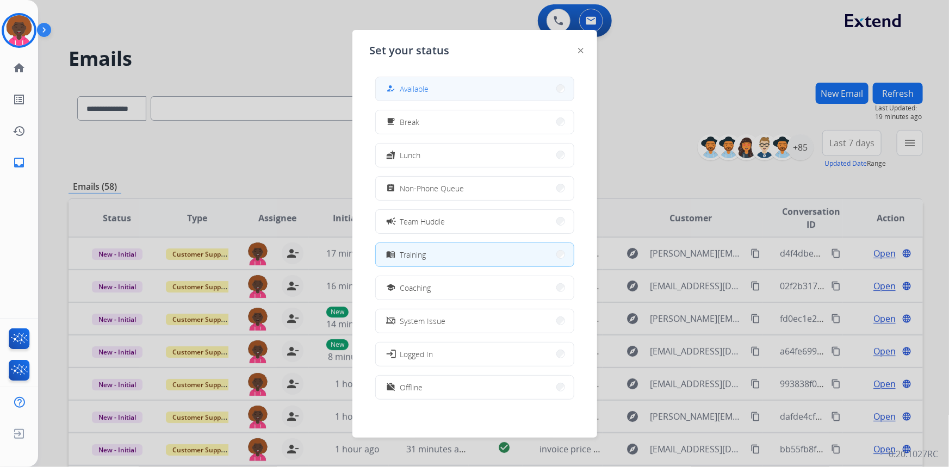
click at [411, 82] on div "how_to_reg Available" at bounding box center [406, 88] width 45 height 13
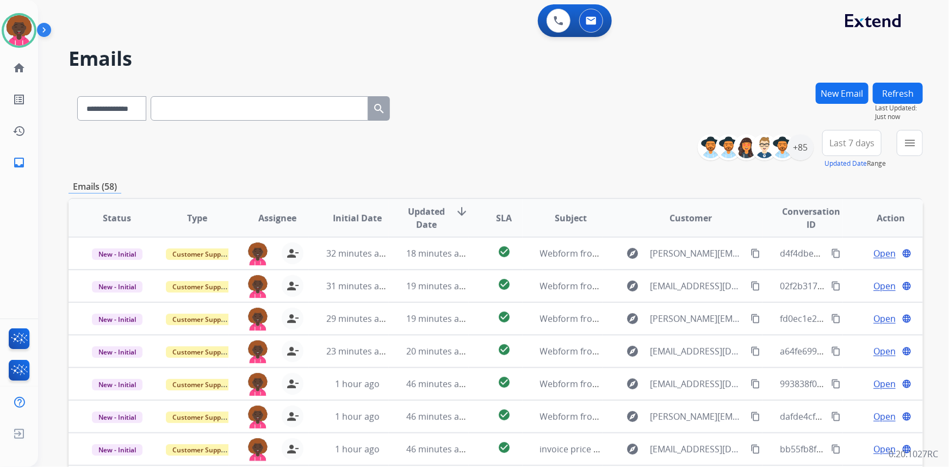
click at [848, 98] on button "New Email" at bounding box center [841, 93] width 53 height 21
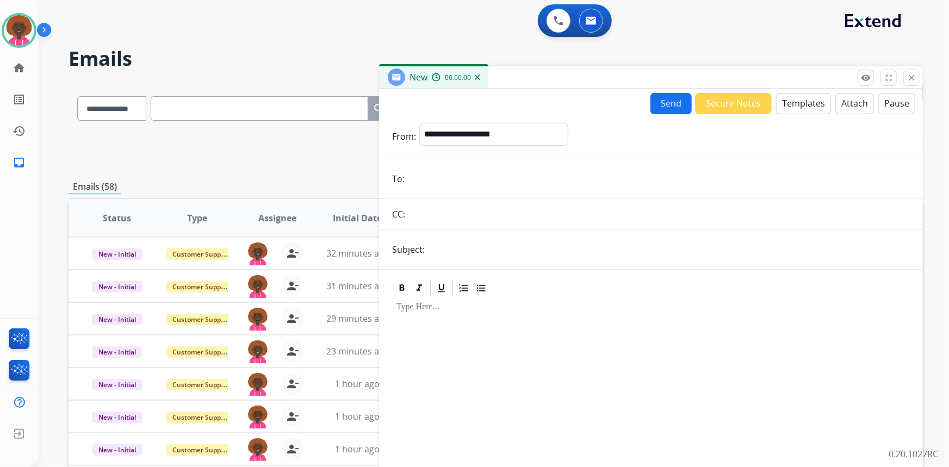
drag, startPoint x: 438, startPoint y: 165, endPoint x: 434, endPoint y: 183, distance: 18.2
click at [437, 166] on form "**********" at bounding box center [651, 302] width 544 height 377
paste input "**********"
type input "**********"
click at [472, 124] on select "**********" at bounding box center [493, 134] width 148 height 22
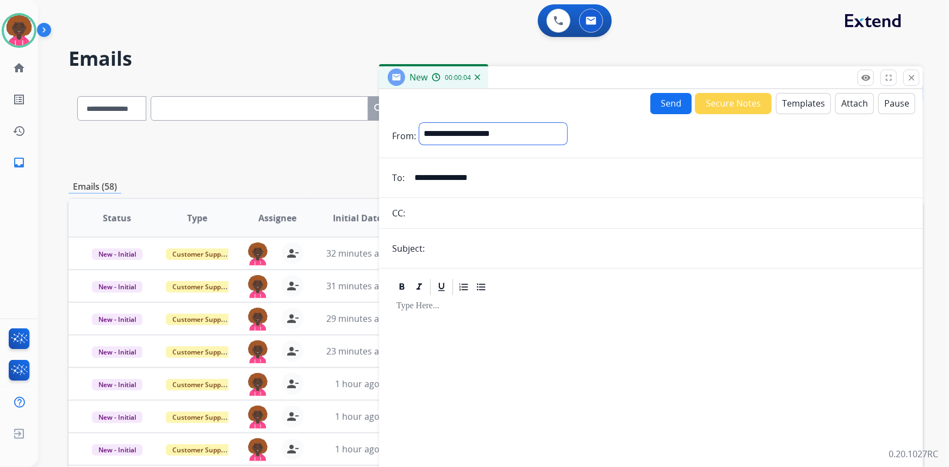
select select "**********"
click at [419, 123] on select "**********" at bounding box center [493, 134] width 148 height 22
click at [465, 217] on input "text" at bounding box center [658, 214] width 501 height 22
click at [478, 241] on input "text" at bounding box center [669, 250] width 482 height 22
type input "**********"
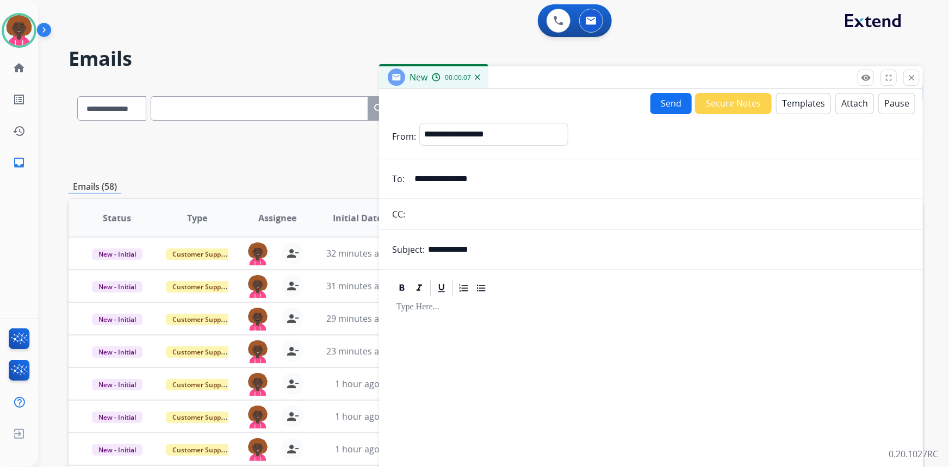
click at [791, 100] on button "Templates" at bounding box center [803, 103] width 55 height 21
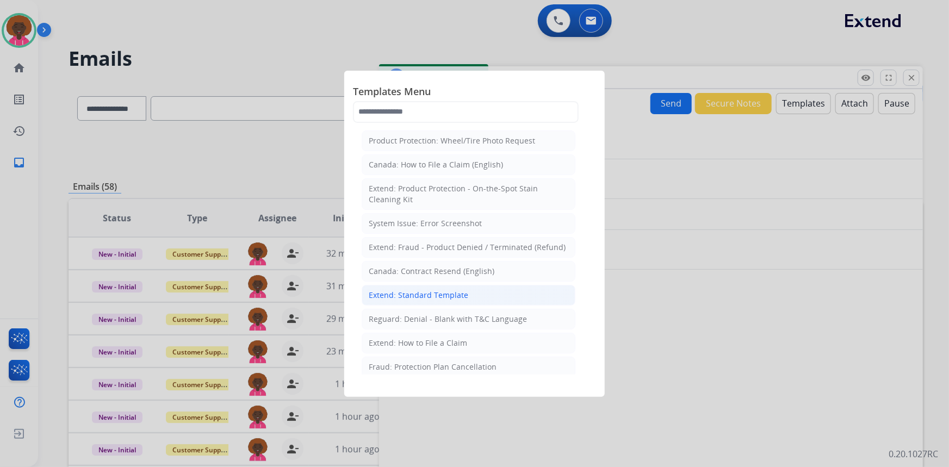
click at [447, 291] on div "Extend: Standard Template" at bounding box center [418, 295] width 99 height 11
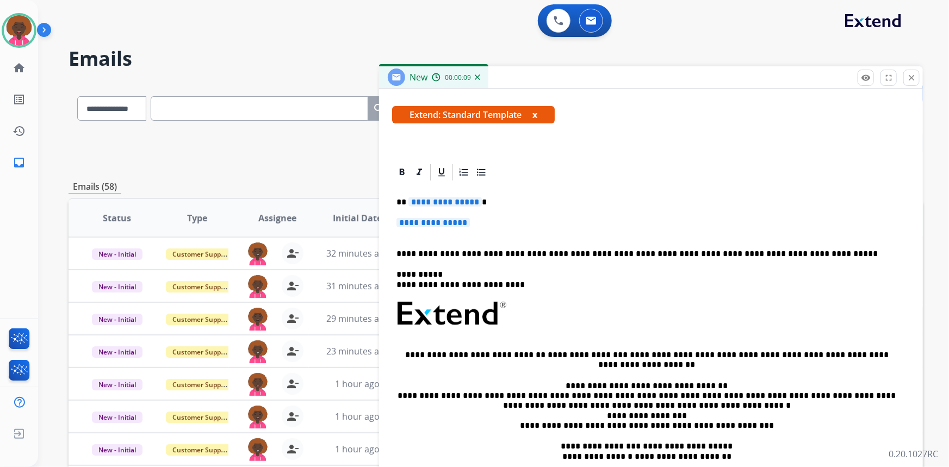
scroll to position [191, 0]
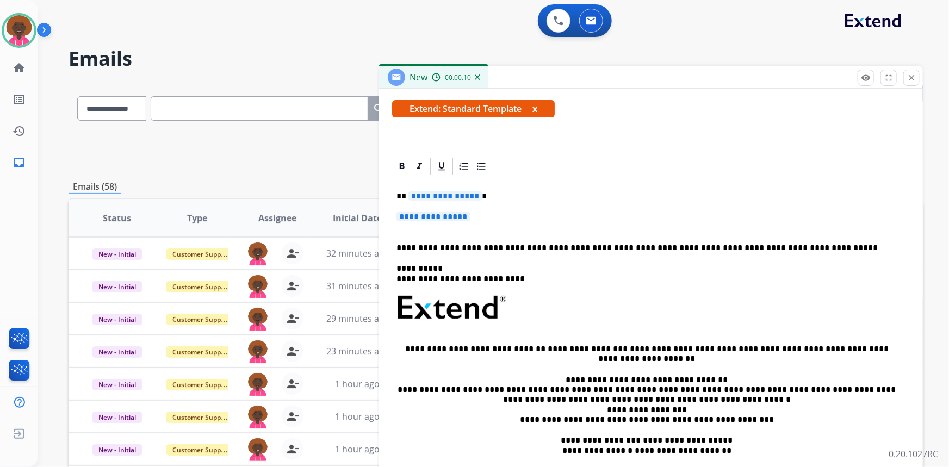
click at [446, 221] on span "**********" at bounding box center [432, 216] width 73 height 9
click at [449, 218] on span "**********" at bounding box center [432, 216] width 73 height 9
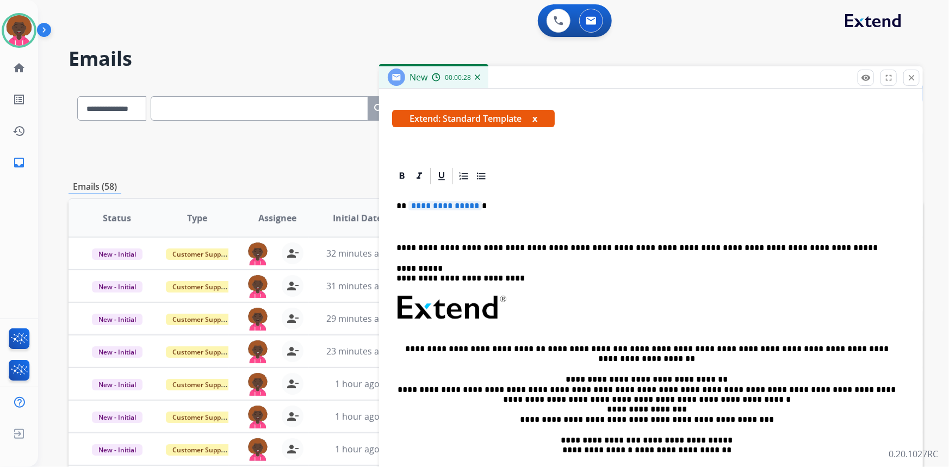
click at [419, 228] on p at bounding box center [650, 227] width 509 height 10
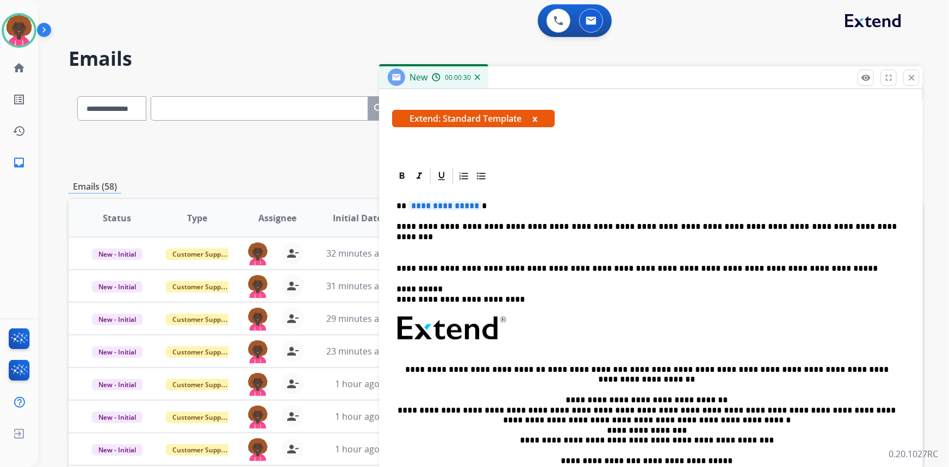
scroll to position [191, 0]
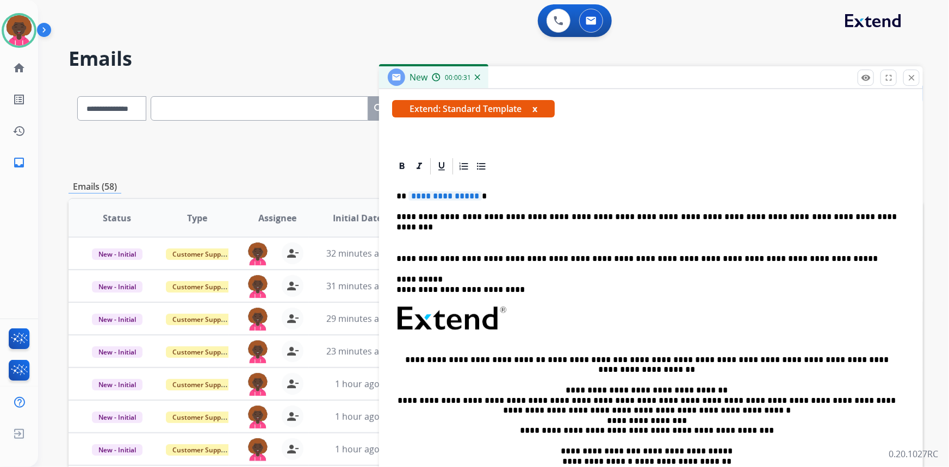
click at [450, 233] on p at bounding box center [650, 238] width 509 height 10
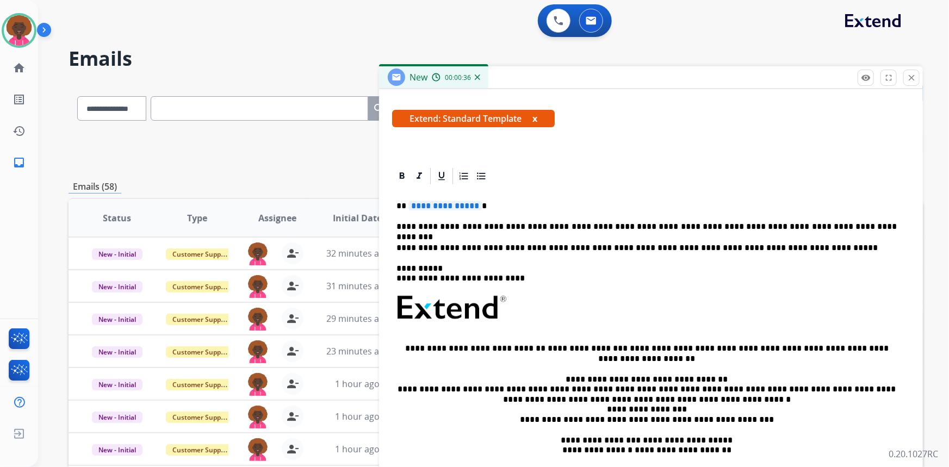
click at [459, 206] on span "**********" at bounding box center [444, 205] width 73 height 9
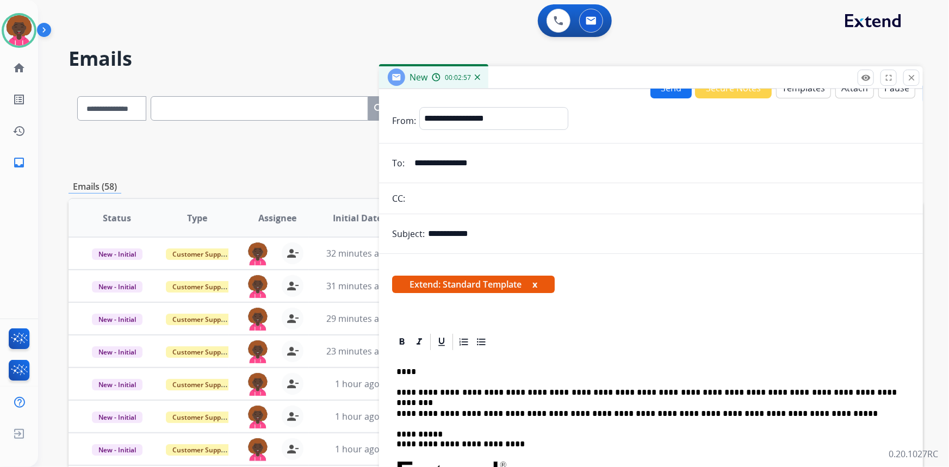
scroll to position [0, 0]
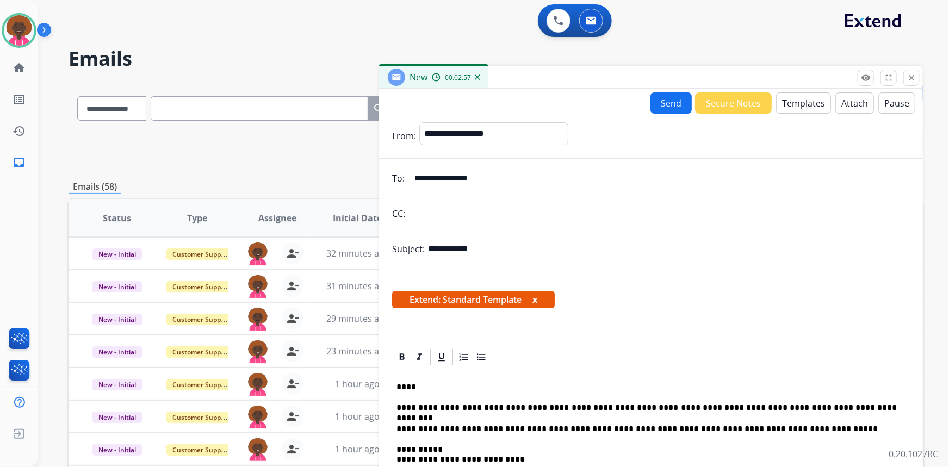
click at [660, 104] on button "Send" at bounding box center [670, 102] width 41 height 21
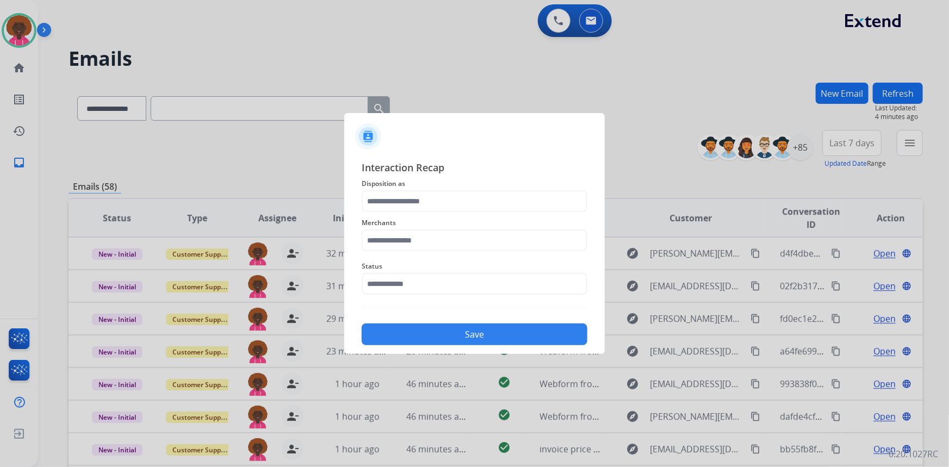
click at [444, 301] on div "Interaction Recap Disposition as Merchants Status Save" at bounding box center [474, 252] width 226 height 185
click at [446, 283] on input "text" at bounding box center [474, 284] width 226 height 22
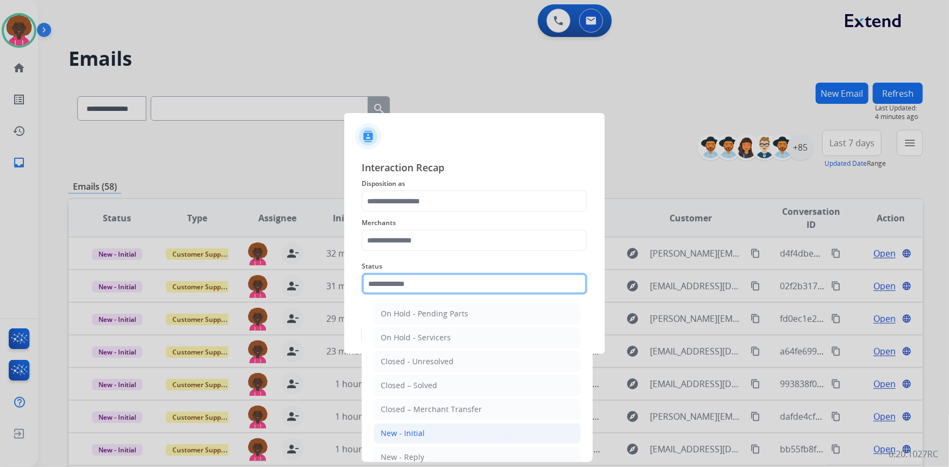
scroll to position [64, 0]
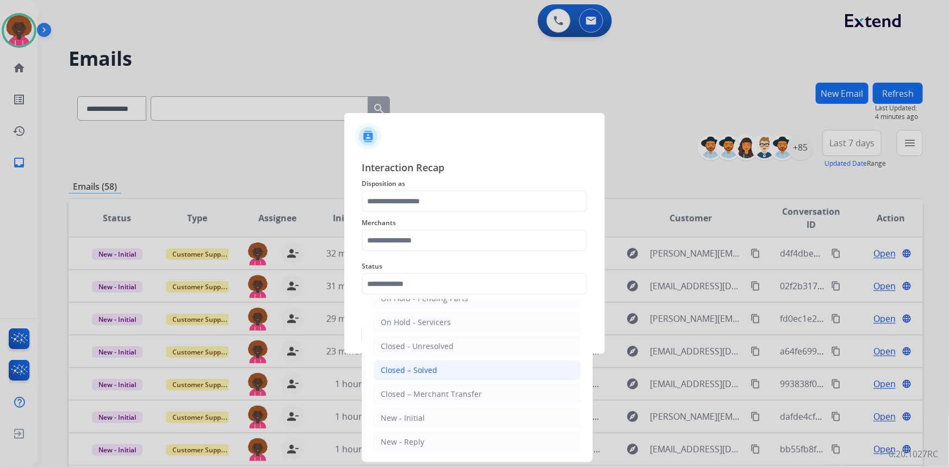
click at [427, 361] on li "Closed – Solved" at bounding box center [476, 370] width 207 height 21
type input "**********"
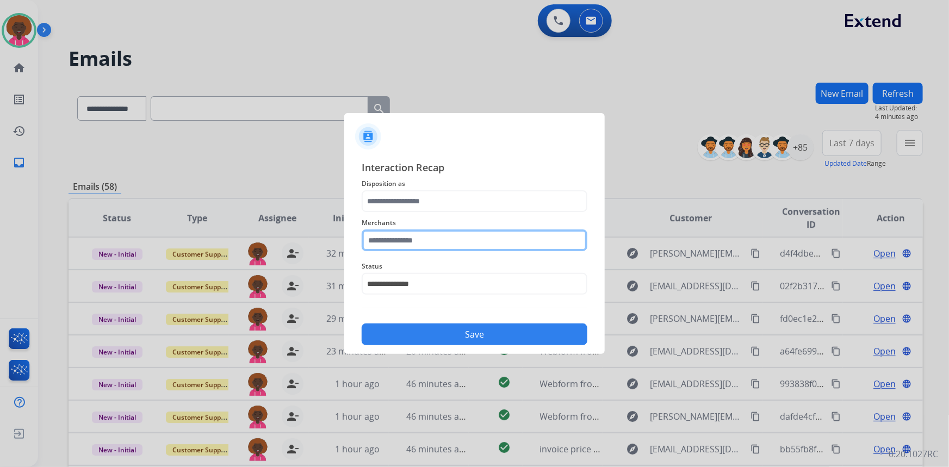
click at [404, 241] on input "text" at bounding box center [474, 240] width 226 height 22
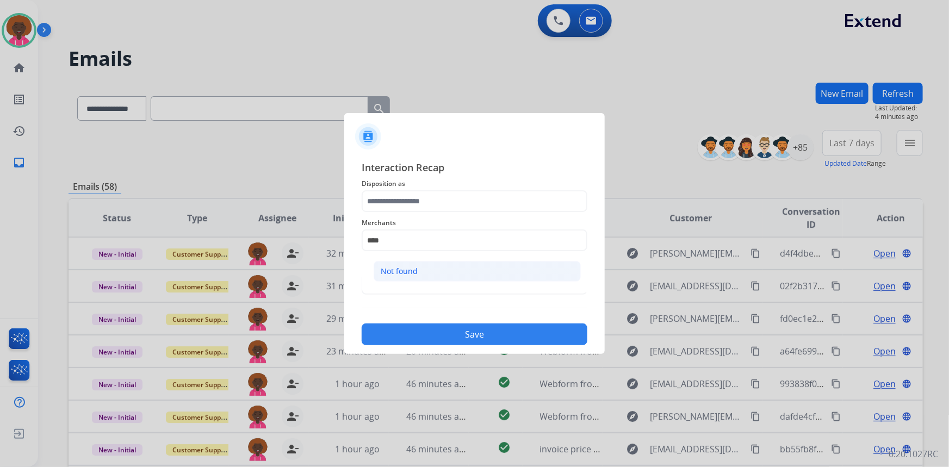
click at [425, 270] on li "Not found" at bounding box center [476, 271] width 207 height 21
type input "*********"
click at [471, 189] on span "Disposition as" at bounding box center [474, 183] width 226 height 13
click at [452, 213] on div "Merchants *********" at bounding box center [474, 233] width 226 height 43
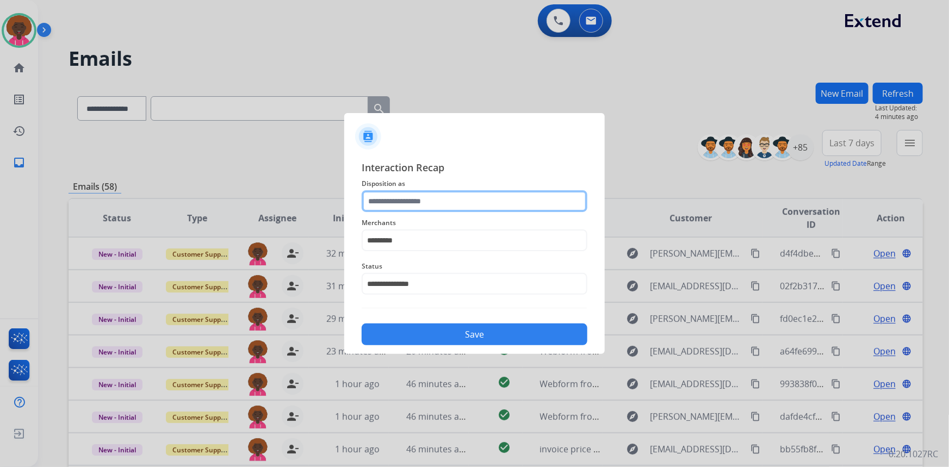
click at [435, 204] on input "text" at bounding box center [474, 201] width 226 height 22
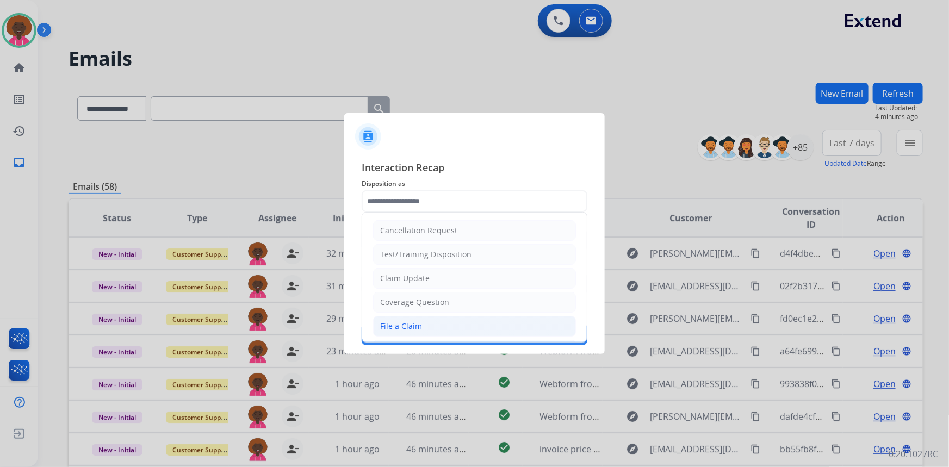
click at [402, 321] on div "File a Claim" at bounding box center [401, 326] width 42 height 11
type input "**********"
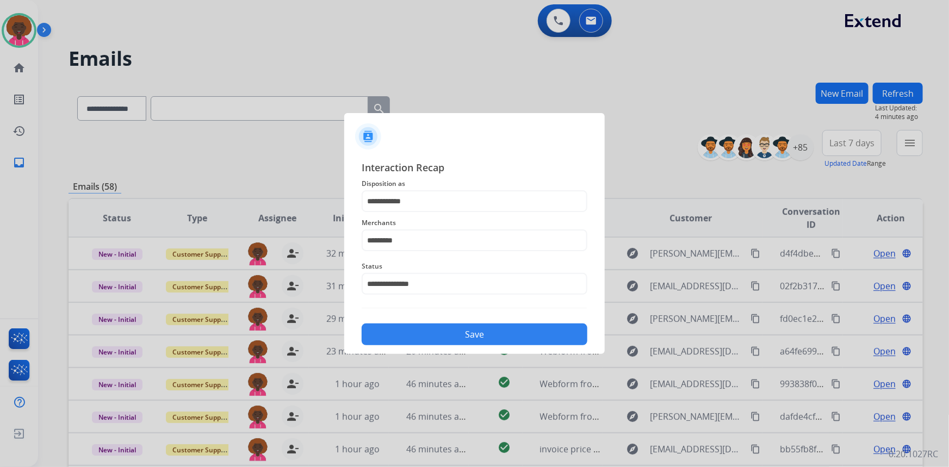
click at [454, 329] on button "Save" at bounding box center [474, 334] width 226 height 22
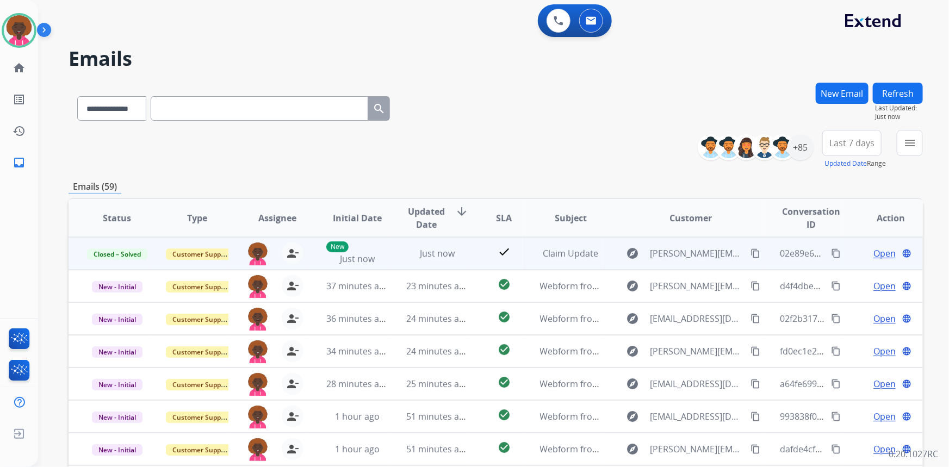
click at [819, 251] on div "02e89e66-d9e1-4a63-aeb7-9c02125dcf78 content_copy" at bounding box center [810, 253] width 62 height 30
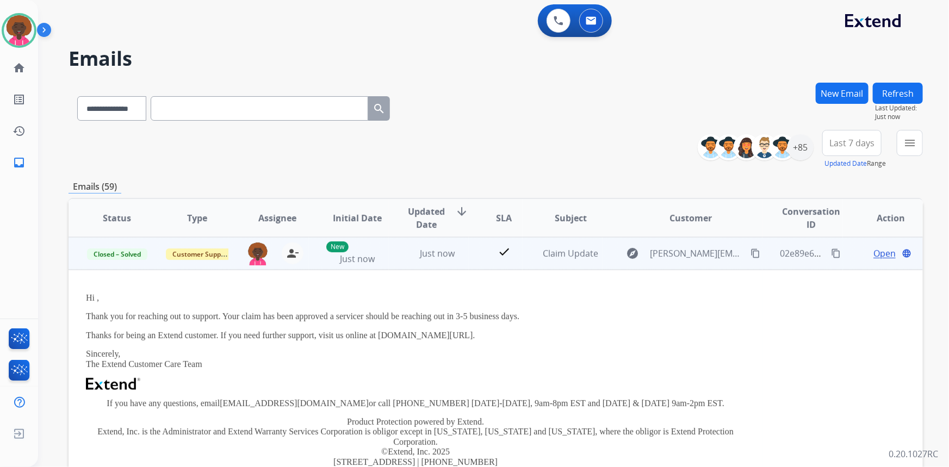
click at [831, 252] on mat-icon "content_copy" at bounding box center [836, 253] width 10 height 10
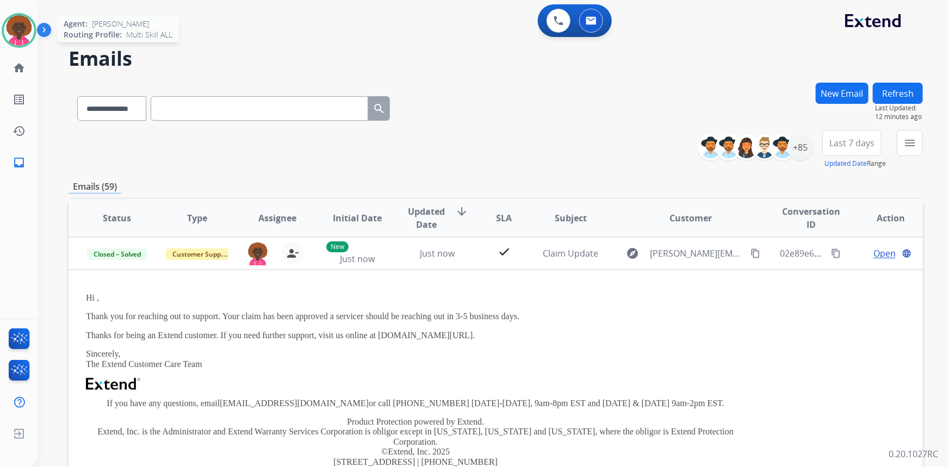
click at [17, 26] on img at bounding box center [19, 30] width 30 height 30
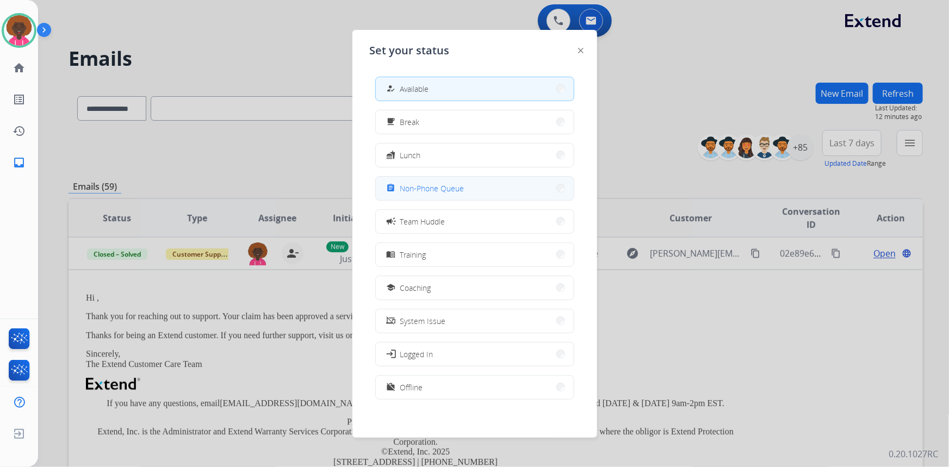
click at [431, 191] on span "Non-Phone Queue" at bounding box center [432, 188] width 64 height 11
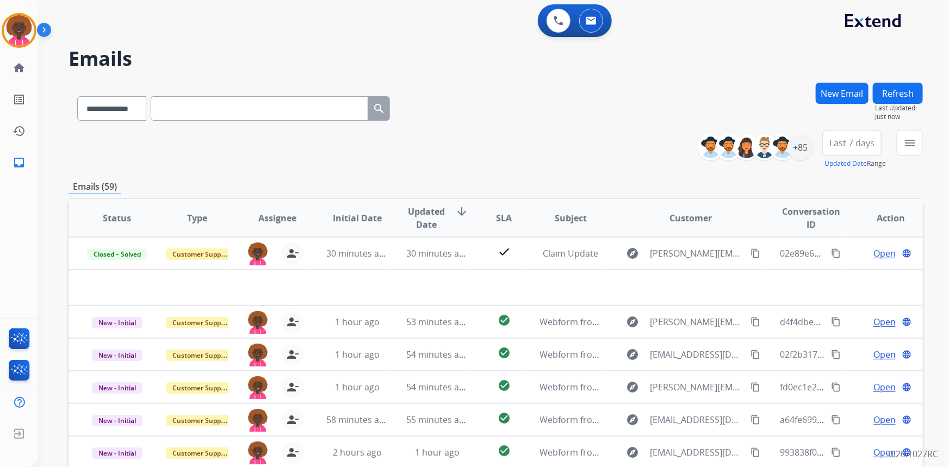
click at [849, 92] on button "New Email" at bounding box center [841, 93] width 53 height 21
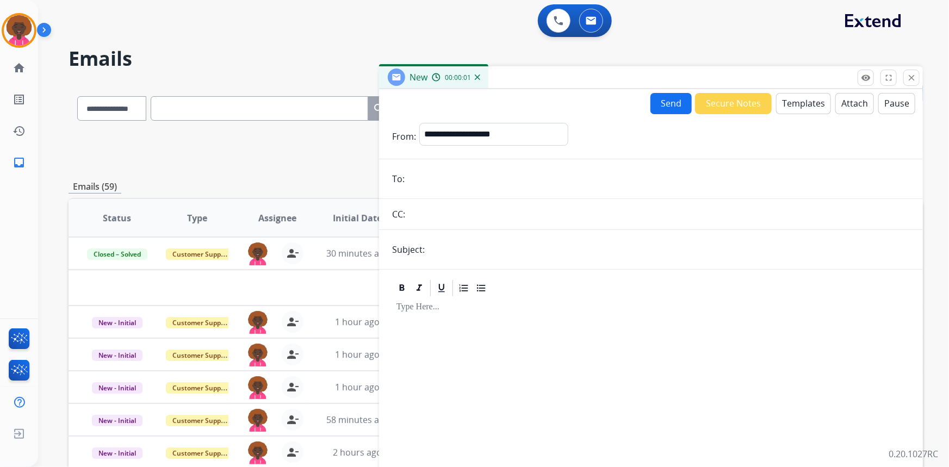
click at [490, 182] on input "email" at bounding box center [659, 179] width 502 height 22
paste input "**********"
type input "**********"
drag, startPoint x: 486, startPoint y: 125, endPoint x: 486, endPoint y: 141, distance: 15.8
click at [486, 127] on select "**********" at bounding box center [493, 134] width 148 height 22
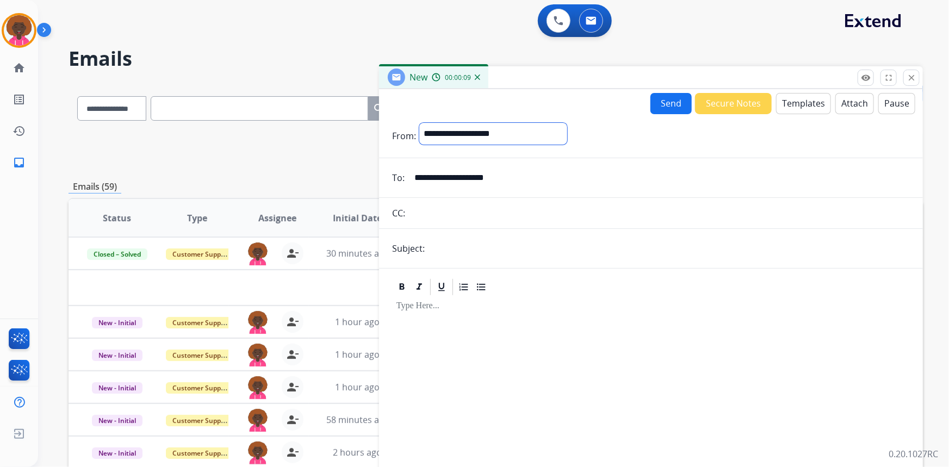
select select "**********"
click at [419, 123] on select "**********" at bounding box center [493, 134] width 148 height 22
click at [462, 249] on input "text" at bounding box center [669, 250] width 482 height 22
click at [454, 211] on input "text" at bounding box center [658, 214] width 501 height 22
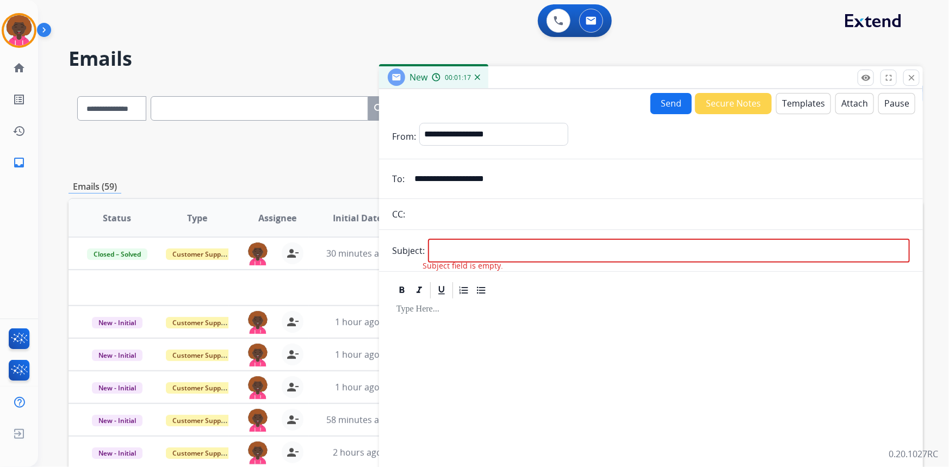
click at [482, 201] on form "**********" at bounding box center [651, 302] width 544 height 377
click at [573, 301] on div at bounding box center [650, 392] width 517 height 184
drag, startPoint x: 581, startPoint y: 359, endPoint x: 546, endPoint y: 314, distance: 56.5
click at [581, 359] on div at bounding box center [650, 392] width 517 height 184
click at [507, 199] on form "**********" at bounding box center [651, 302] width 544 height 377
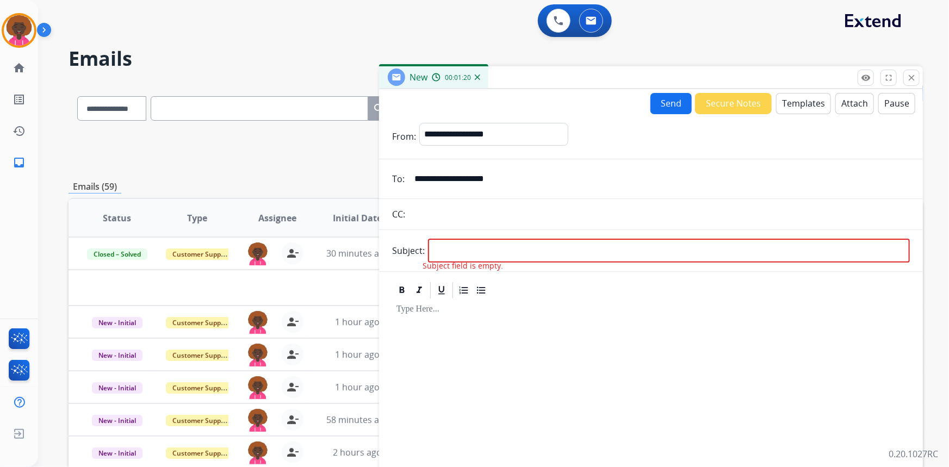
click at [497, 207] on input "text" at bounding box center [658, 214] width 501 height 22
click at [623, 307] on p at bounding box center [650, 309] width 509 height 10
click at [527, 212] on input "text" at bounding box center [658, 214] width 501 height 22
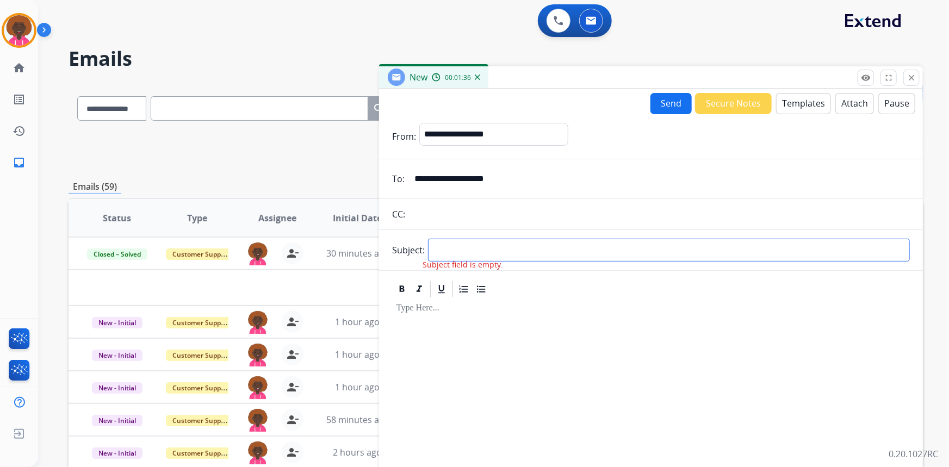
click at [447, 256] on input "text" at bounding box center [669, 250] width 482 height 23
type input "**********"
click at [793, 104] on button "Templates" at bounding box center [803, 103] width 55 height 21
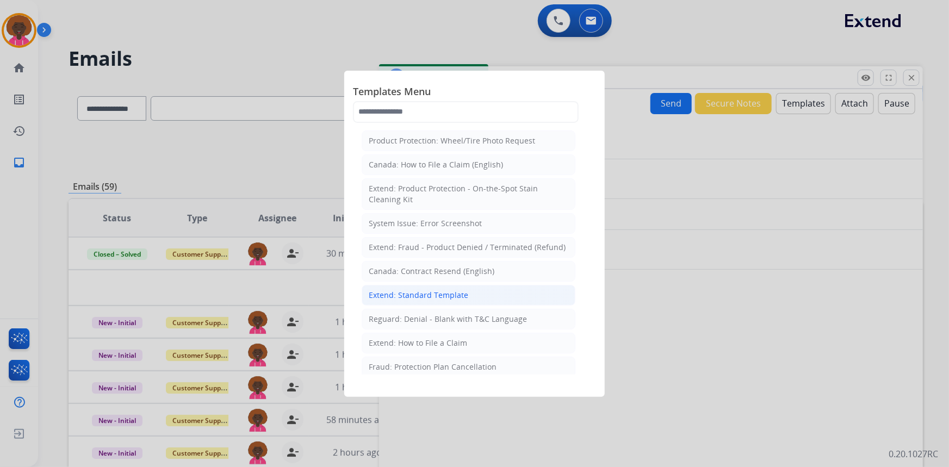
click at [470, 290] on li "Extend: Standard Template" at bounding box center [468, 295] width 214 height 21
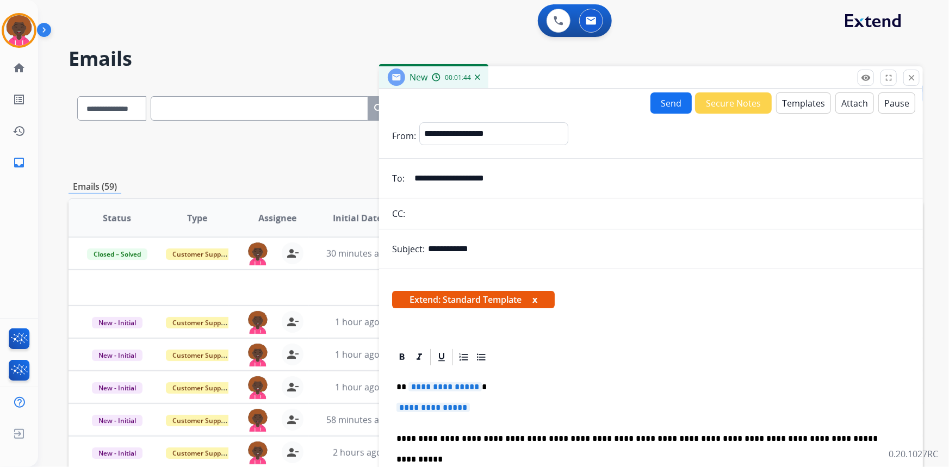
click at [443, 405] on span "**********" at bounding box center [432, 407] width 73 height 9
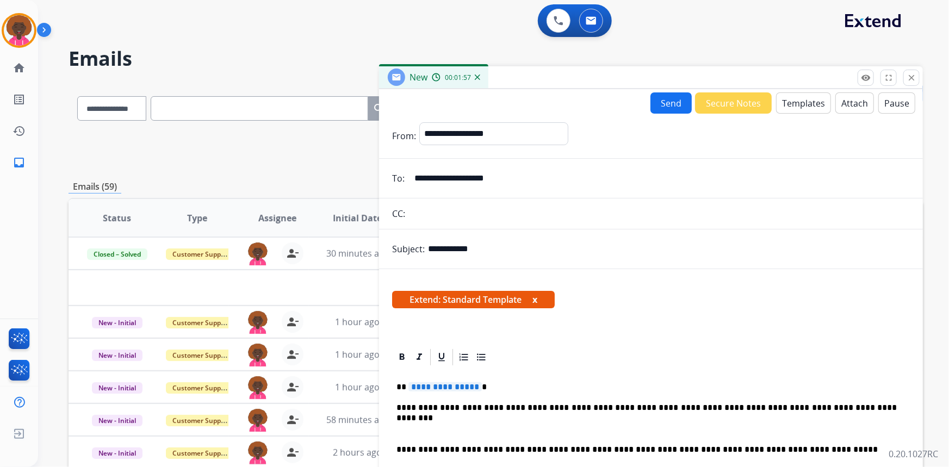
click at [421, 425] on p at bounding box center [650, 429] width 509 height 10
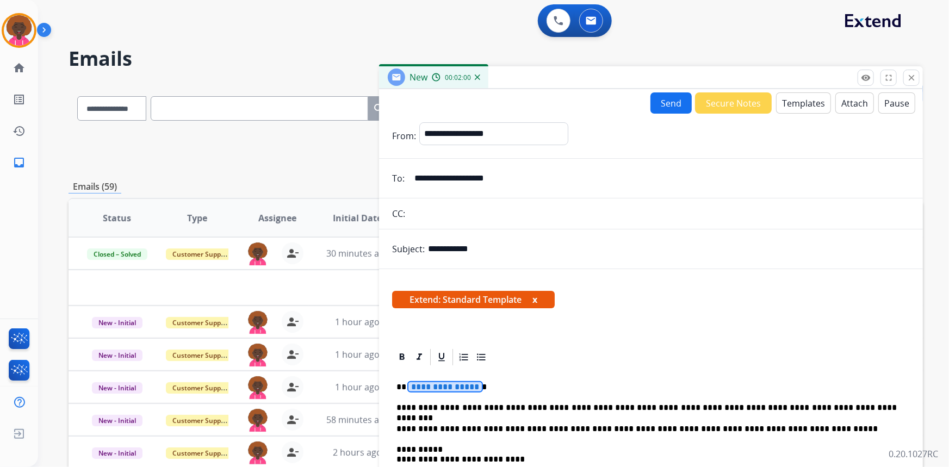
click at [427, 385] on span "**********" at bounding box center [444, 386] width 73 height 9
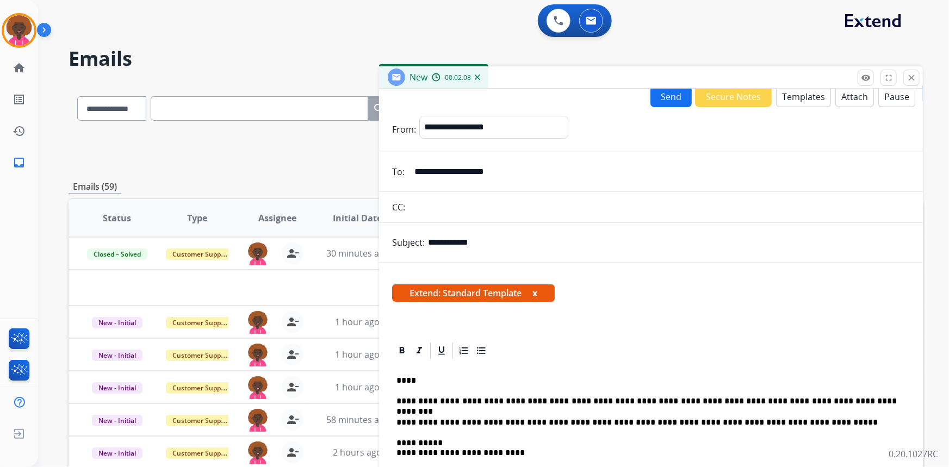
scroll to position [0, 0]
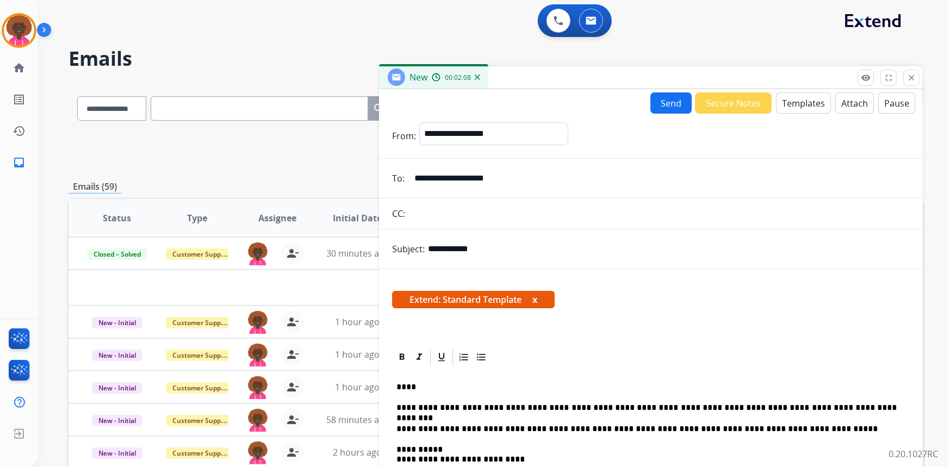
click at [653, 103] on button "Send" at bounding box center [670, 102] width 41 height 21
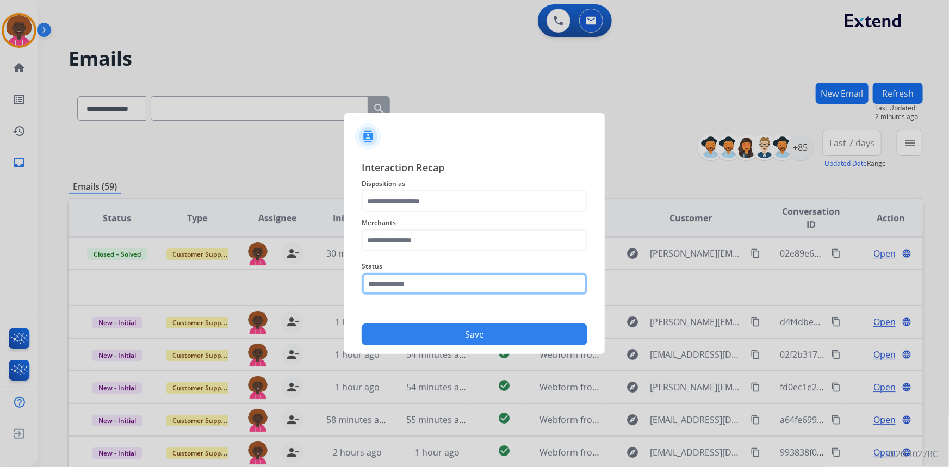
click at [419, 282] on input "text" at bounding box center [474, 284] width 226 height 22
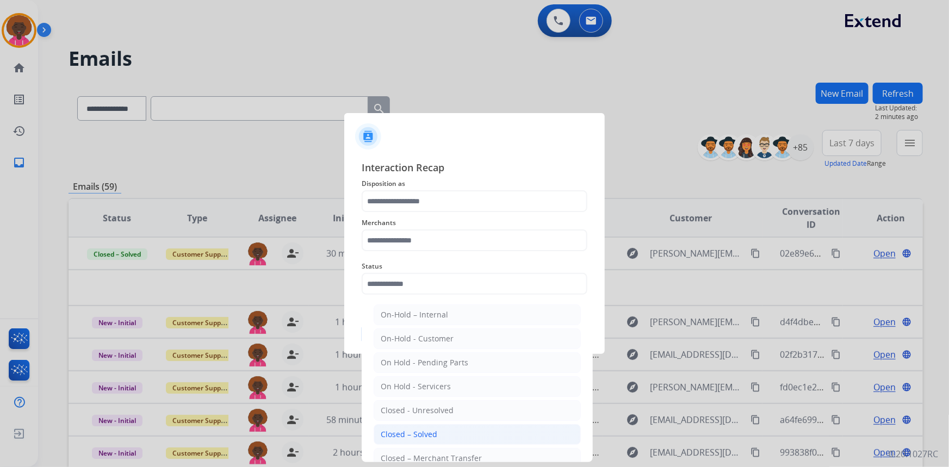
click at [404, 432] on div "Closed – Solved" at bounding box center [409, 434] width 57 height 11
type input "**********"
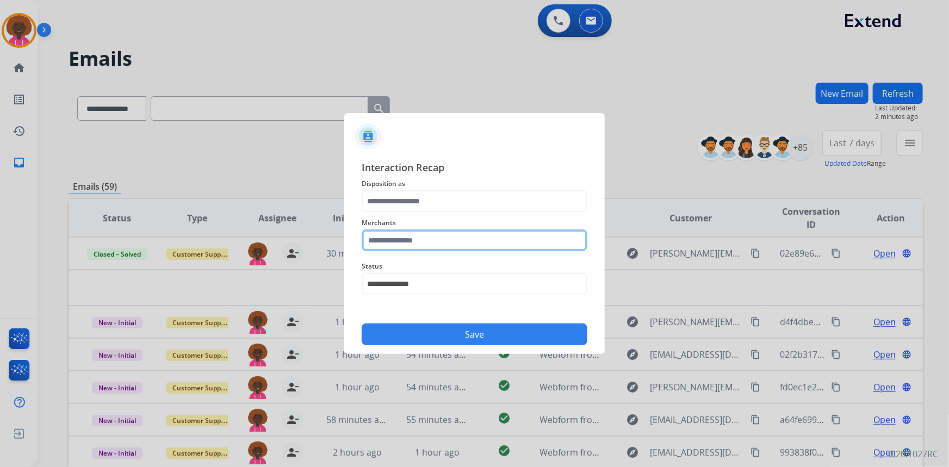
click at [415, 245] on input "text" at bounding box center [474, 240] width 226 height 22
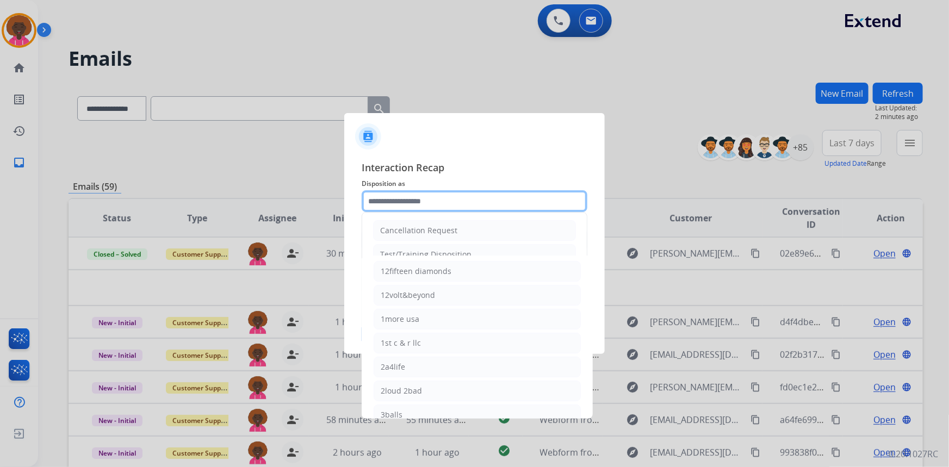
click at [427, 194] on input "text" at bounding box center [474, 201] width 226 height 22
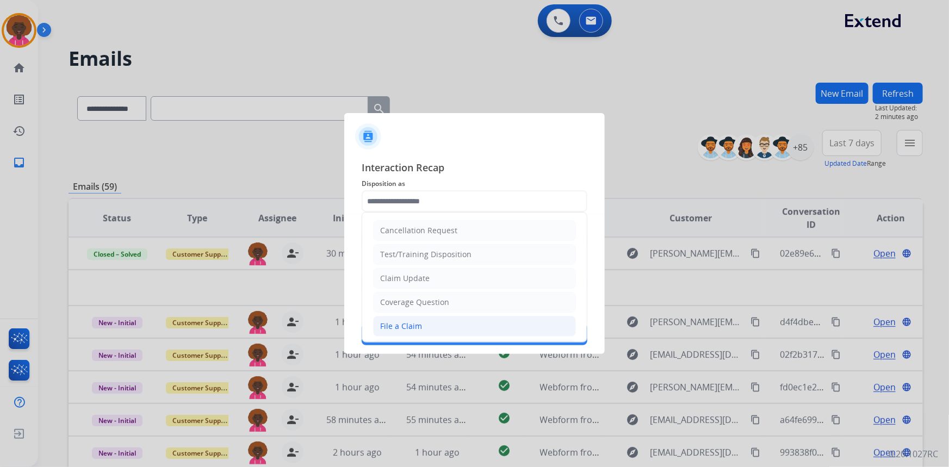
click at [398, 325] on div "File a Claim" at bounding box center [401, 326] width 42 height 11
type input "**********"
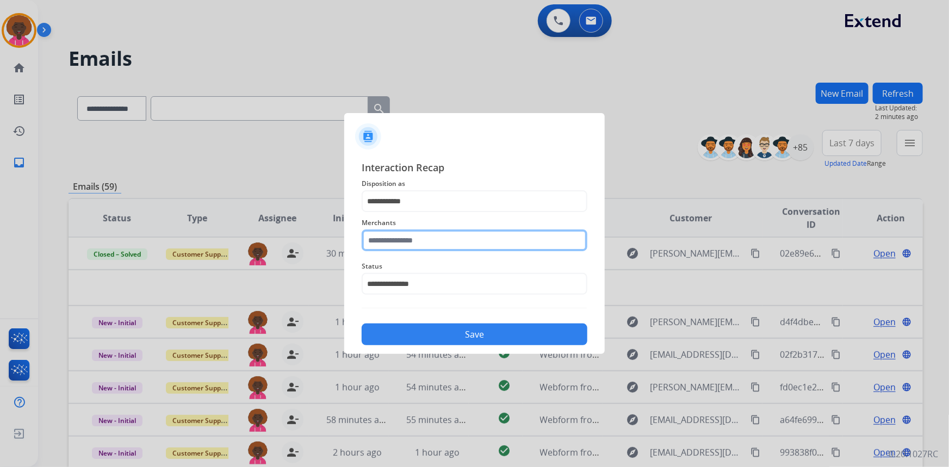
click at [406, 237] on input "text" at bounding box center [474, 240] width 226 height 22
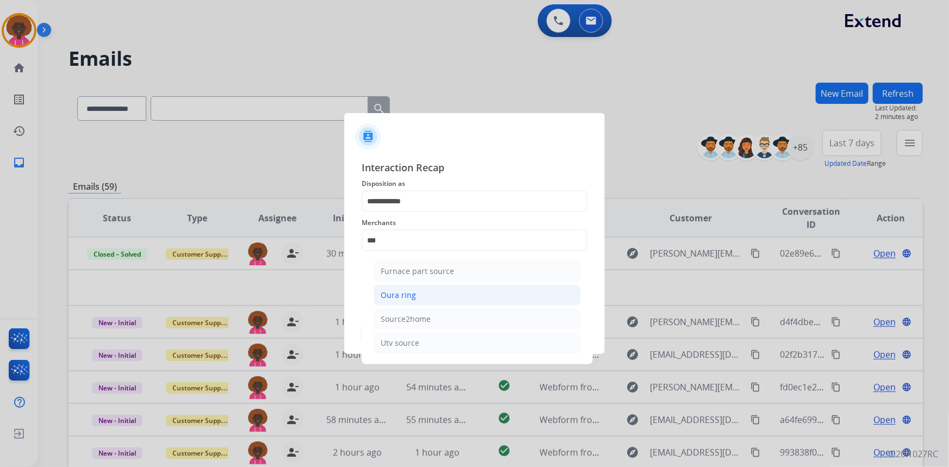
click at [454, 290] on li "Oura ring" at bounding box center [476, 295] width 207 height 21
type input "*********"
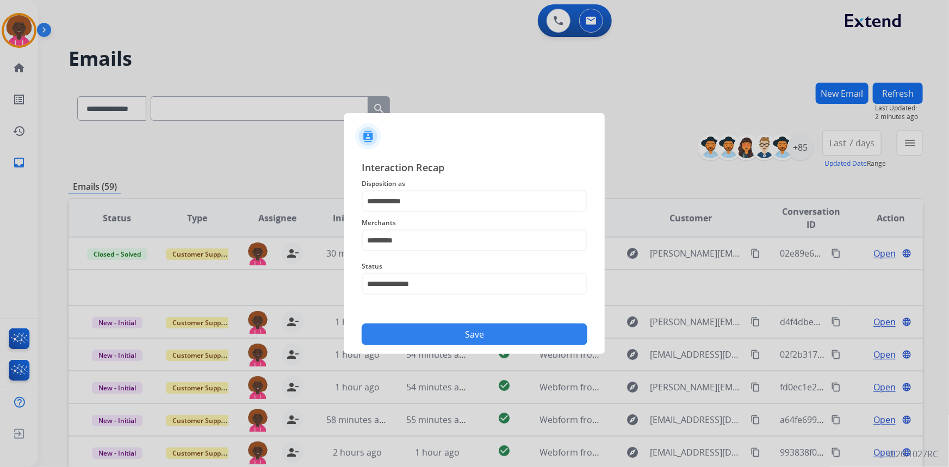
click at [493, 326] on button "Save" at bounding box center [474, 334] width 226 height 22
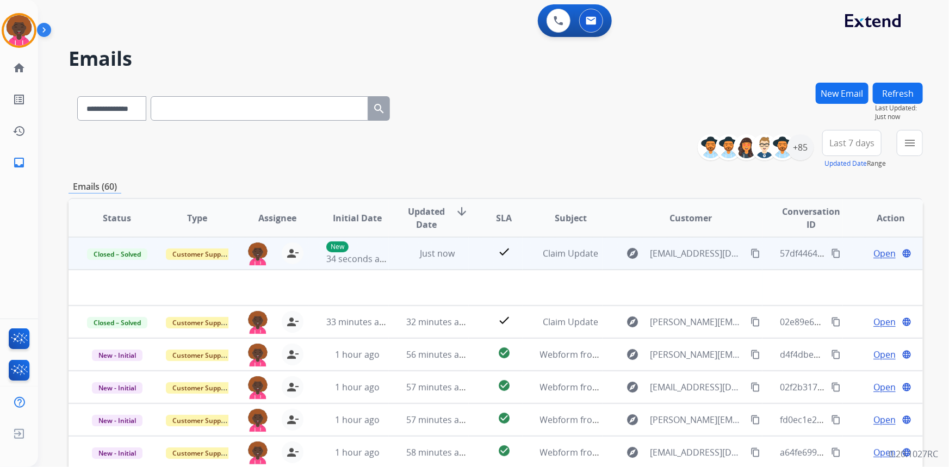
click at [751, 255] on mat-icon "content_copy" at bounding box center [755, 253] width 10 height 10
click at [831, 254] on mat-icon "content_copy" at bounding box center [836, 253] width 10 height 10
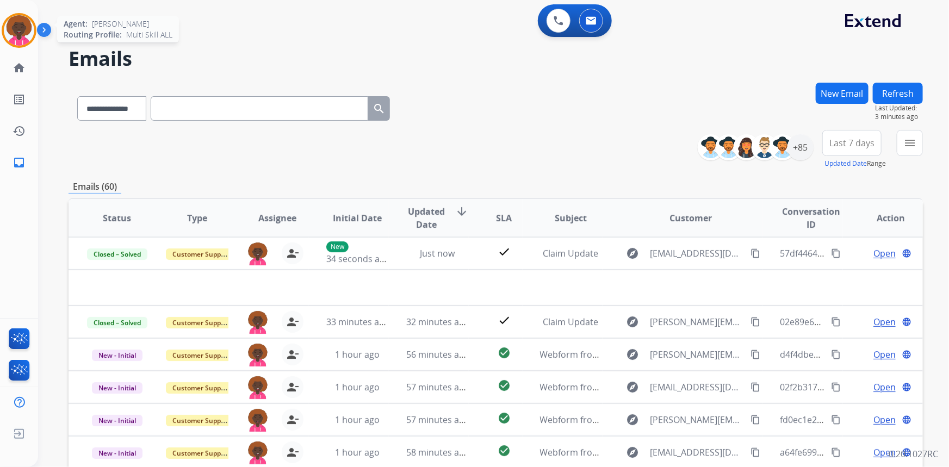
click at [20, 34] on img at bounding box center [19, 30] width 30 height 30
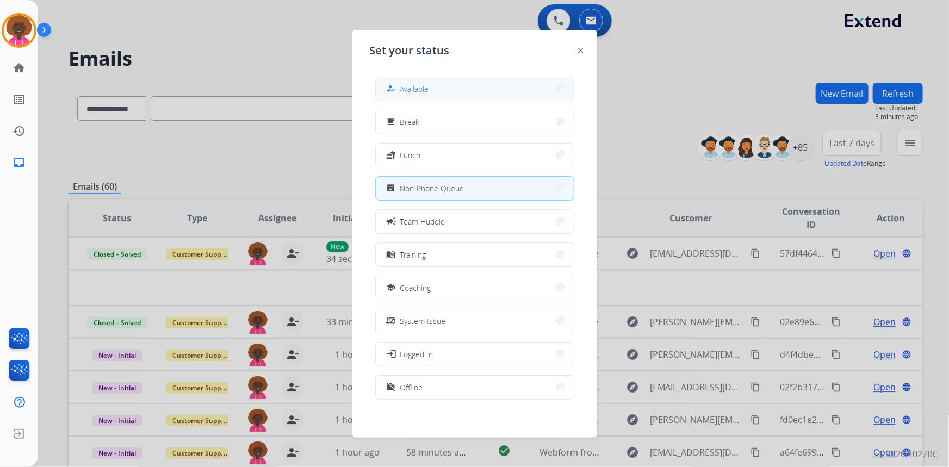
drag, startPoint x: 435, startPoint y: 87, endPoint x: 65, endPoint y: 49, distance: 371.6
click at [433, 87] on button "how_to_reg Available" at bounding box center [475, 88] width 198 height 23
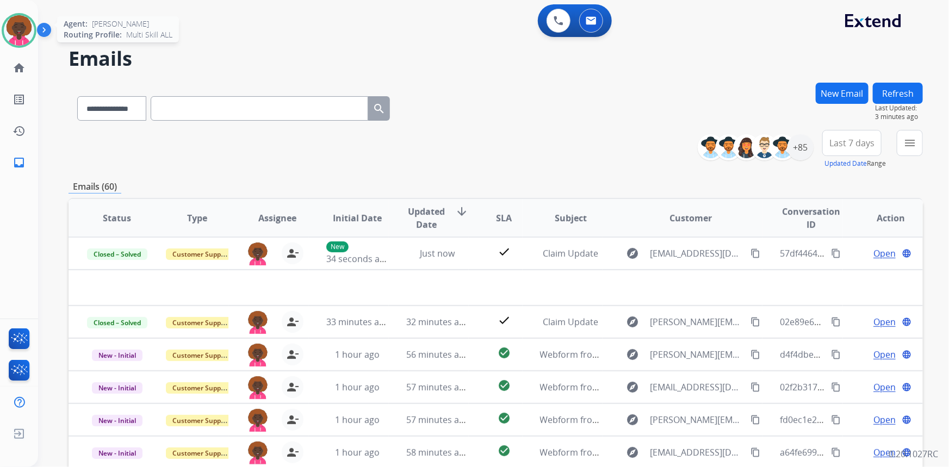
click at [26, 30] on img at bounding box center [19, 30] width 30 height 30
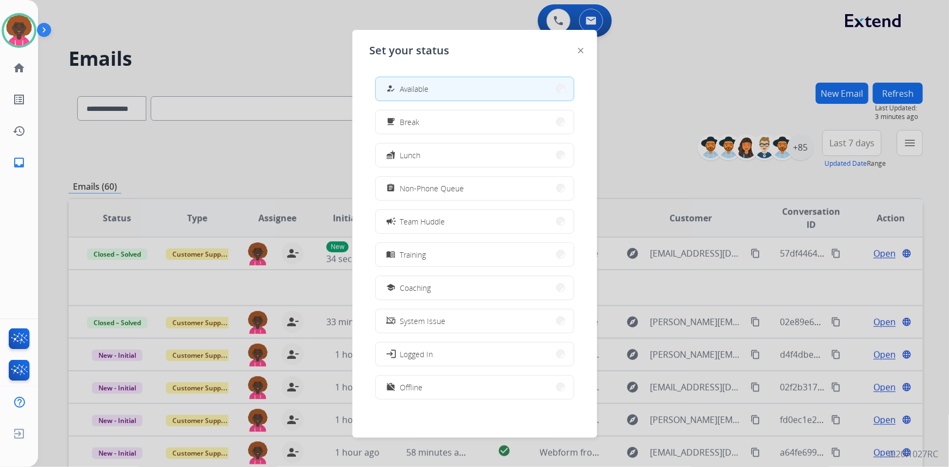
click at [428, 196] on button "assignment Non-Phone Queue" at bounding box center [475, 188] width 198 height 23
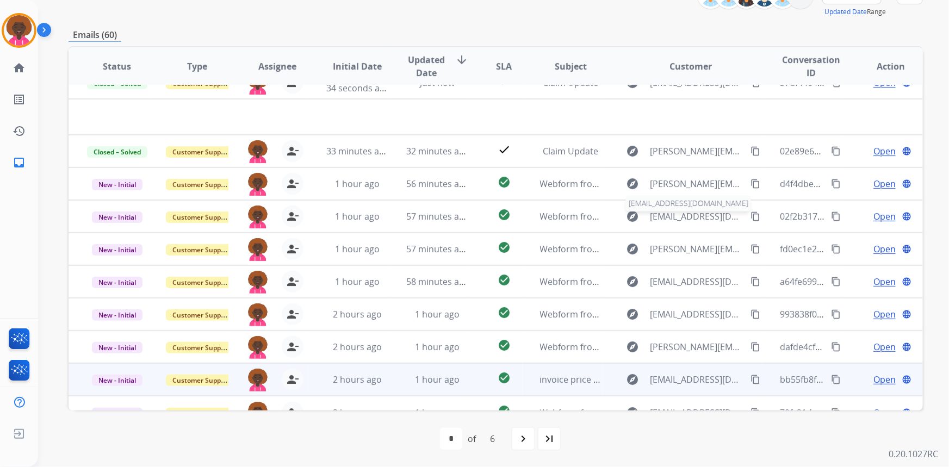
scroll to position [36, 0]
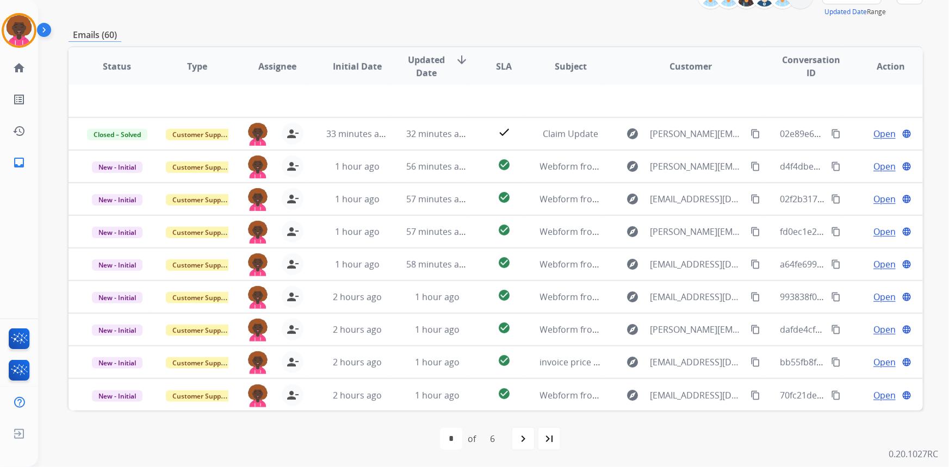
drag, startPoint x: 527, startPoint y: 445, endPoint x: 529, endPoint y: 439, distance: 6.1
click at [527, 445] on mat-icon "navigate_next" at bounding box center [522, 438] width 13 height 13
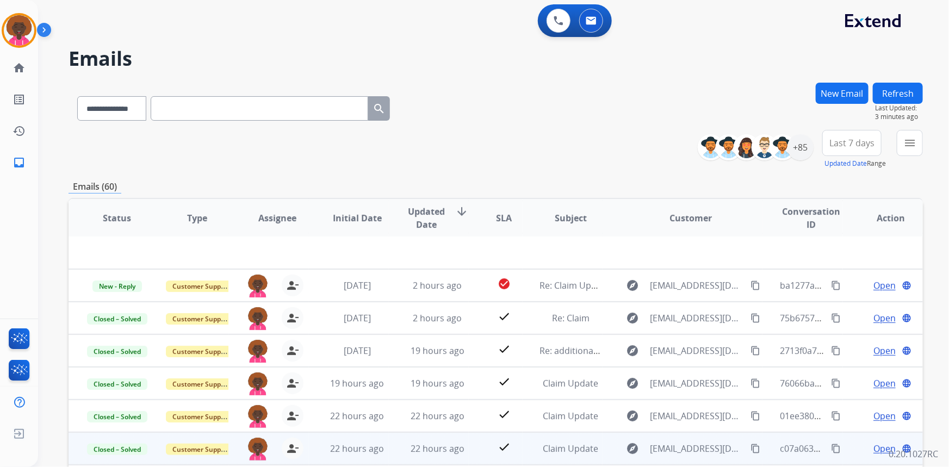
scroll to position [152, 0]
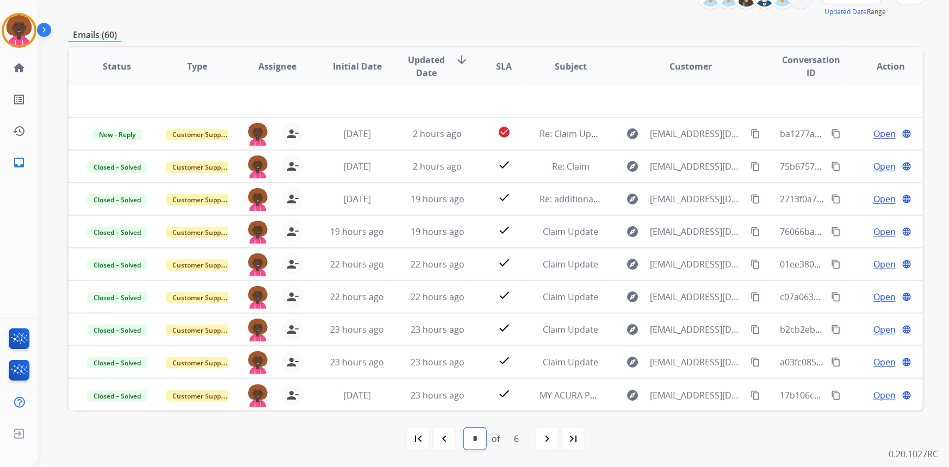
click at [471, 442] on select "* * * * * *" at bounding box center [475, 439] width 22 height 22
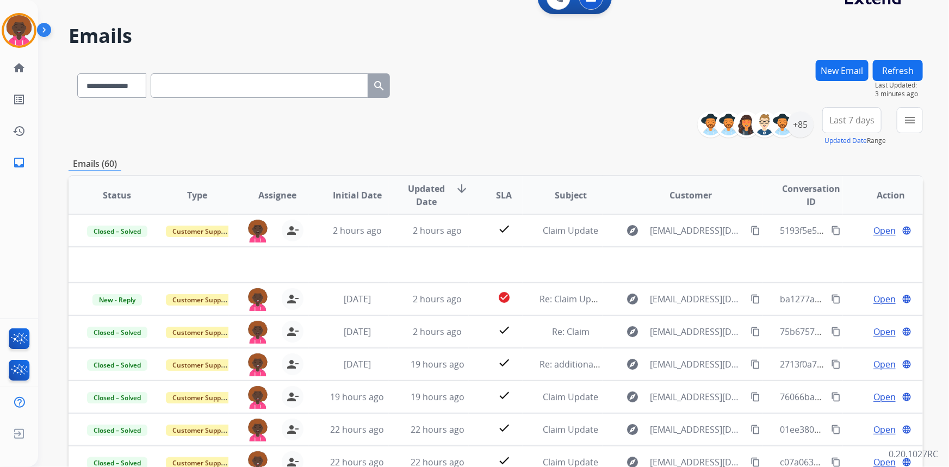
scroll to position [0, 0]
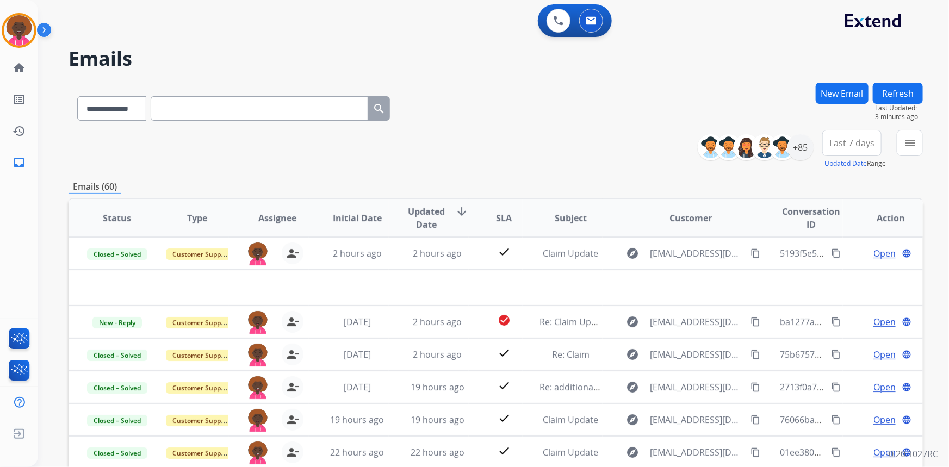
click at [836, 91] on button "New Email" at bounding box center [841, 93] width 53 height 21
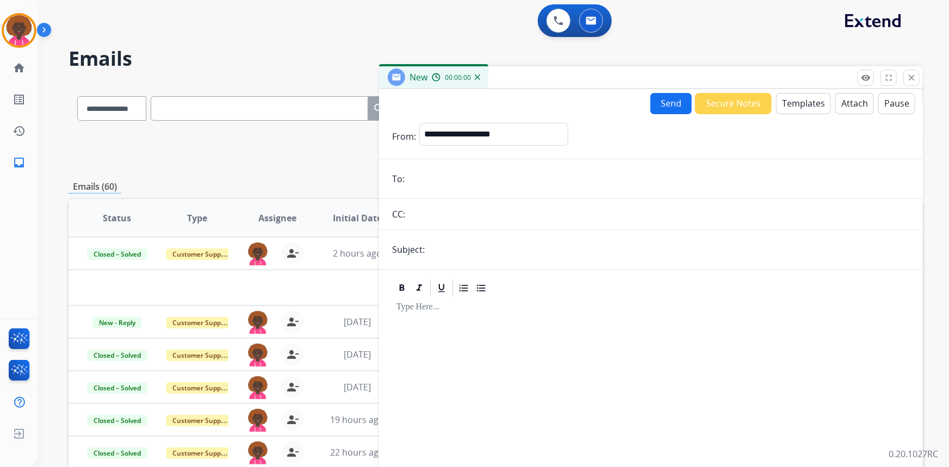
click at [452, 176] on input "email" at bounding box center [659, 179] width 502 height 22
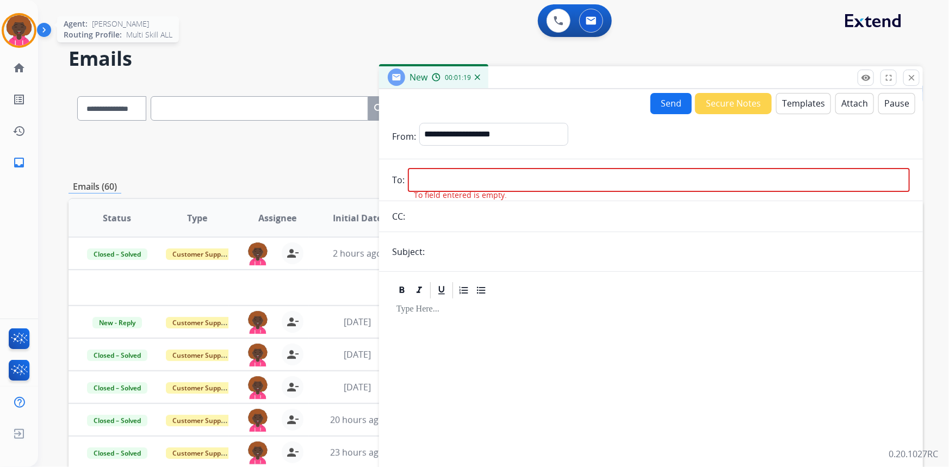
click at [30, 22] on img at bounding box center [19, 30] width 30 height 30
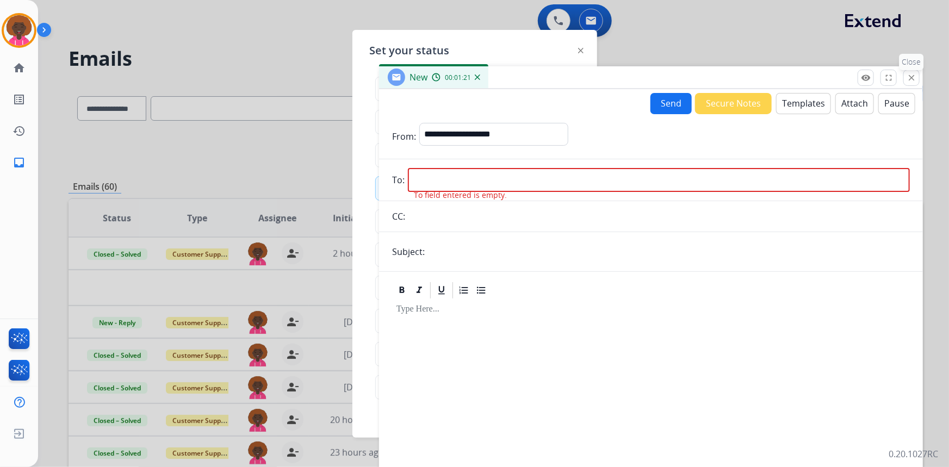
drag, startPoint x: 914, startPoint y: 81, endPoint x: 630, endPoint y: 105, distance: 285.3
click at [911, 82] on button "close Close" at bounding box center [911, 78] width 16 height 16
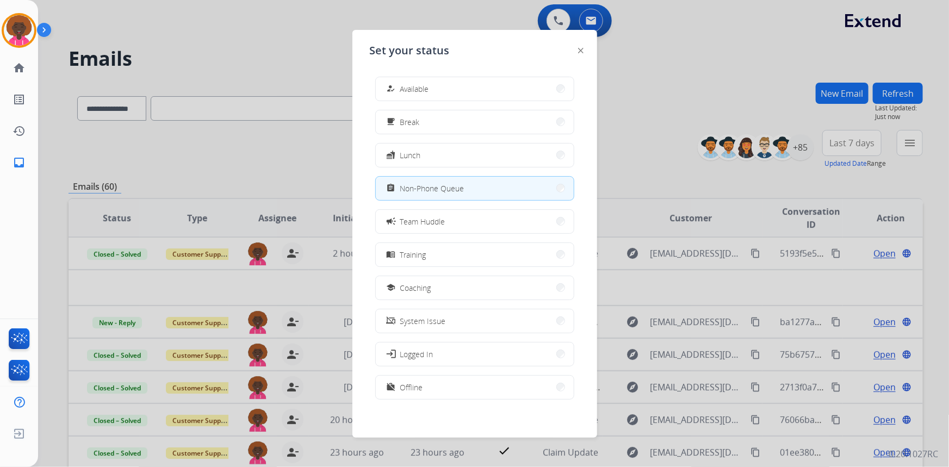
click at [452, 71] on div "how_to_reg Available free_breakfast Break fastfood Lunch assignment Non-Phone Q…" at bounding box center [475, 239] width 210 height 342
click at [446, 86] on button "how_to_reg Available" at bounding box center [475, 88] width 198 height 23
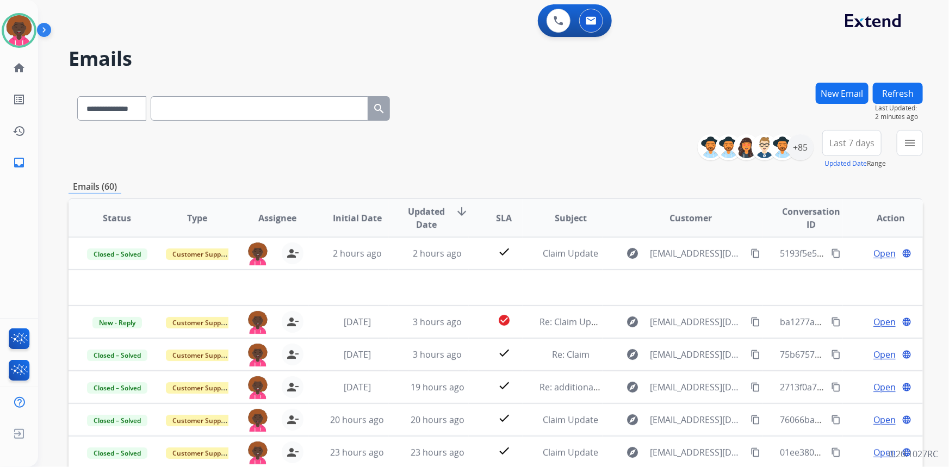
click at [472, 219] on th "SLA" at bounding box center [495, 218] width 53 height 38
drag, startPoint x: 315, startPoint y: 5, endPoint x: 326, endPoint y: 49, distance: 44.8
click at [326, 49] on div "**********" at bounding box center [480, 272] width 884 height 467
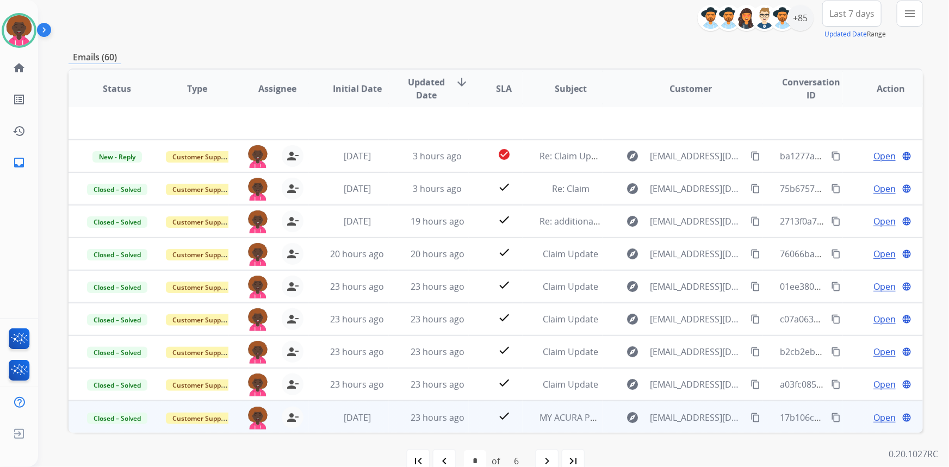
scroll to position [152, 0]
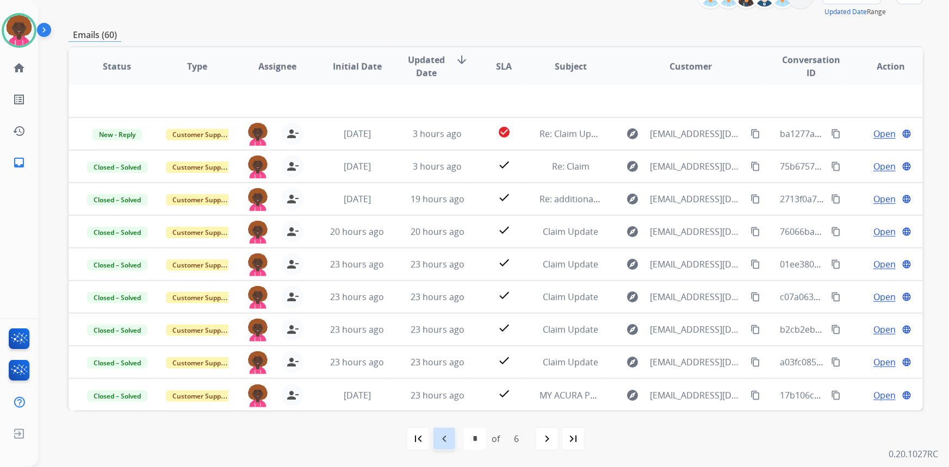
click at [446, 443] on mat-icon "navigate_before" at bounding box center [444, 438] width 13 height 13
select select "*"
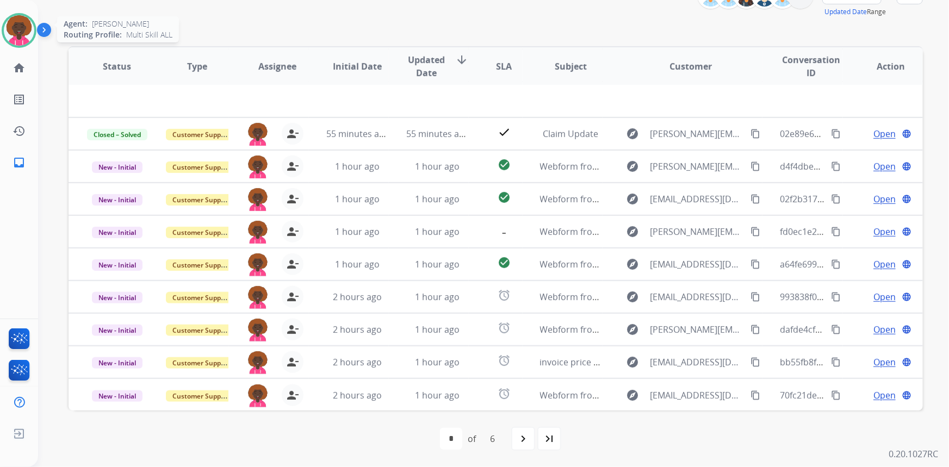
click at [29, 29] on img at bounding box center [19, 30] width 30 height 30
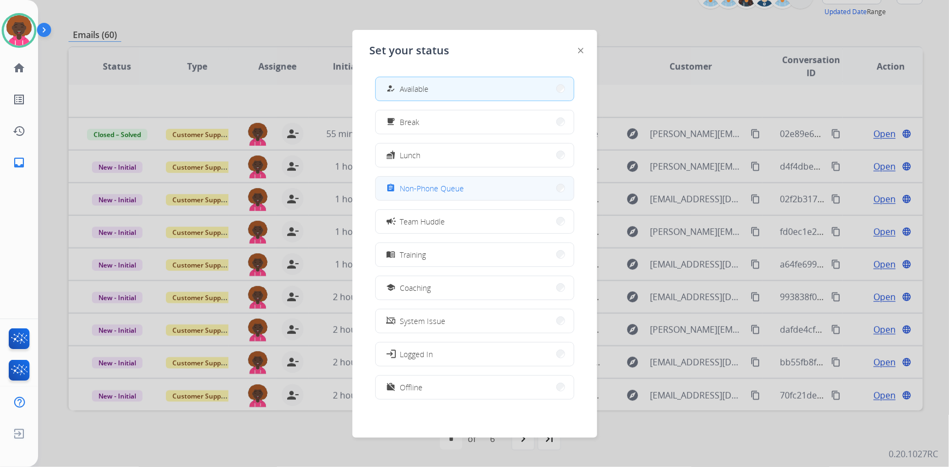
click at [478, 193] on button "assignment Non-Phone Queue" at bounding box center [475, 188] width 198 height 23
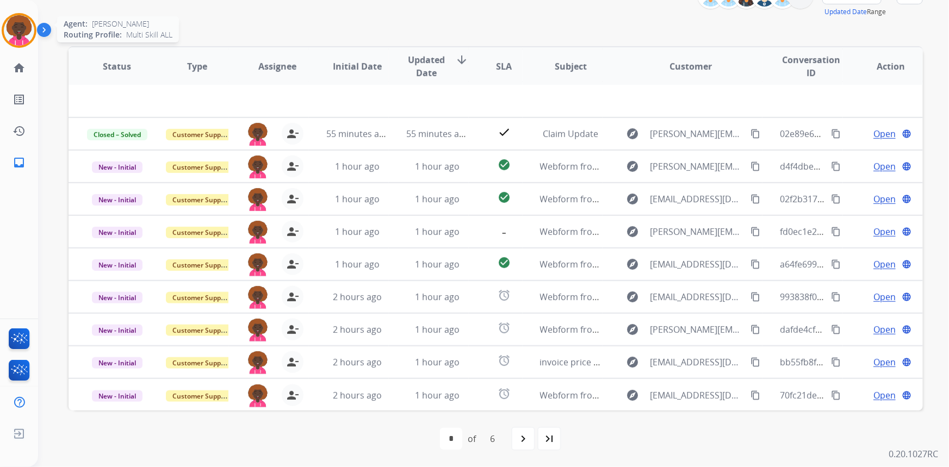
click at [16, 38] on img at bounding box center [19, 30] width 30 height 30
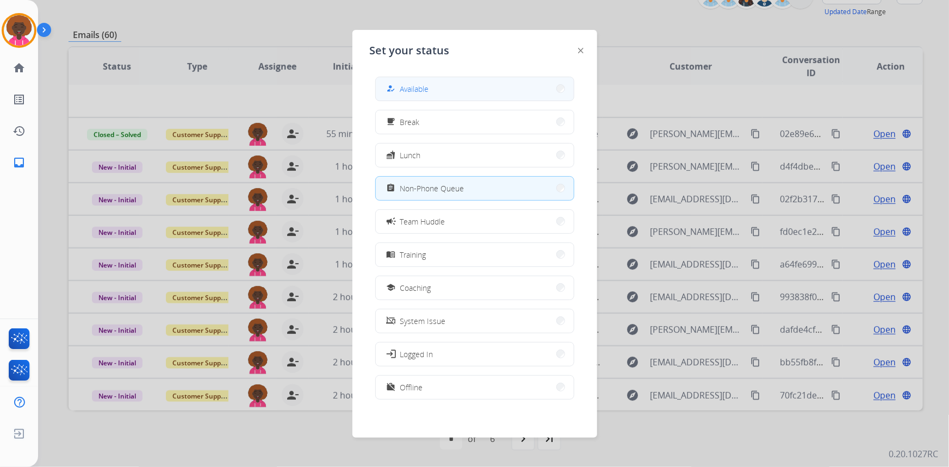
click at [395, 88] on div "how_to_reg" at bounding box center [392, 88] width 16 height 13
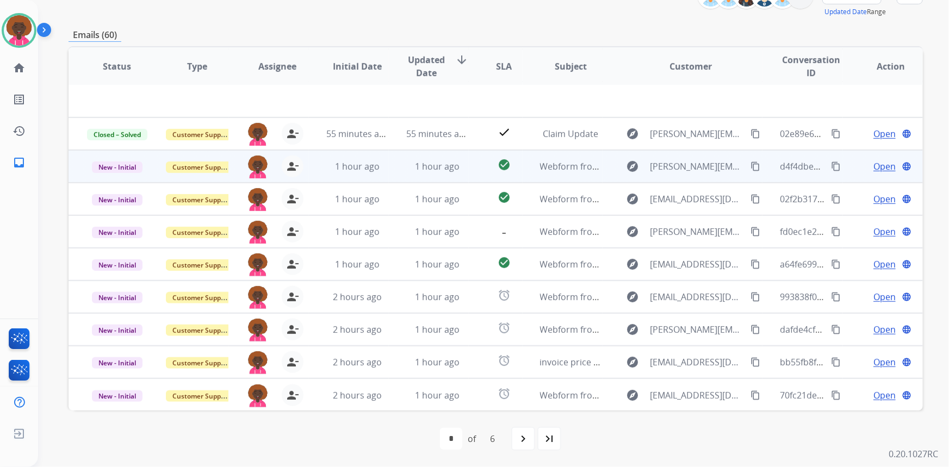
click at [488, 153] on td "check_circle" at bounding box center [495, 166] width 53 height 33
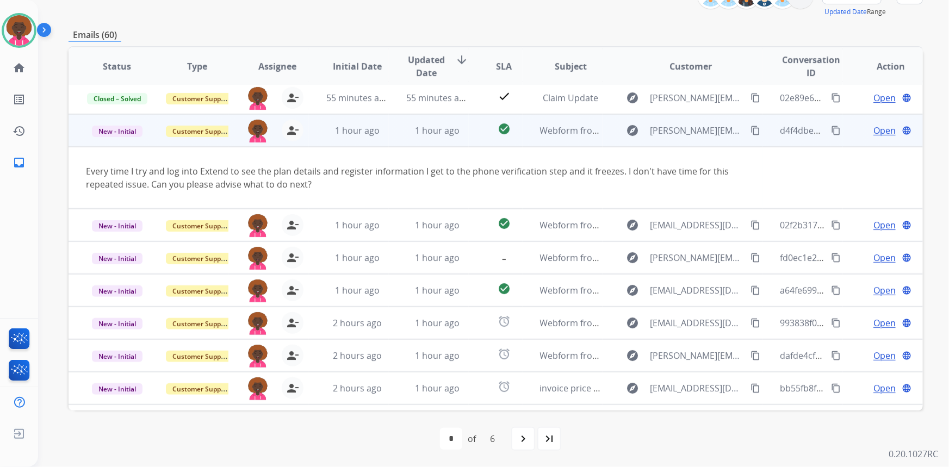
scroll to position [63, 0]
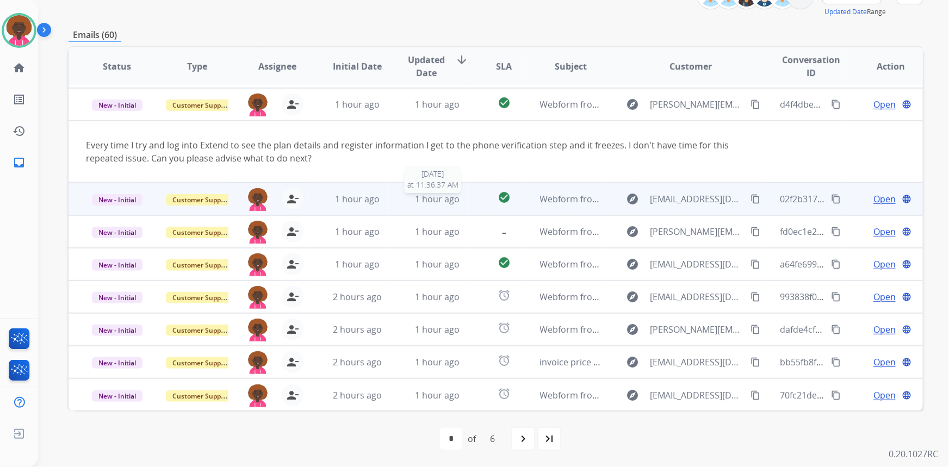
click at [428, 196] on span "1 hour ago" at bounding box center [437, 199] width 45 height 12
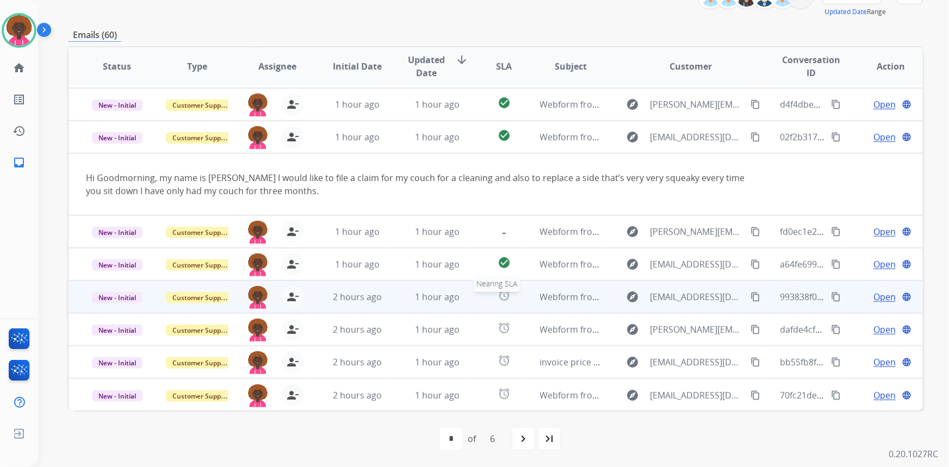
click at [500, 291] on mat-icon "alarm" at bounding box center [503, 295] width 13 height 13
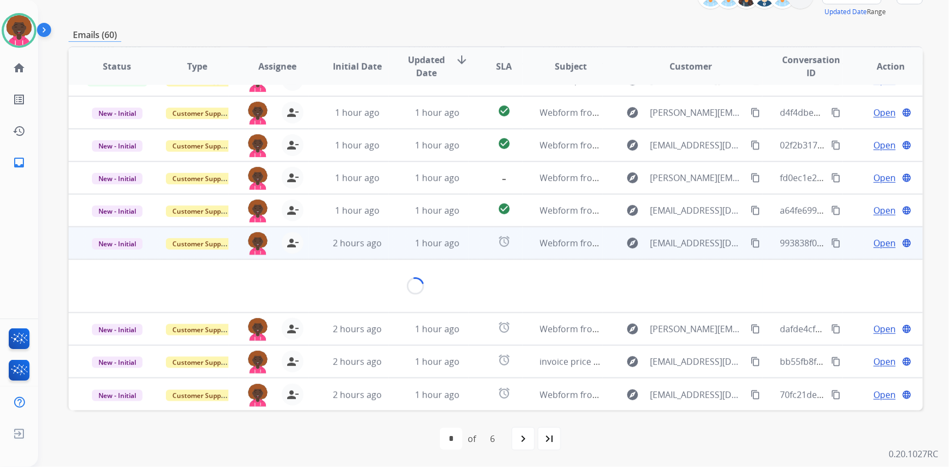
scroll to position [49, 0]
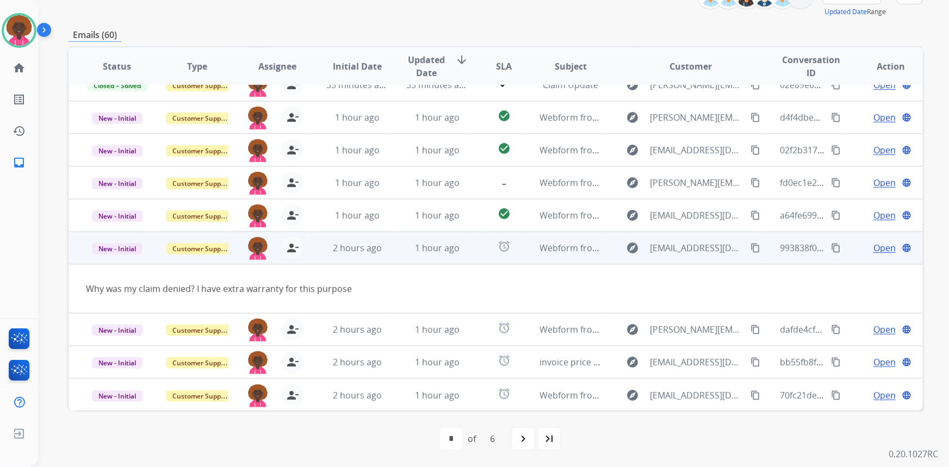
click at [750, 246] on mat-icon "content_copy" at bounding box center [755, 248] width 10 height 10
click at [873, 246] on span "Open" at bounding box center [884, 247] width 22 height 13
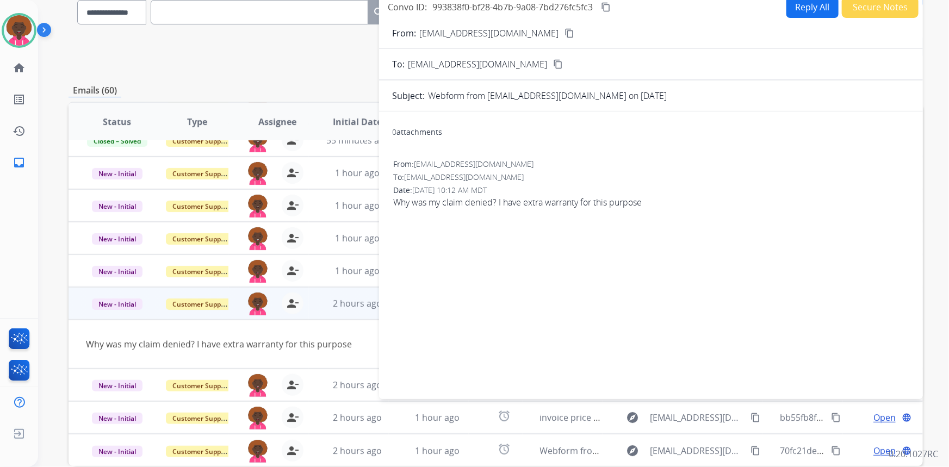
scroll to position [3, 0]
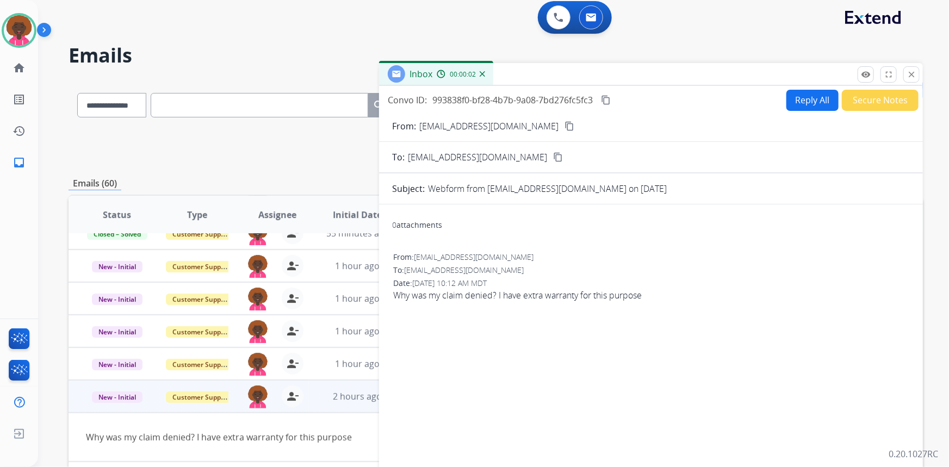
click at [853, 94] on button "Secure Notes" at bounding box center [879, 100] width 77 height 21
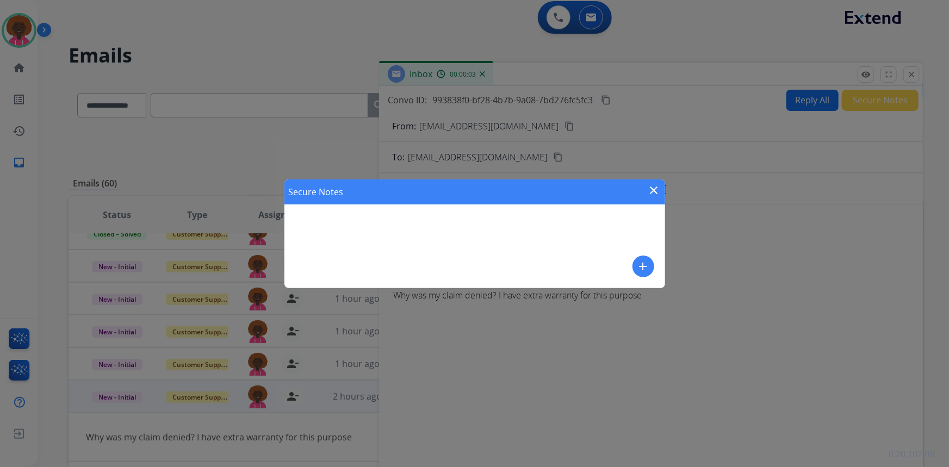
click at [647, 269] on mat-icon "add" at bounding box center [643, 266] width 13 height 13
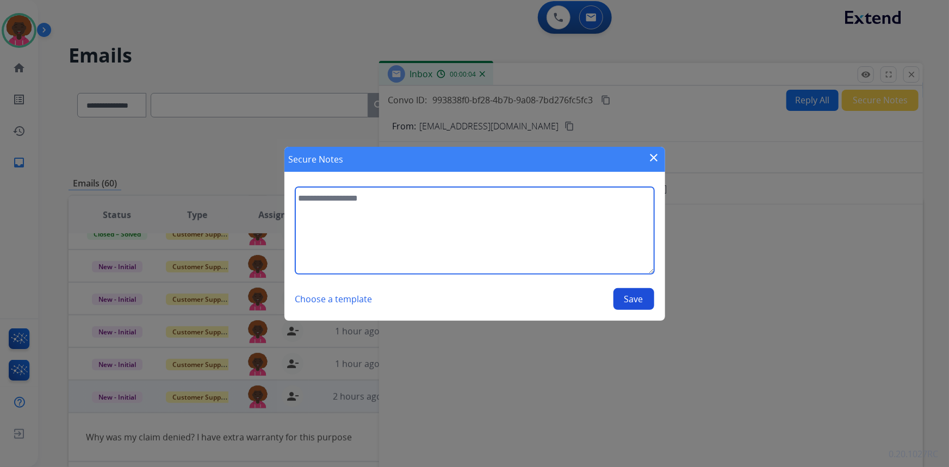
click at [461, 232] on textarea at bounding box center [474, 230] width 359 height 87
type textarea "*"
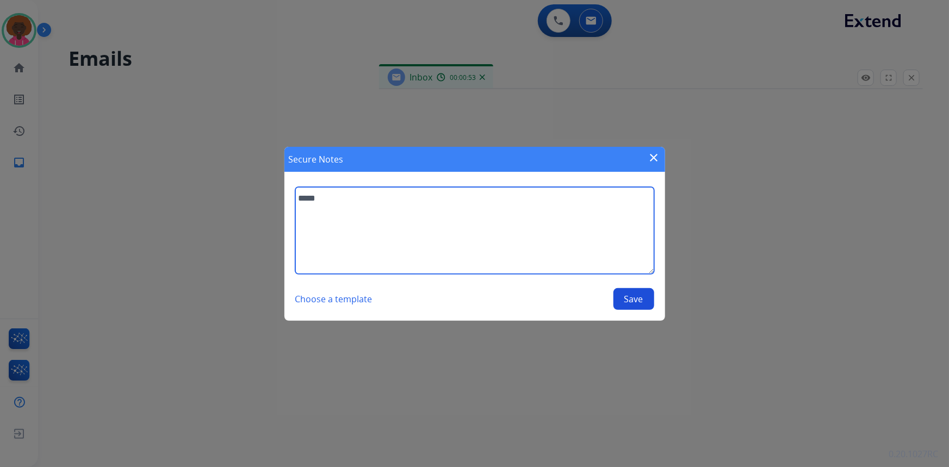
scroll to position [36, 0]
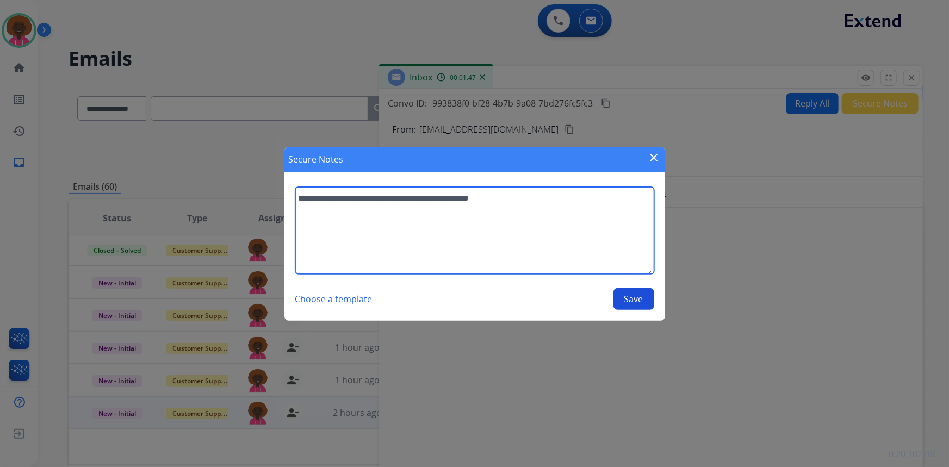
type textarea "**********"
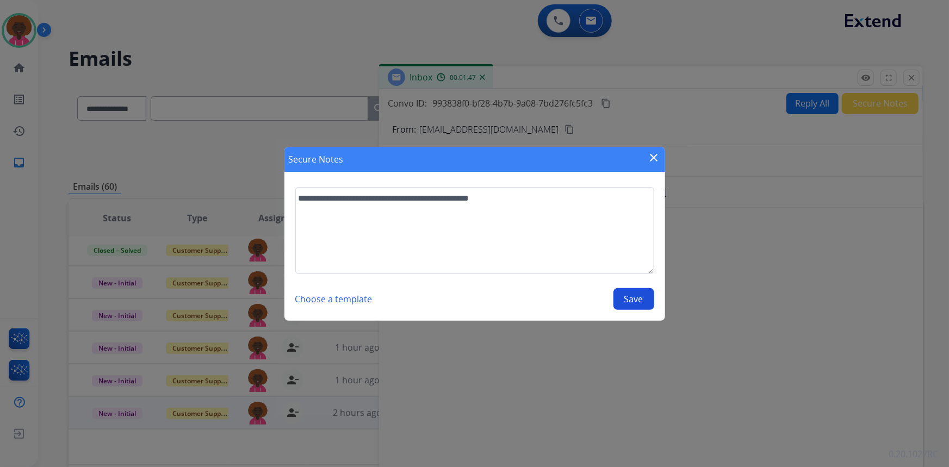
click at [631, 297] on button "Save" at bounding box center [633, 299] width 41 height 22
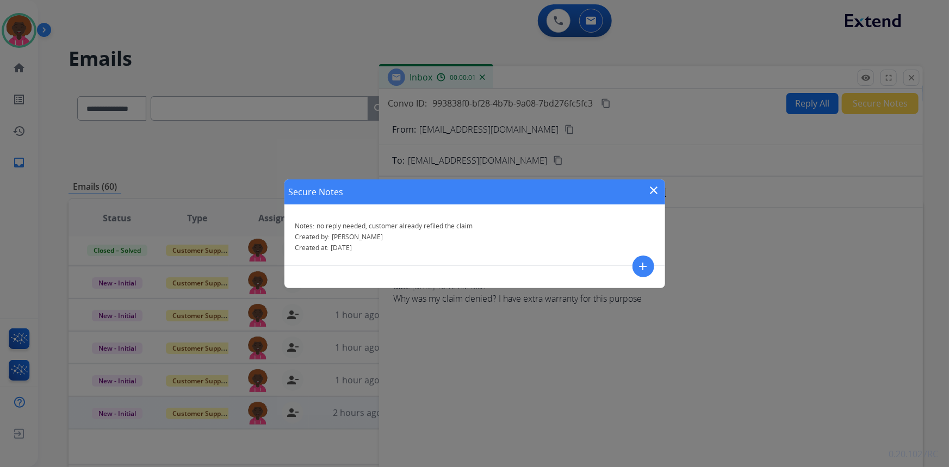
click at [810, 255] on div "Secure Notes close Notes: no reply needed, customer already refiled the claim C…" at bounding box center [474, 233] width 949 height 467
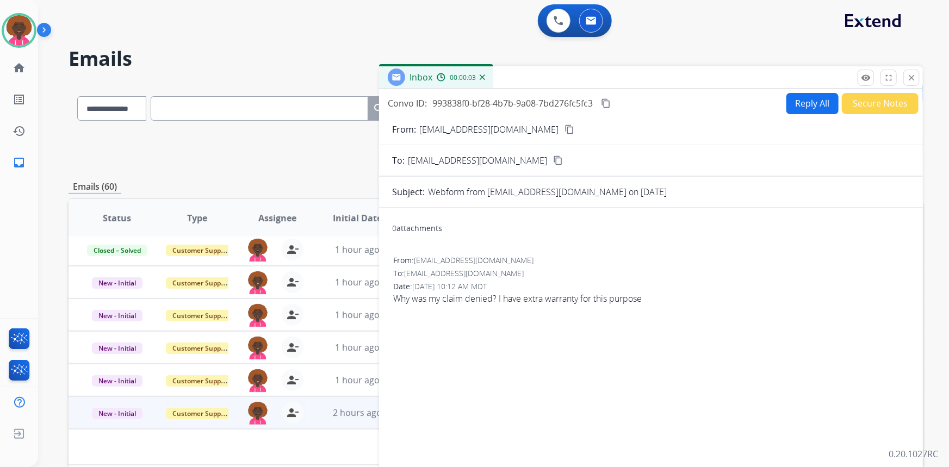
click at [919, 77] on div "Inbox 00:00:03" at bounding box center [651, 77] width 544 height 23
click at [910, 76] on mat-icon "close" at bounding box center [911, 78] width 10 height 10
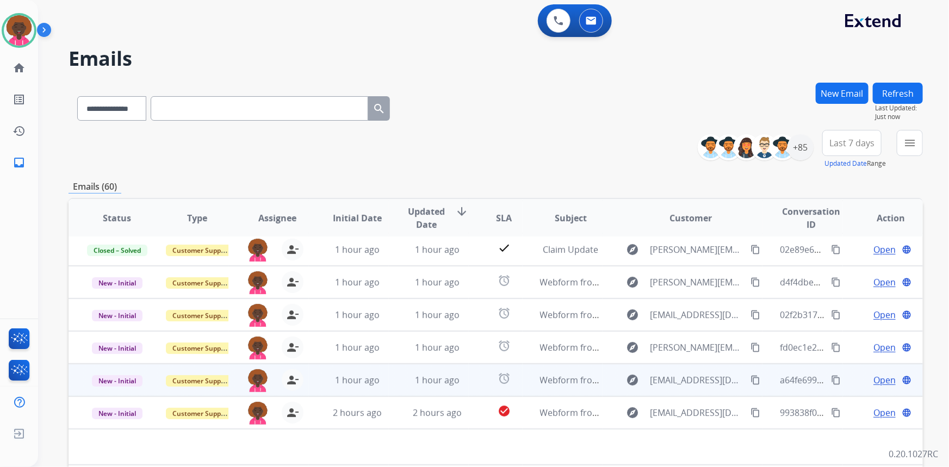
click at [876, 382] on span "Open" at bounding box center [884, 379] width 22 height 13
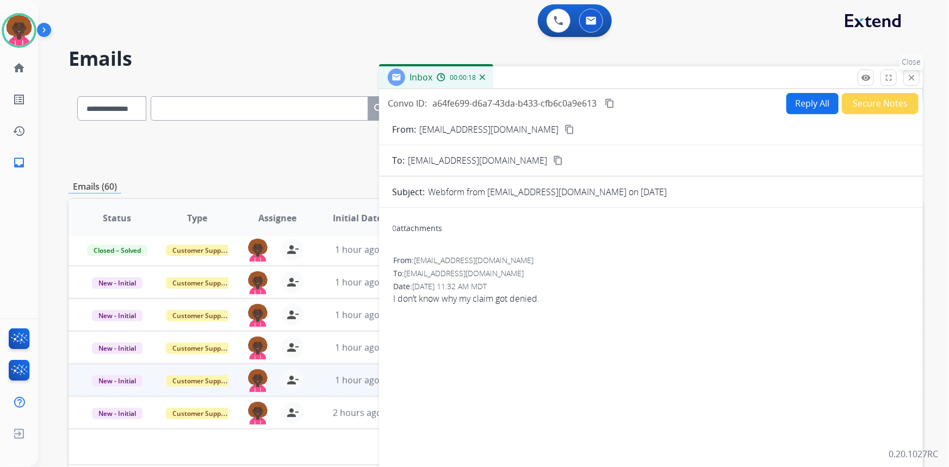
click at [914, 82] on button "close Close" at bounding box center [911, 78] width 16 height 16
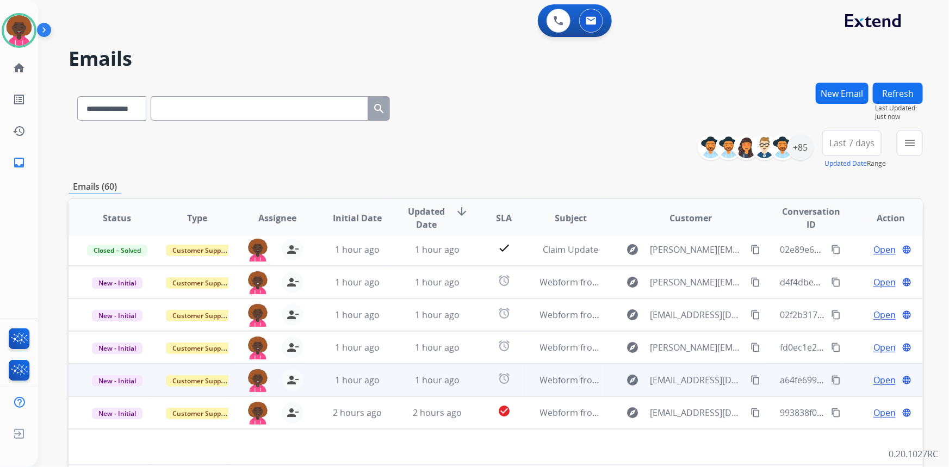
click at [878, 381] on span "Open" at bounding box center [884, 379] width 22 height 13
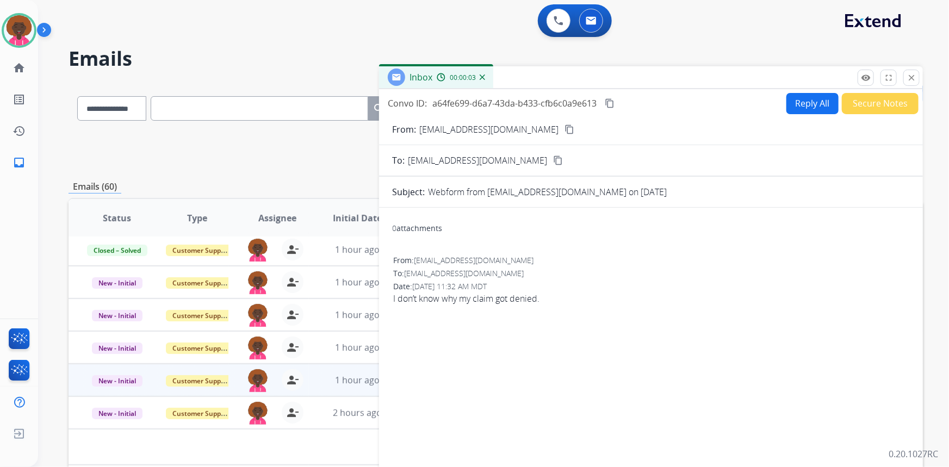
drag, startPoint x: 908, startPoint y: 77, endPoint x: 835, endPoint y: 99, distance: 76.3
click at [908, 77] on mat-icon "close" at bounding box center [911, 78] width 10 height 10
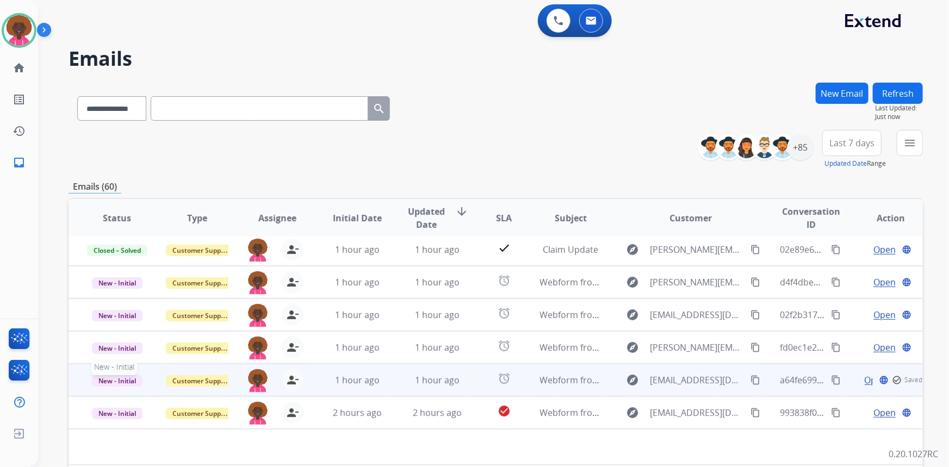
click at [109, 382] on span "New - Initial" at bounding box center [117, 380] width 51 height 11
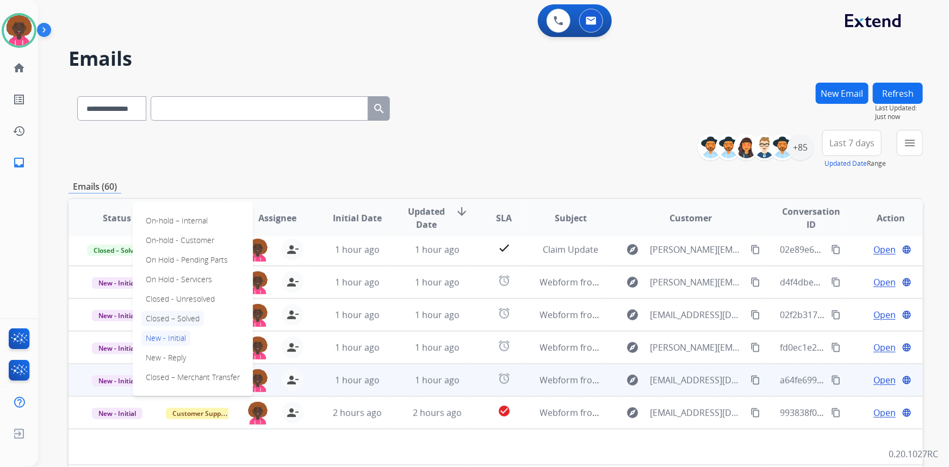
click at [177, 313] on p "Closed – Solved" at bounding box center [172, 318] width 63 height 15
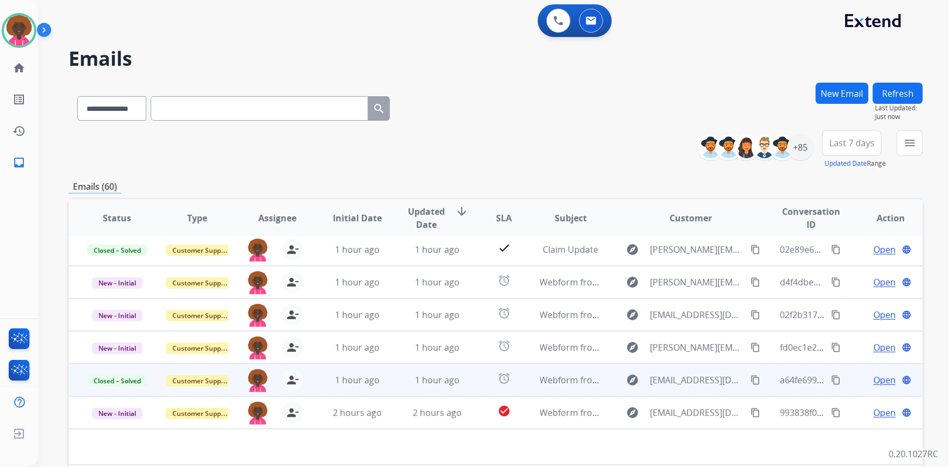
click at [878, 384] on span "Open" at bounding box center [884, 379] width 22 height 13
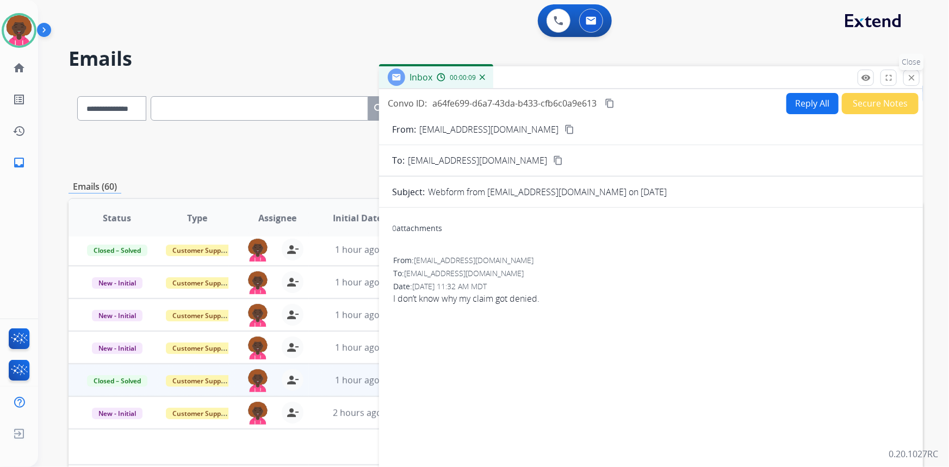
click at [908, 73] on mat-icon "close" at bounding box center [911, 78] width 10 height 10
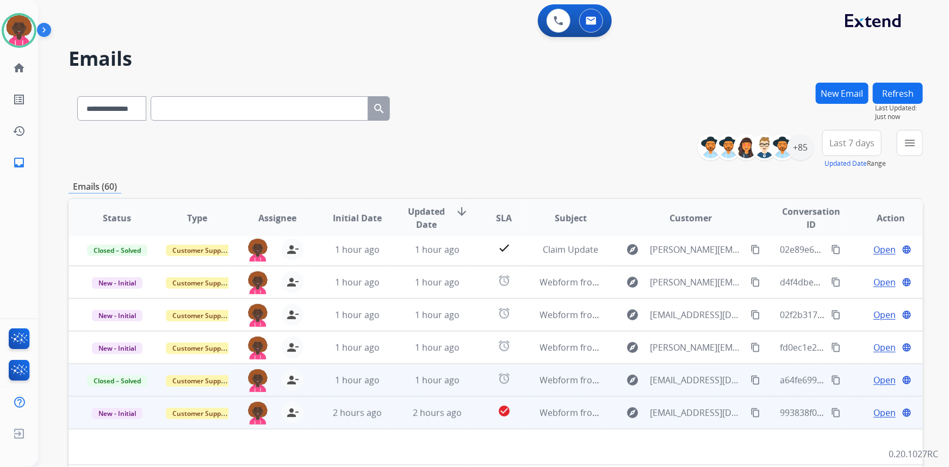
click at [883, 412] on span "Open" at bounding box center [884, 412] width 22 height 13
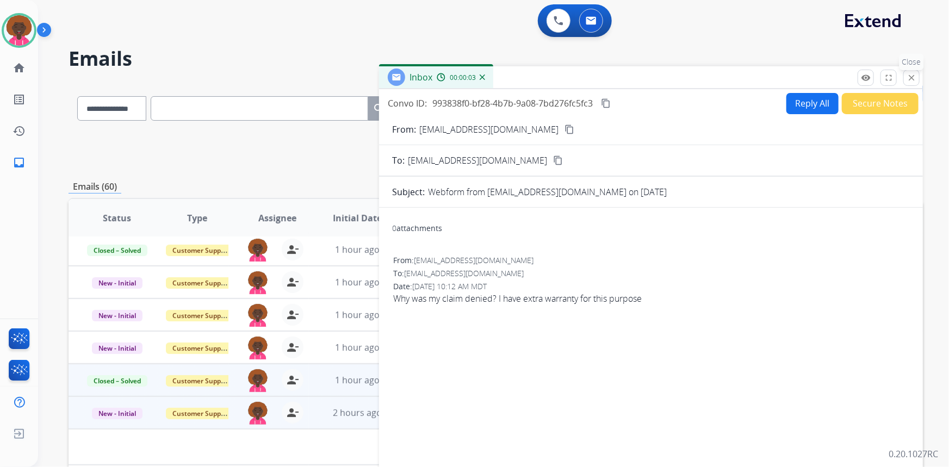
click at [909, 82] on mat-icon "close" at bounding box center [911, 78] width 10 height 10
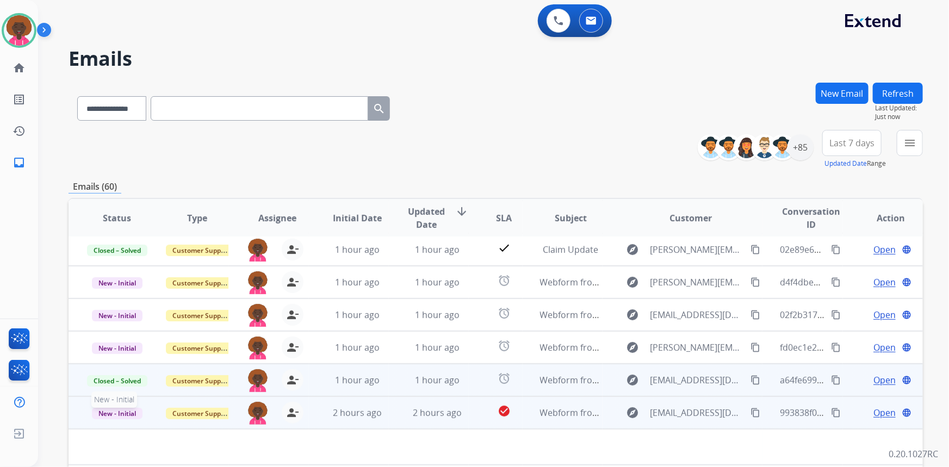
click at [122, 413] on span "New - Initial" at bounding box center [117, 413] width 51 height 11
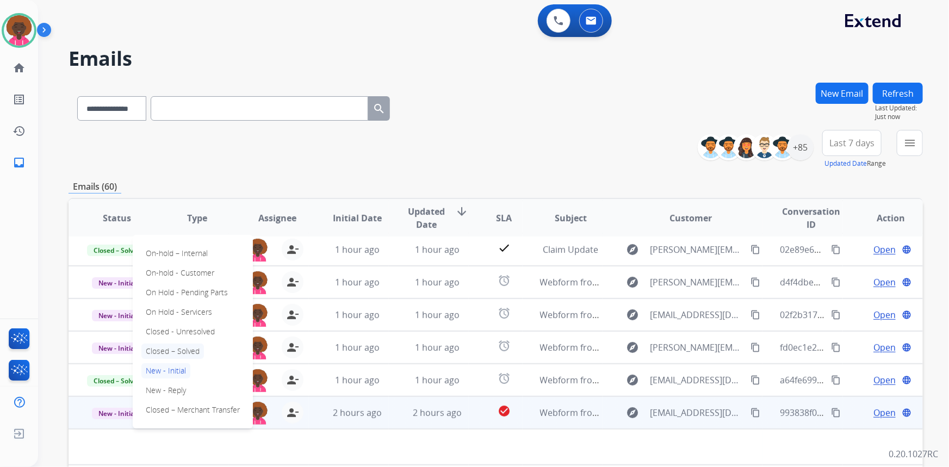
click at [179, 350] on p "Closed – Solved" at bounding box center [172, 351] width 63 height 15
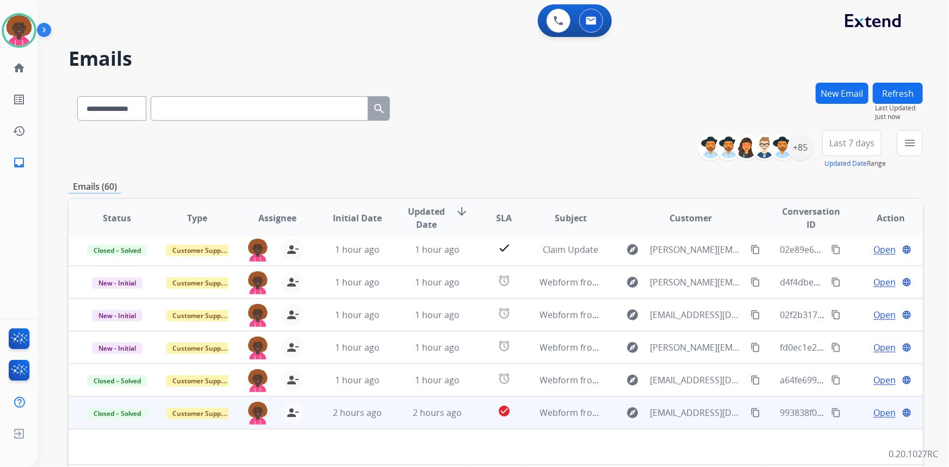
click at [877, 415] on span "Open" at bounding box center [884, 412] width 22 height 13
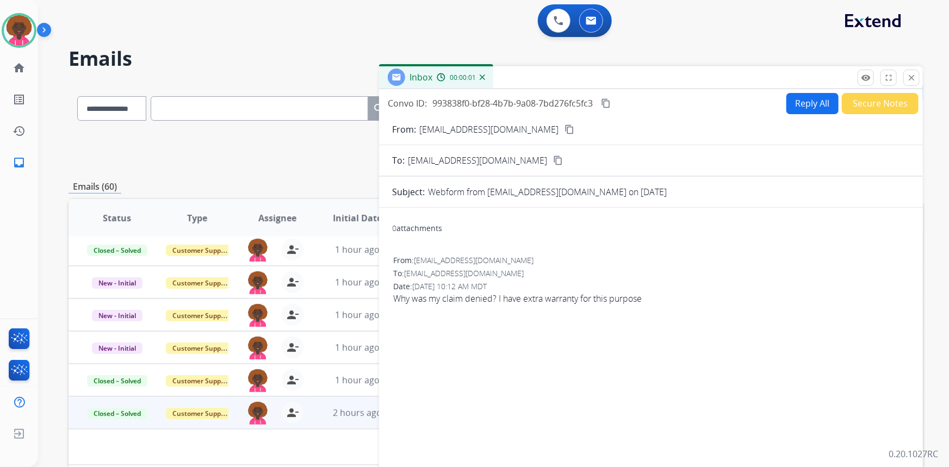
click at [830, 101] on div "Reply All Secure Notes" at bounding box center [850, 103] width 135 height 21
click at [852, 99] on button "Secure Notes" at bounding box center [879, 103] width 77 height 21
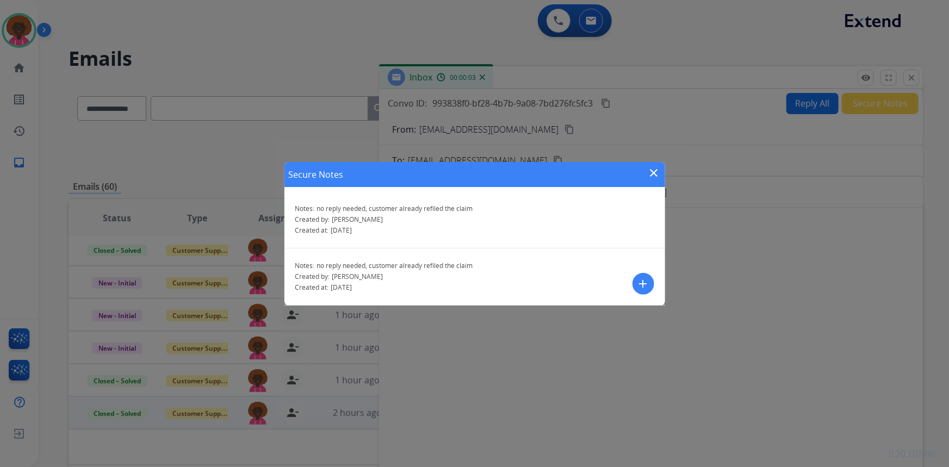
click at [662, 185] on div "Secure Notes close" at bounding box center [474, 174] width 381 height 25
click at [653, 178] on mat-icon "close" at bounding box center [653, 172] width 13 height 13
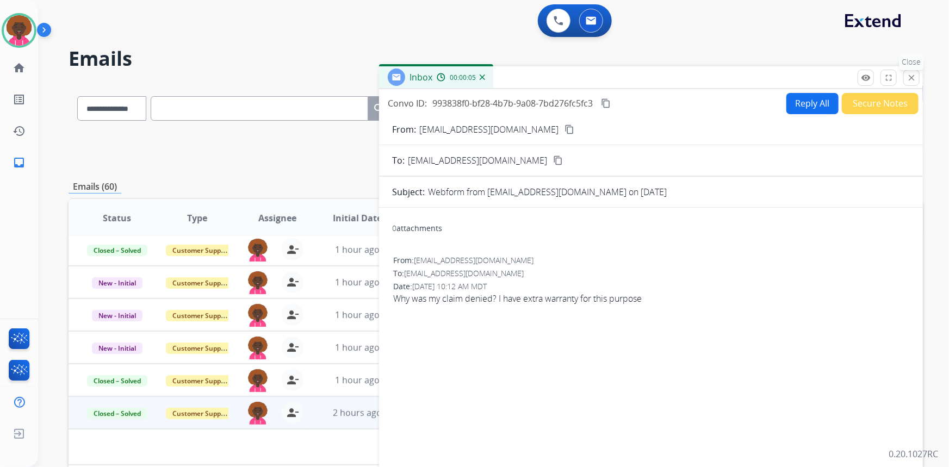
click at [915, 77] on mat-icon "close" at bounding box center [911, 78] width 10 height 10
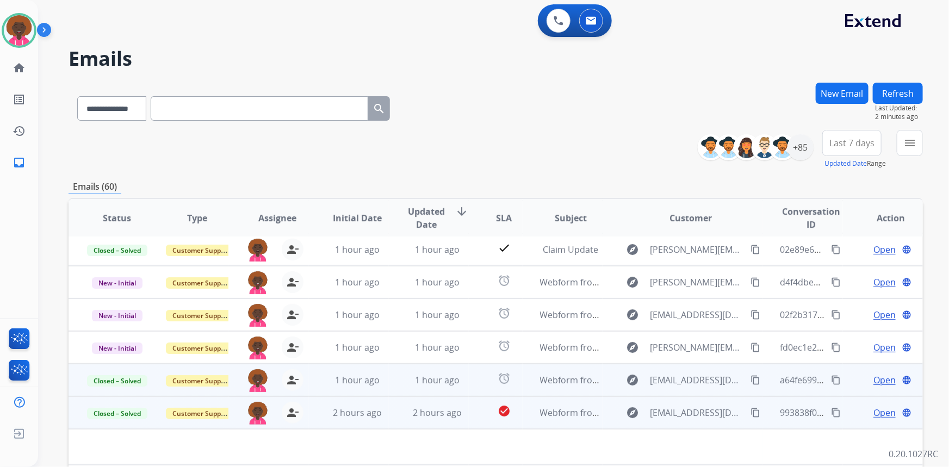
click at [884, 378] on span "Open" at bounding box center [884, 379] width 22 height 13
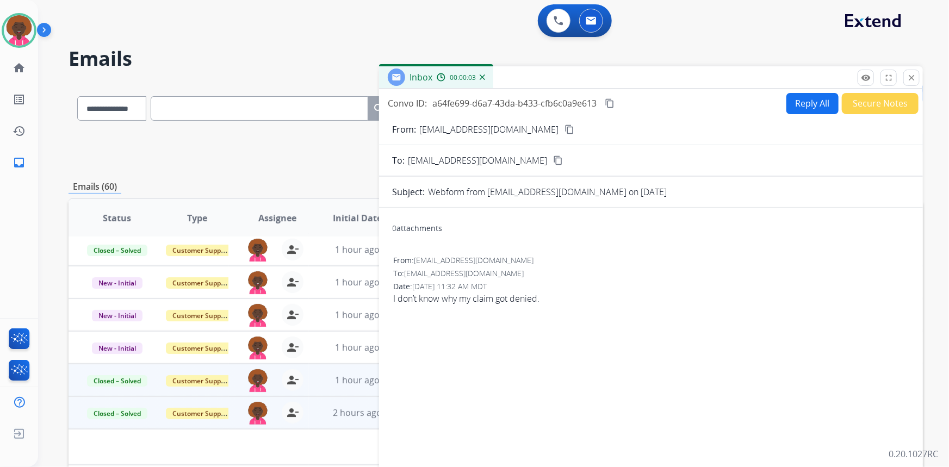
click at [564, 128] on mat-icon "content_copy" at bounding box center [569, 129] width 10 height 10
click at [797, 97] on button "Reply All" at bounding box center [812, 103] width 52 height 21
select select "**********"
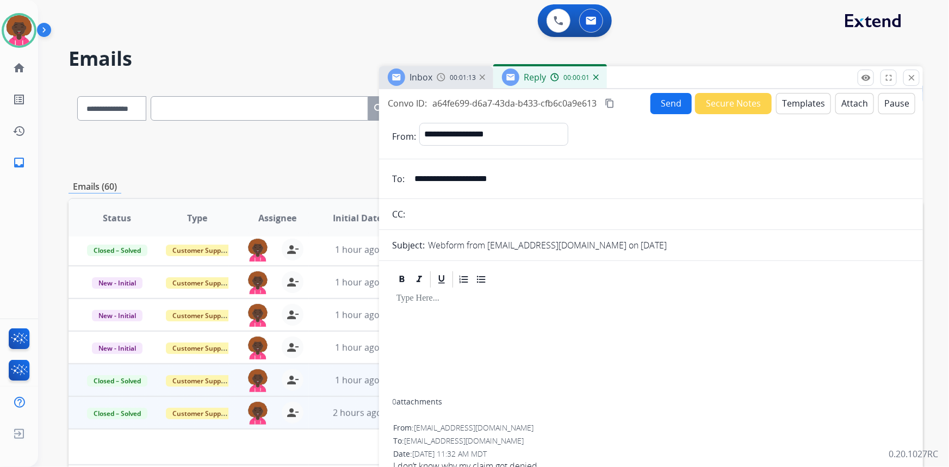
click at [802, 107] on button "Templates" at bounding box center [803, 103] width 55 height 21
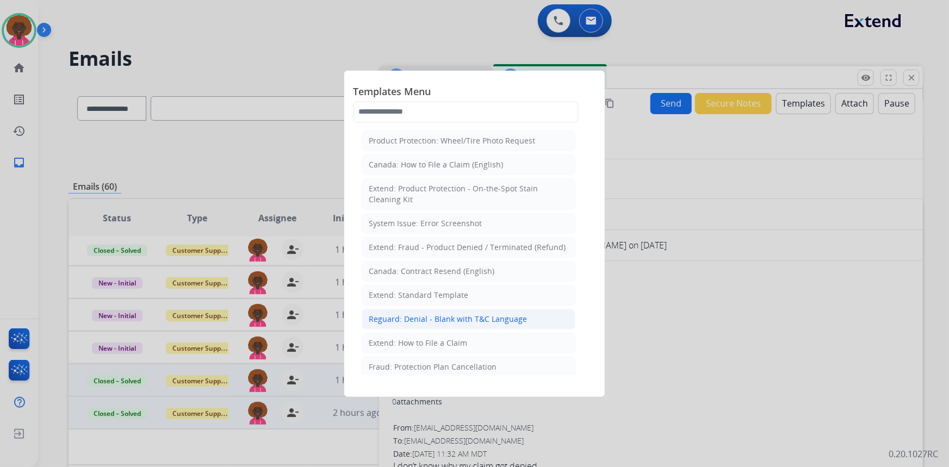
click at [478, 320] on div "Reguard: Denial - Blank with T&C Language" at bounding box center [448, 319] width 158 height 11
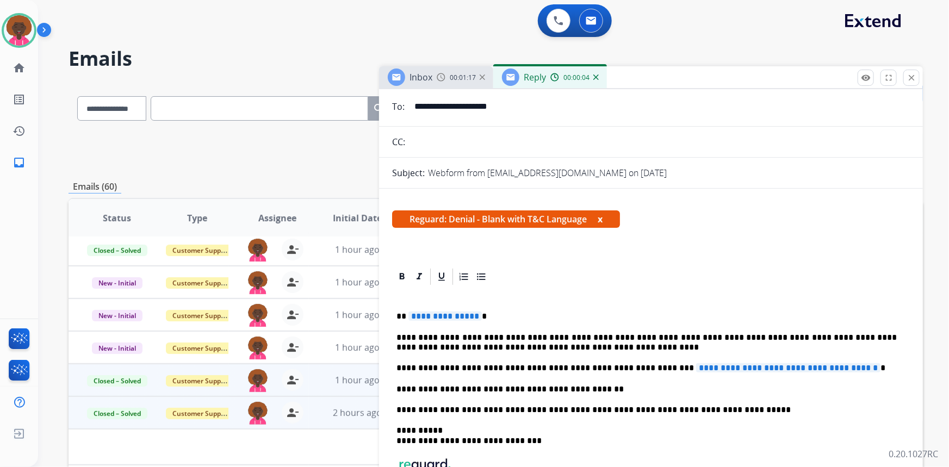
scroll to position [233, 0]
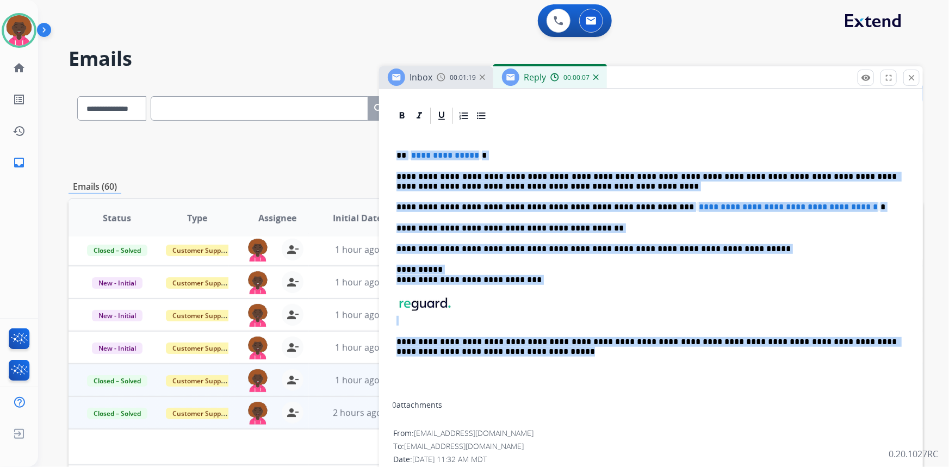
drag, startPoint x: 491, startPoint y: 359, endPoint x: 392, endPoint y: 157, distance: 225.4
click at [392, 157] on div "**********" at bounding box center [650, 262] width 517 height 273
drag, startPoint x: 726, startPoint y: 273, endPoint x: 728, endPoint y: 240, distance: 32.7
click at [726, 273] on p "**********" at bounding box center [646, 275] width 501 height 20
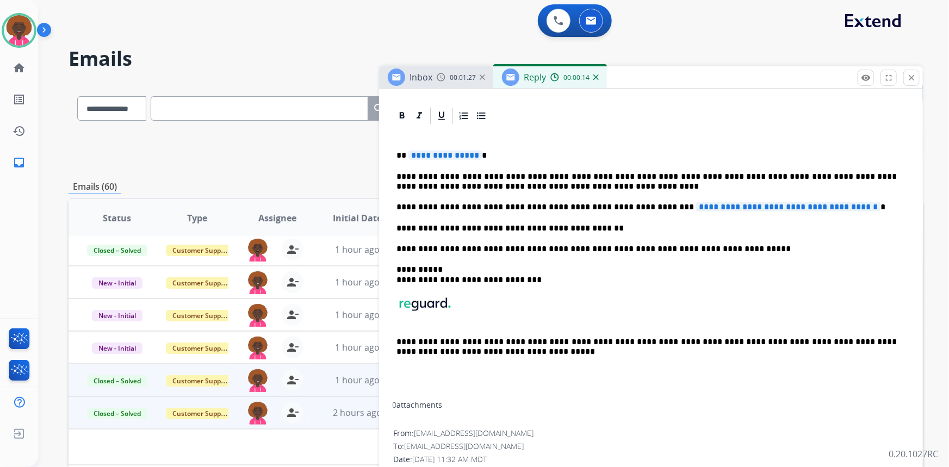
click at [731, 203] on span "**********" at bounding box center [788, 206] width 184 height 9
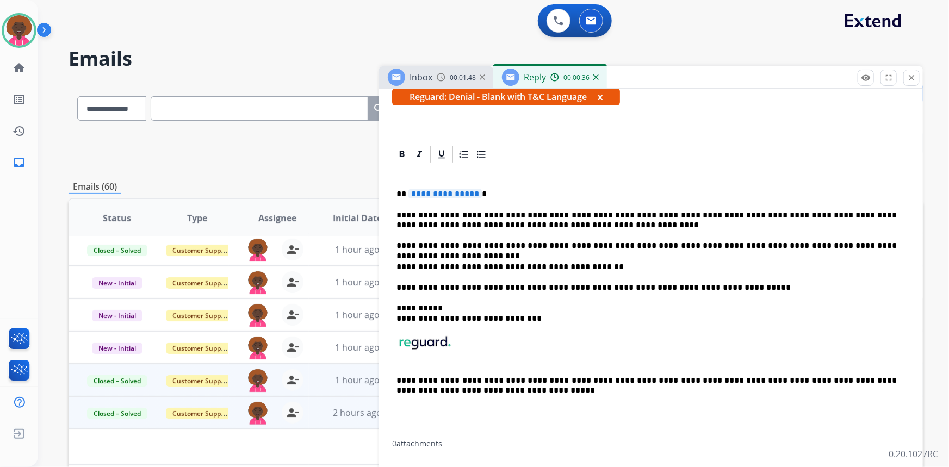
scroll to position [183, 0]
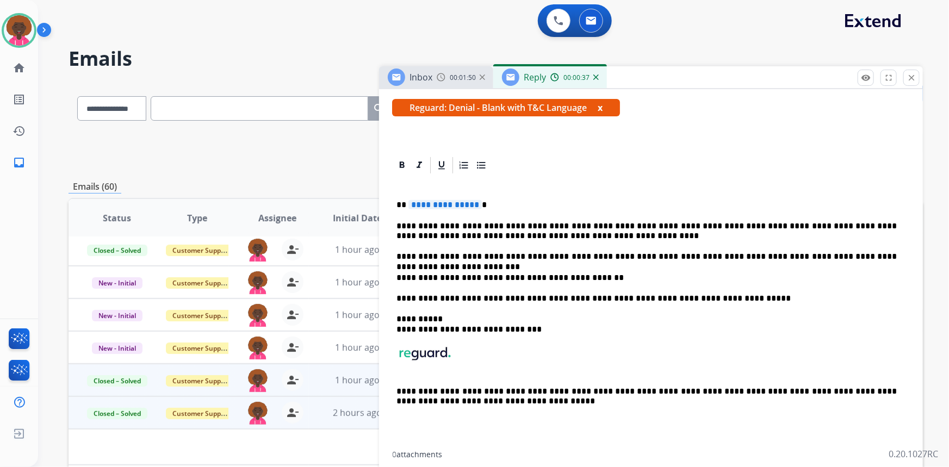
click at [451, 205] on span "**********" at bounding box center [444, 204] width 73 height 9
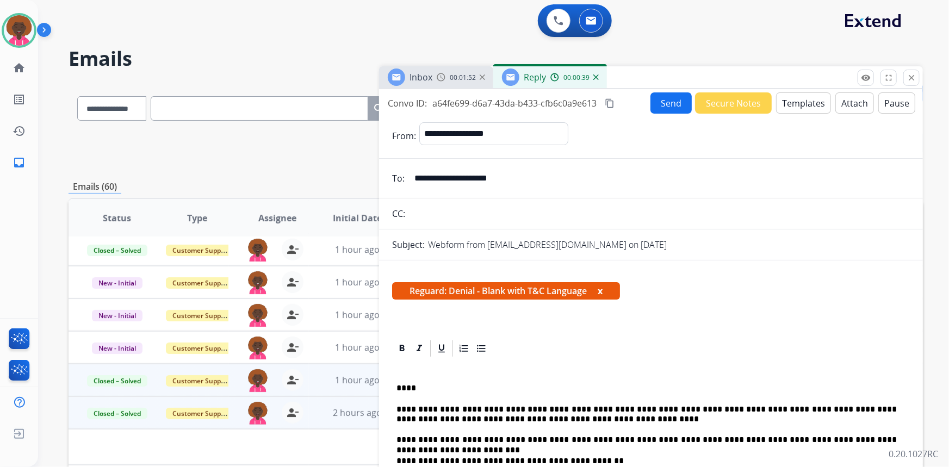
scroll to position [0, 0]
click at [667, 110] on button "Send" at bounding box center [670, 102] width 41 height 21
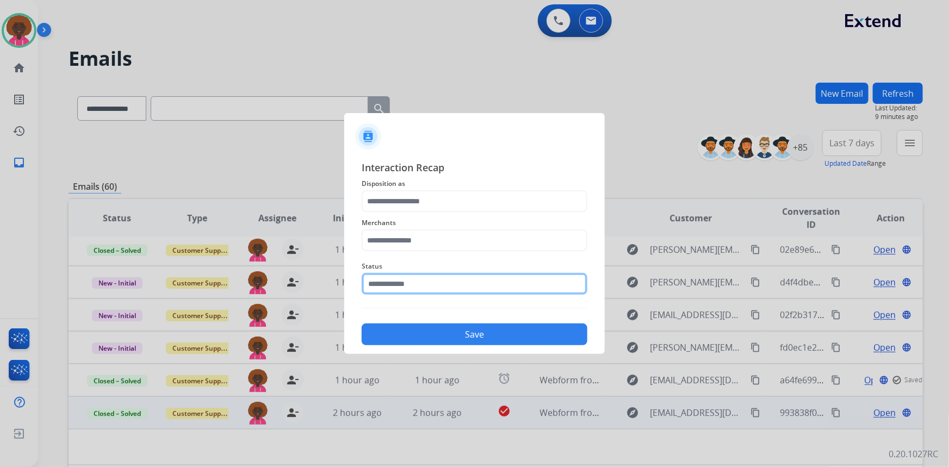
click at [471, 286] on input "text" at bounding box center [474, 284] width 226 height 22
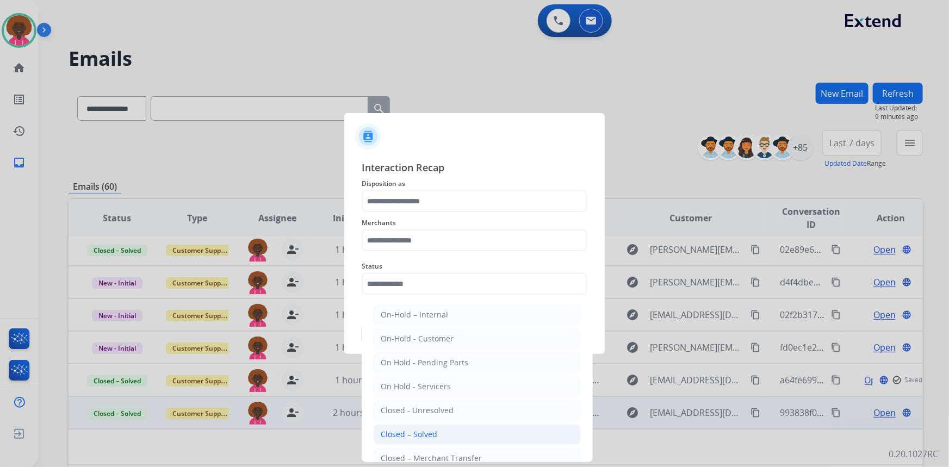
click at [407, 427] on li "Closed – Solved" at bounding box center [476, 434] width 207 height 21
type input "**********"
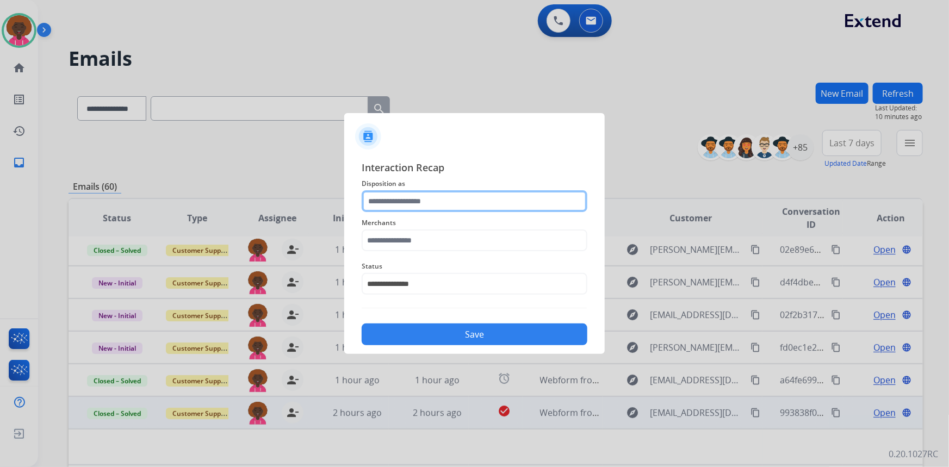
click at [407, 212] on div at bounding box center [474, 201] width 226 height 22
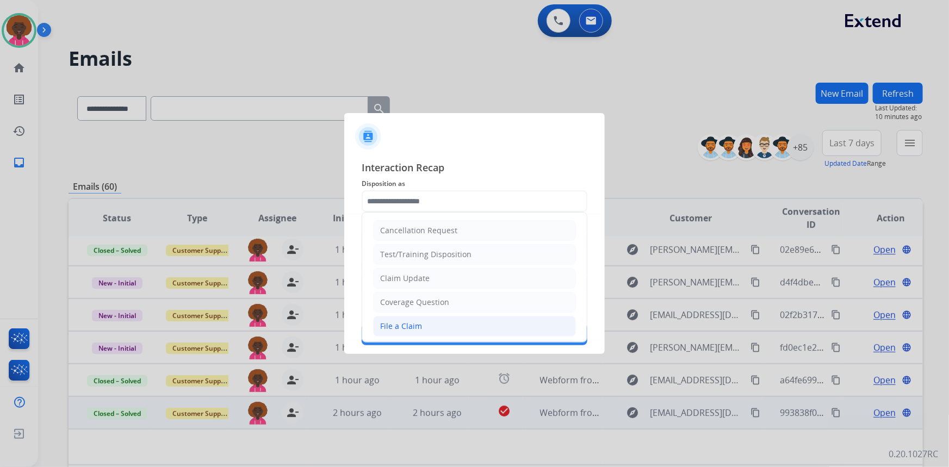
click at [404, 327] on div "File a Claim" at bounding box center [401, 326] width 42 height 11
type input "**********"
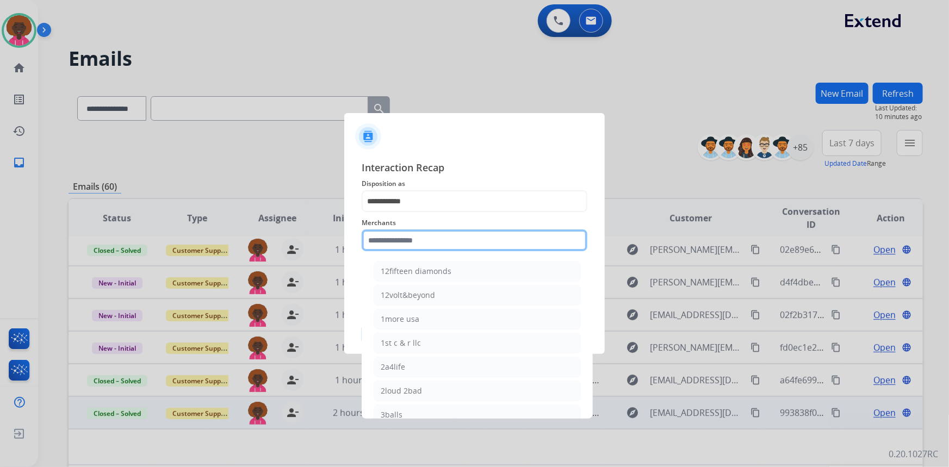
click at [414, 238] on input "text" at bounding box center [474, 240] width 226 height 22
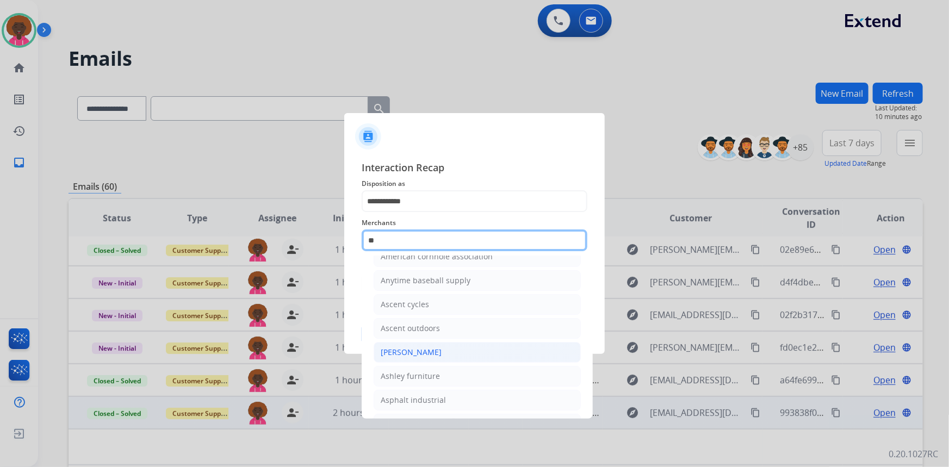
scroll to position [88, 0]
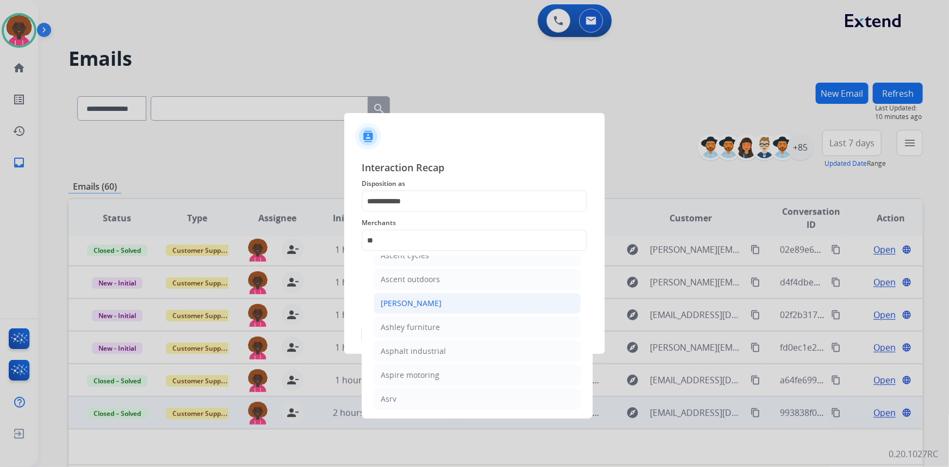
click at [429, 298] on div "[PERSON_NAME]" at bounding box center [411, 303] width 61 height 11
type input "**********"
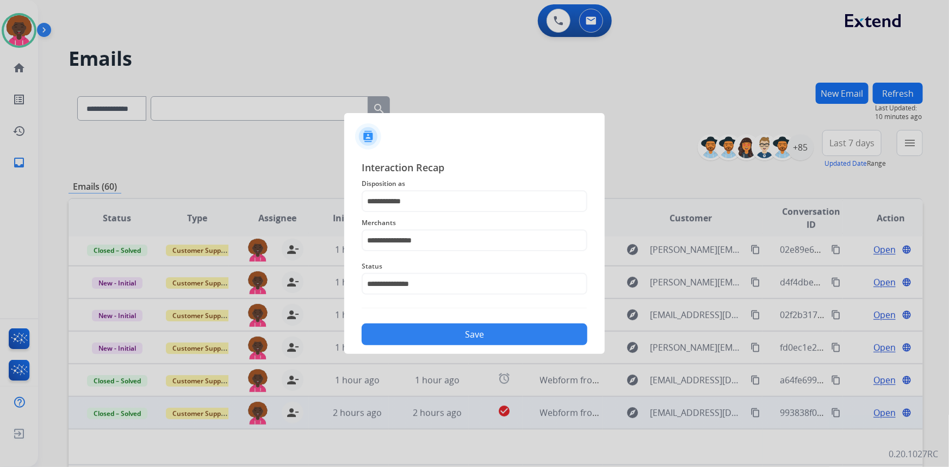
click at [514, 337] on button "Save" at bounding box center [474, 334] width 226 height 22
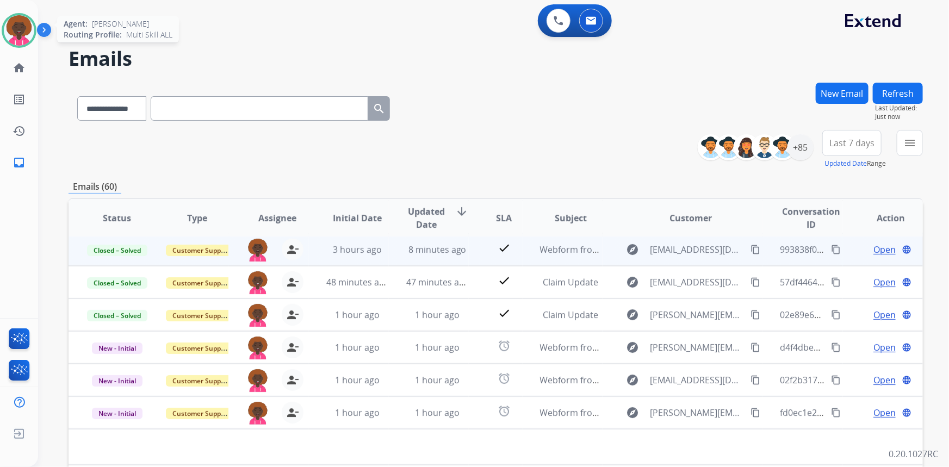
click at [16, 34] on img at bounding box center [19, 30] width 30 height 30
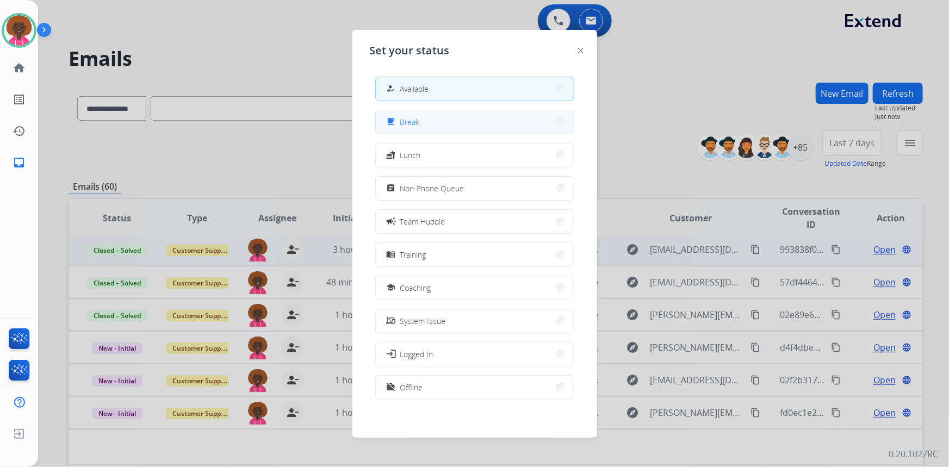
click at [426, 118] on button "free_breakfast Break" at bounding box center [475, 121] width 198 height 23
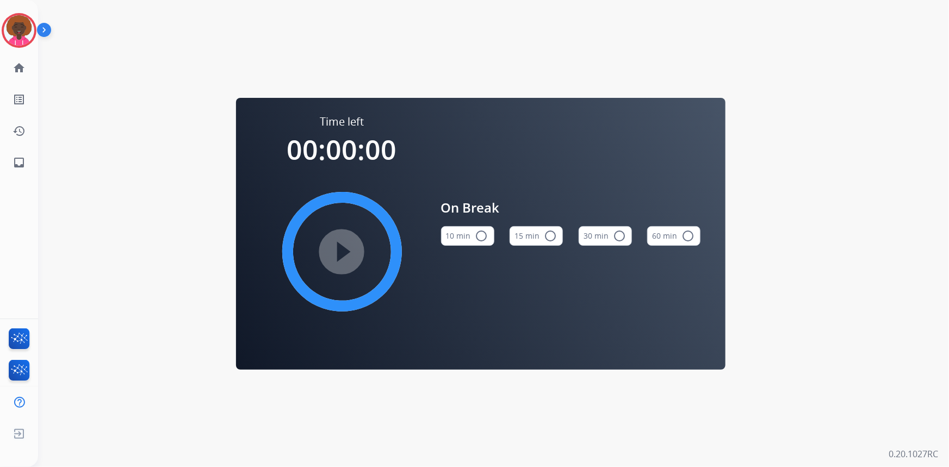
click at [550, 238] on mat-icon "radio_button_unchecked" at bounding box center [550, 235] width 13 height 13
drag, startPoint x: 196, startPoint y: 99, endPoint x: 198, endPoint y: 57, distance: 41.9
click at [196, 99] on div "Time left 00:15:00 play_circle_filled On Break 10 min radio_button_unchecked 15…" at bounding box center [480, 233] width 884 height 467
click at [8, 34] on img at bounding box center [19, 30] width 30 height 30
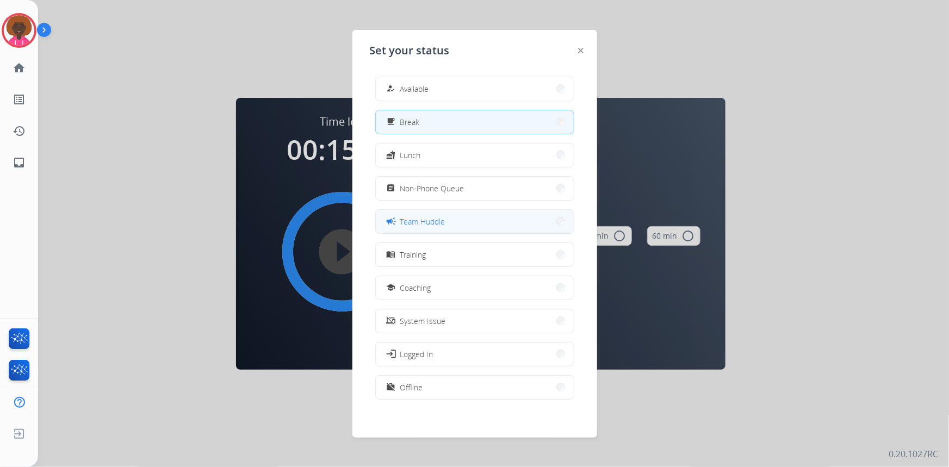
click at [437, 222] on span "Team Huddle" at bounding box center [422, 221] width 45 height 11
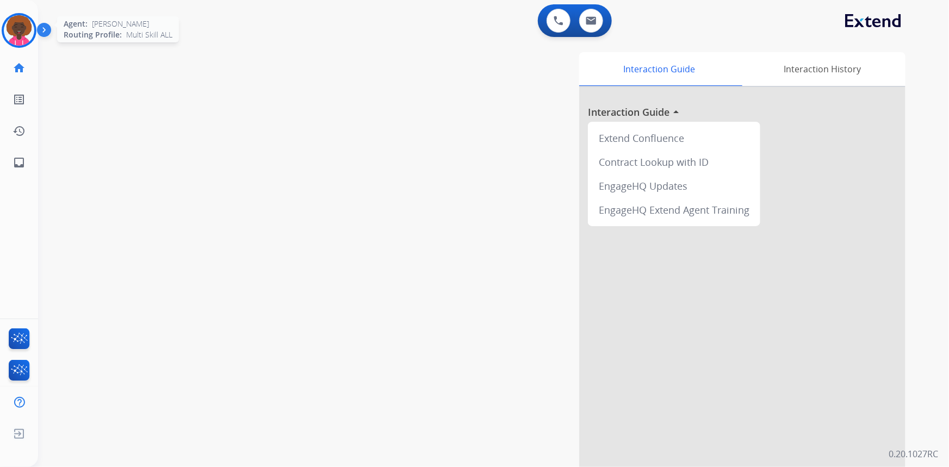
click at [24, 27] on img at bounding box center [19, 30] width 30 height 30
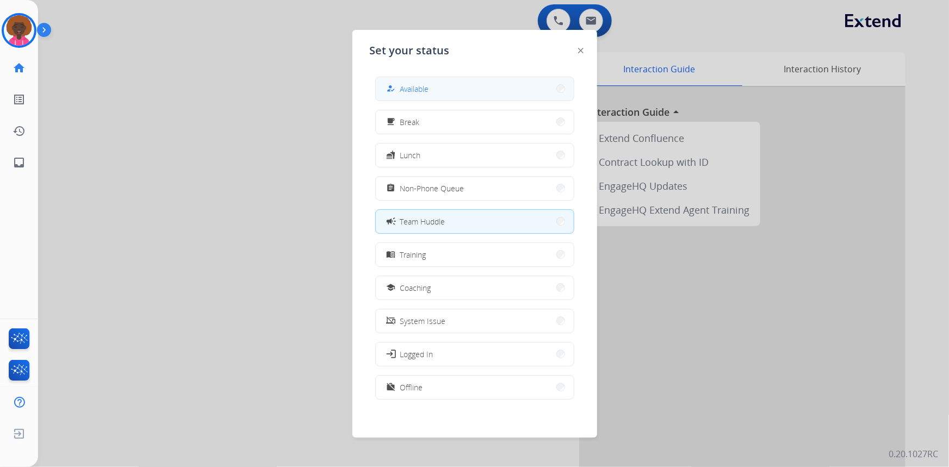
click at [432, 86] on button "how_to_reg Available" at bounding box center [475, 88] width 198 height 23
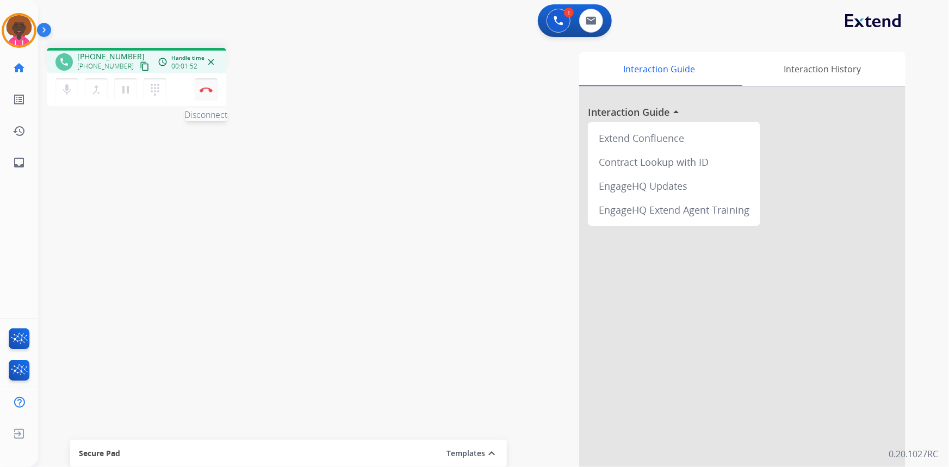
click at [210, 96] on button "Disconnect" at bounding box center [206, 89] width 23 height 23
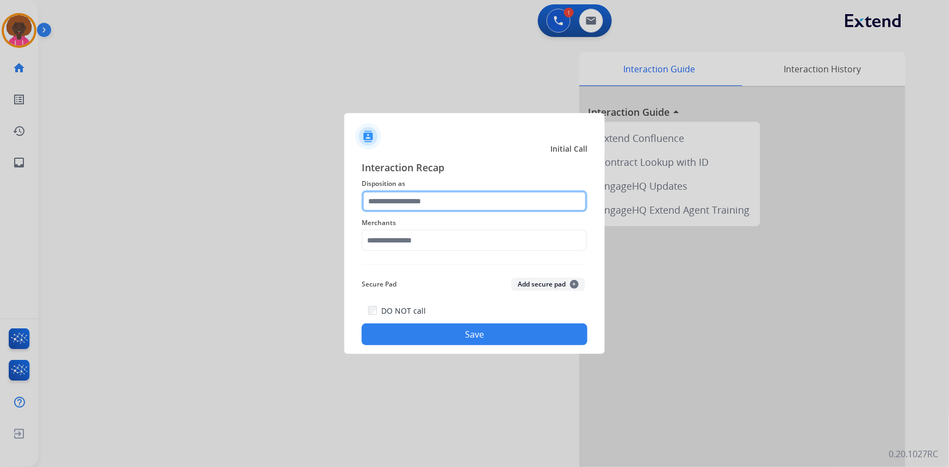
click at [432, 203] on input "text" at bounding box center [474, 201] width 226 height 22
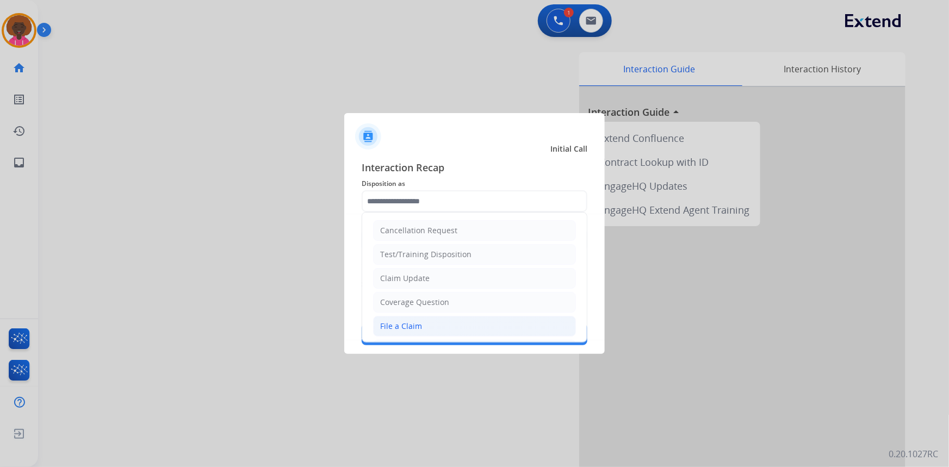
click at [434, 323] on li "File a Claim" at bounding box center [474, 326] width 203 height 21
type input "**********"
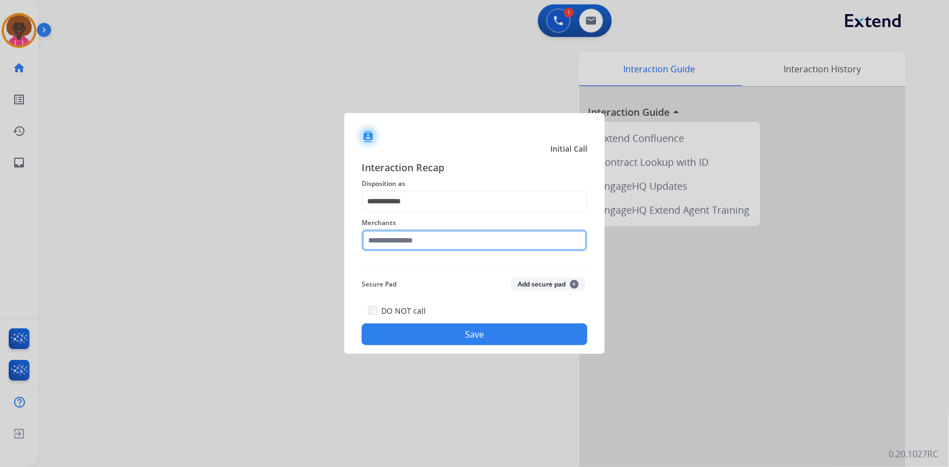
click at [408, 230] on input "text" at bounding box center [474, 240] width 226 height 22
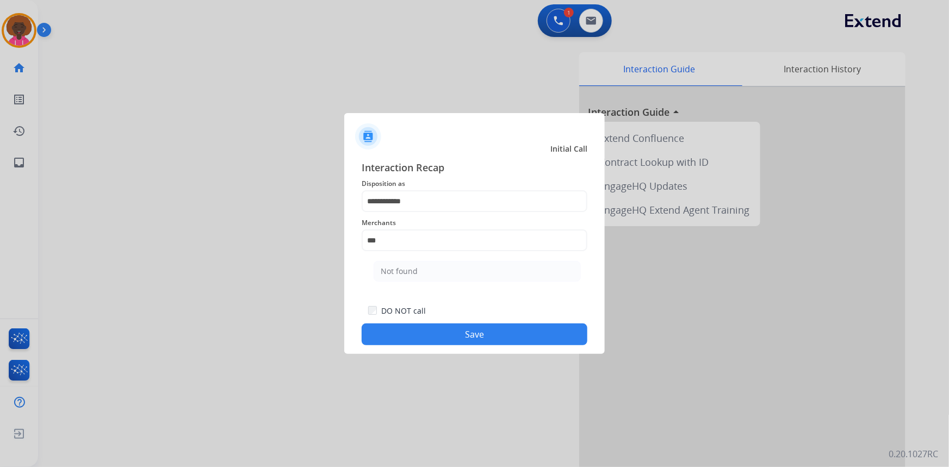
drag, startPoint x: 429, startPoint y: 267, endPoint x: 426, endPoint y: 277, distance: 10.0
click at [427, 270] on li "Not found" at bounding box center [476, 271] width 207 height 21
type input "*********"
drag, startPoint x: 434, startPoint y: 317, endPoint x: 434, endPoint y: 332, distance: 14.1
click at [434, 326] on div "DO NOT call Save" at bounding box center [474, 324] width 226 height 41
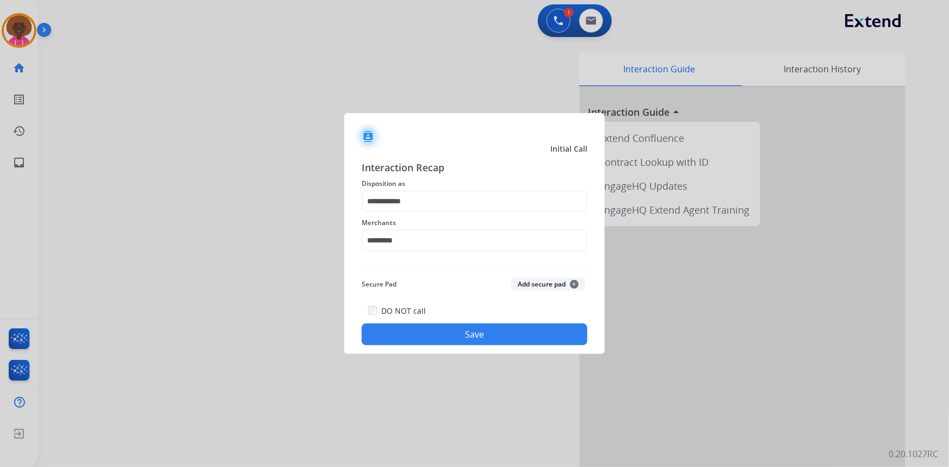
click at [433, 335] on button "Save" at bounding box center [474, 334] width 226 height 22
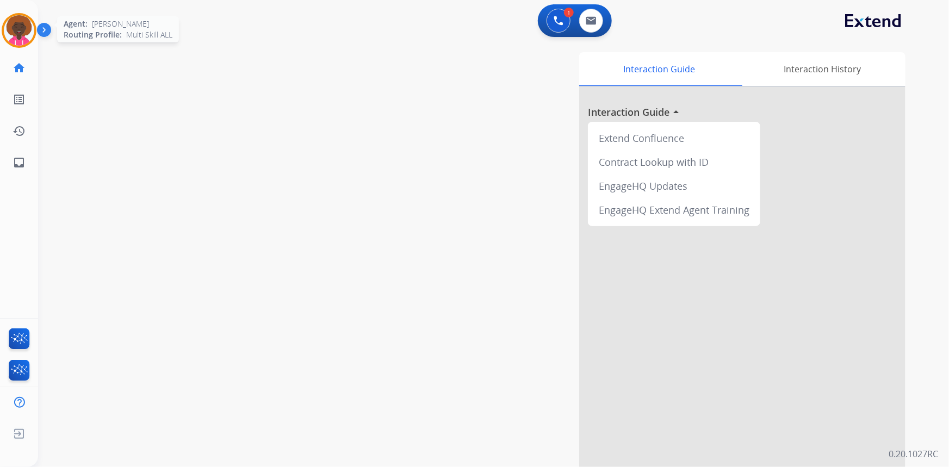
click at [2, 34] on div at bounding box center [19, 30] width 35 height 35
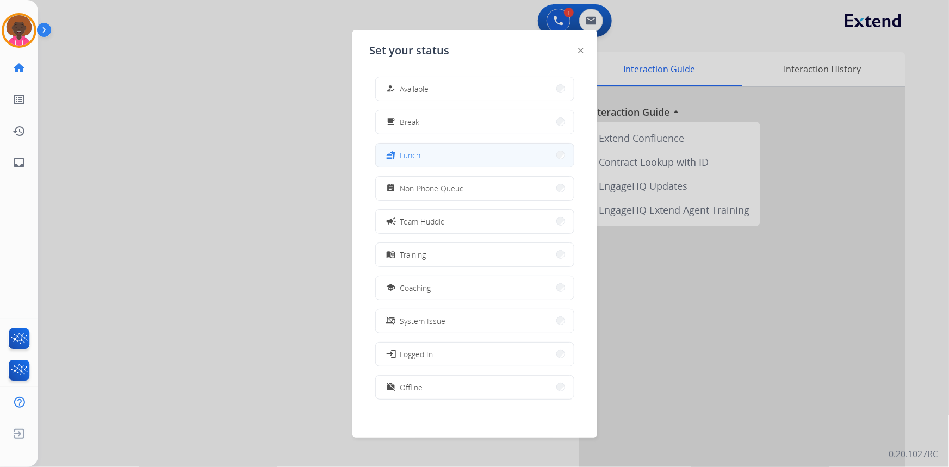
click at [464, 153] on button "fastfood Lunch" at bounding box center [475, 155] width 198 height 23
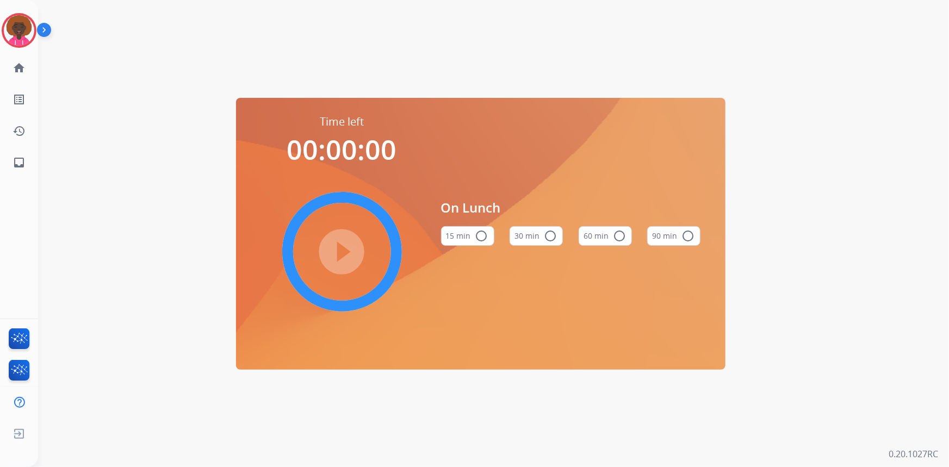
click at [615, 236] on mat-icon "radio_button_unchecked" at bounding box center [619, 235] width 13 height 13
click at [347, 245] on mat-icon "play_circle_filled" at bounding box center [341, 251] width 13 height 13
